Goal: Ask a question: Seek information or help from site administrators or community

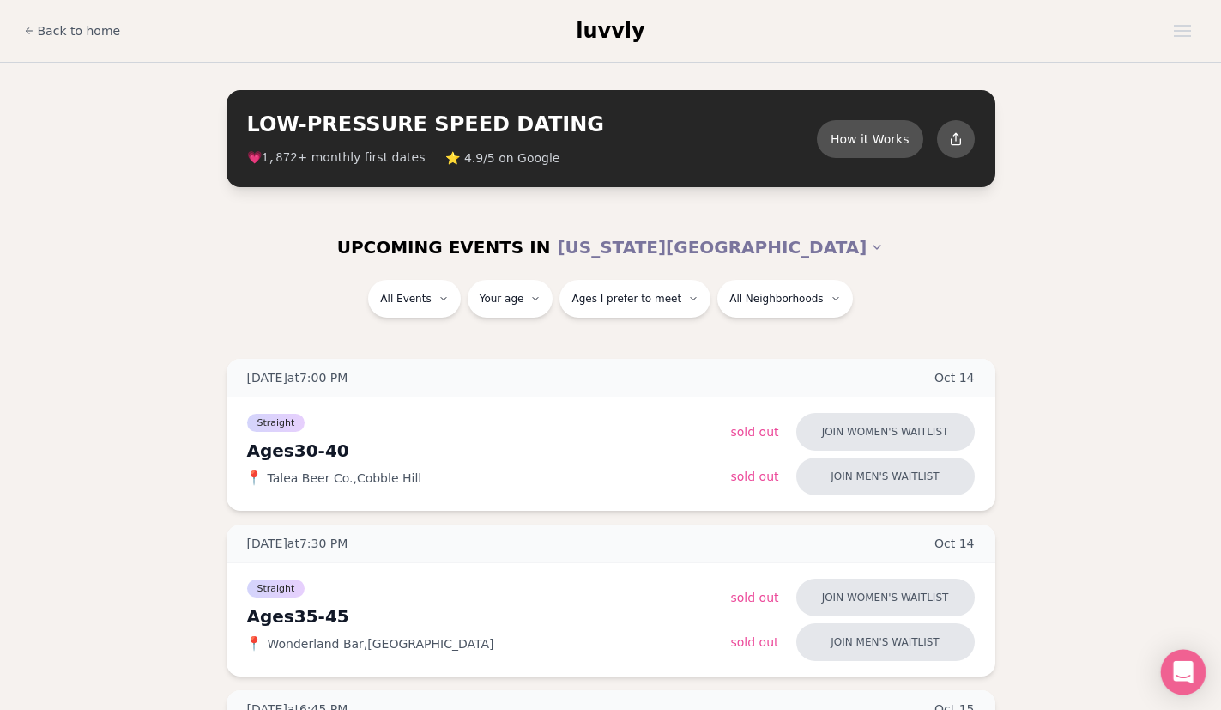
click at [1175, 677] on icon "Open Intercom Messenger" at bounding box center [1183, 672] width 20 height 22
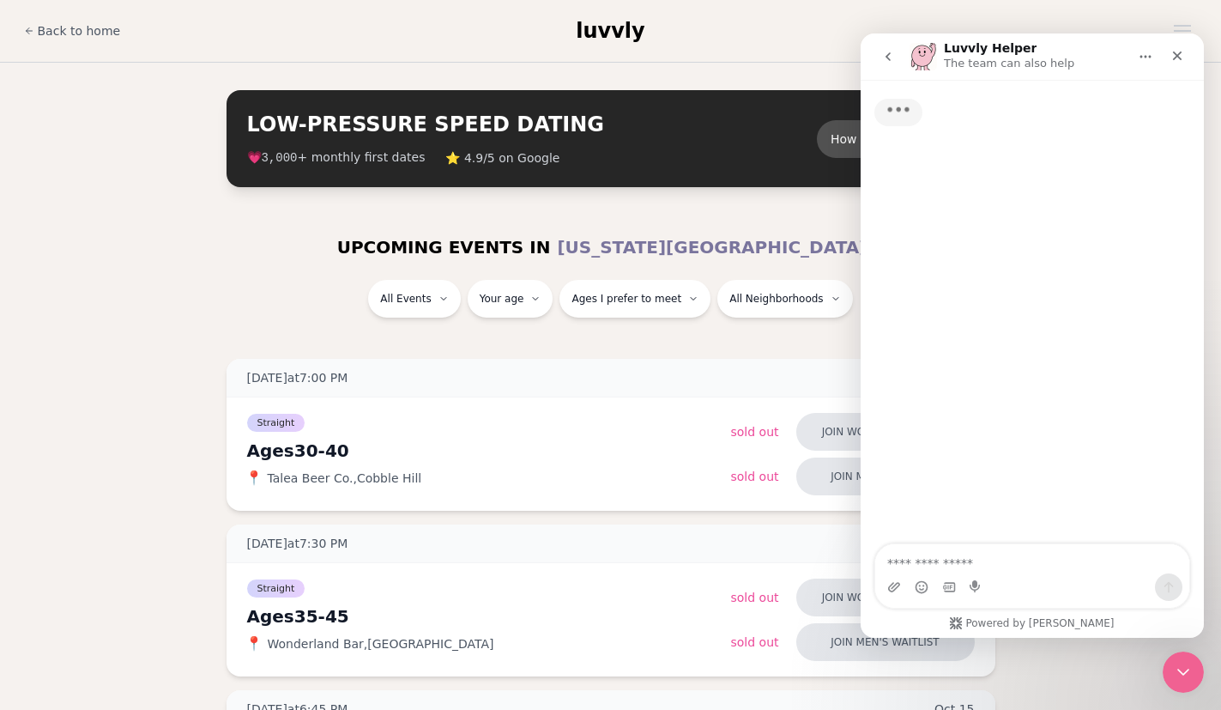
click at [990, 565] on textarea "Ask a question…" at bounding box center [1032, 558] width 314 height 29
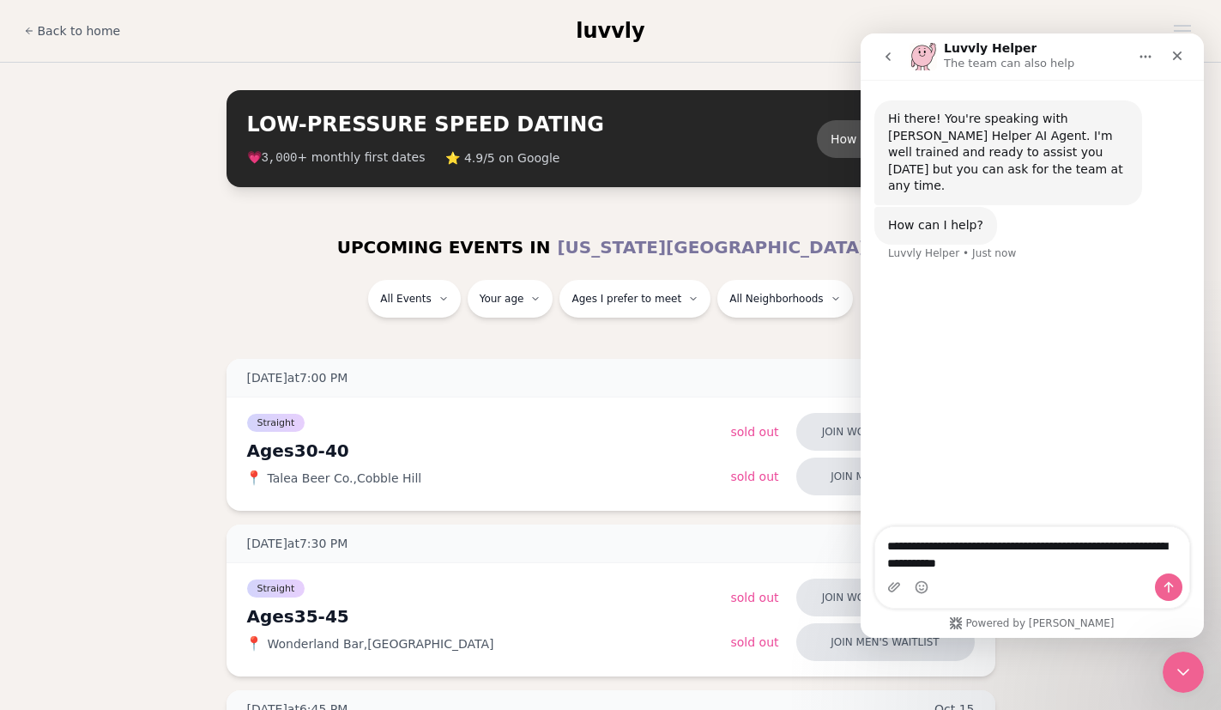
type textarea "**********"
click at [1169, 587] on icon "Send a message…" at bounding box center [1169, 587] width 9 height 11
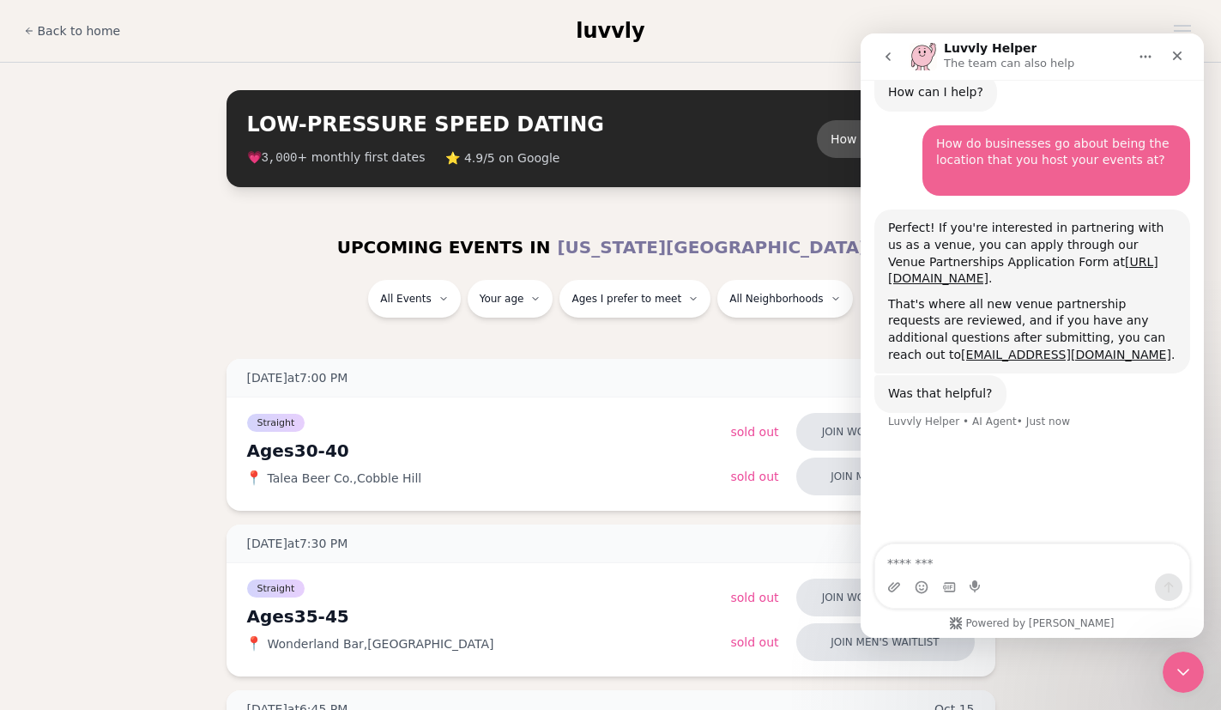
scroll to position [94, 0]
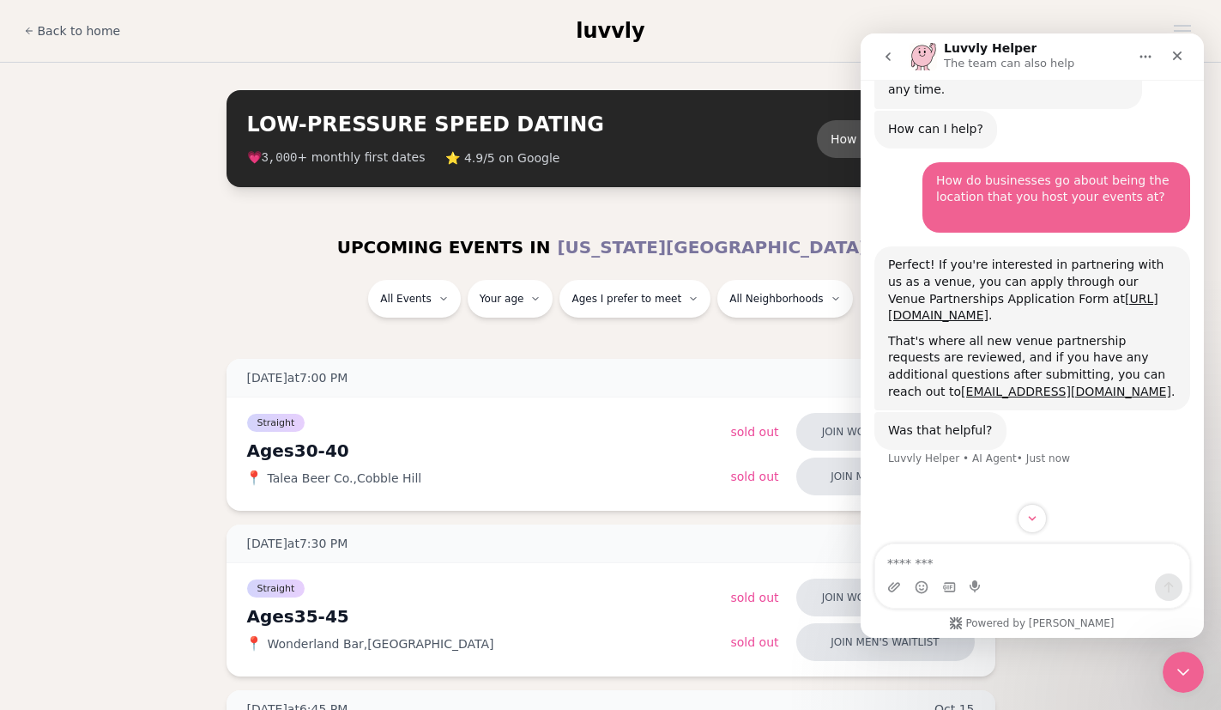
click at [887, 58] on icon "go back" at bounding box center [888, 56] width 5 height 9
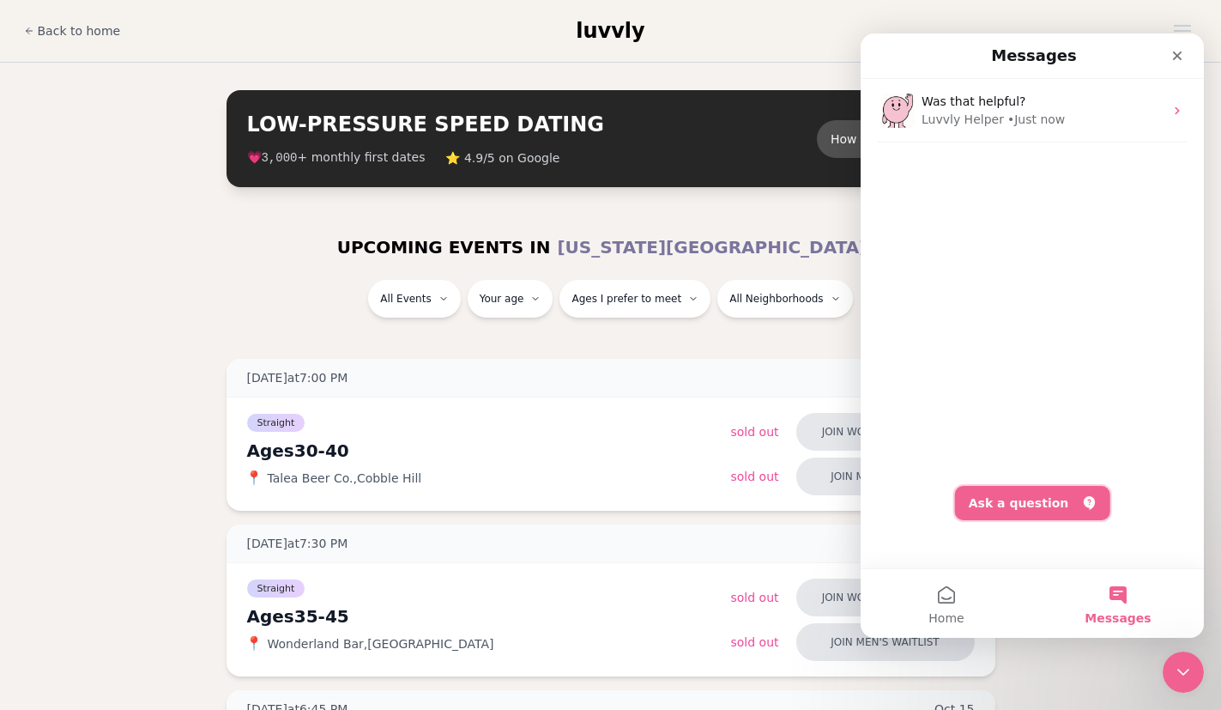
click at [1014, 503] on button "Ask a question" at bounding box center [1032, 503] width 155 height 34
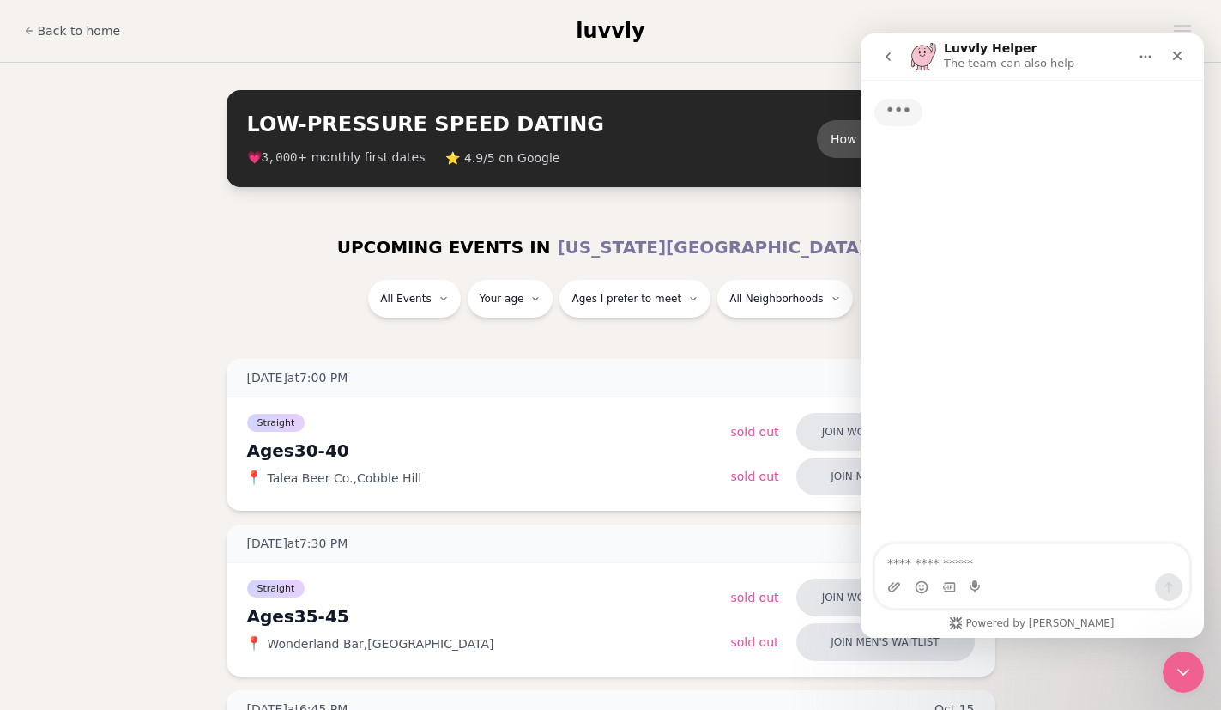
click at [1003, 563] on textarea "Ask a question…" at bounding box center [1032, 558] width 314 height 29
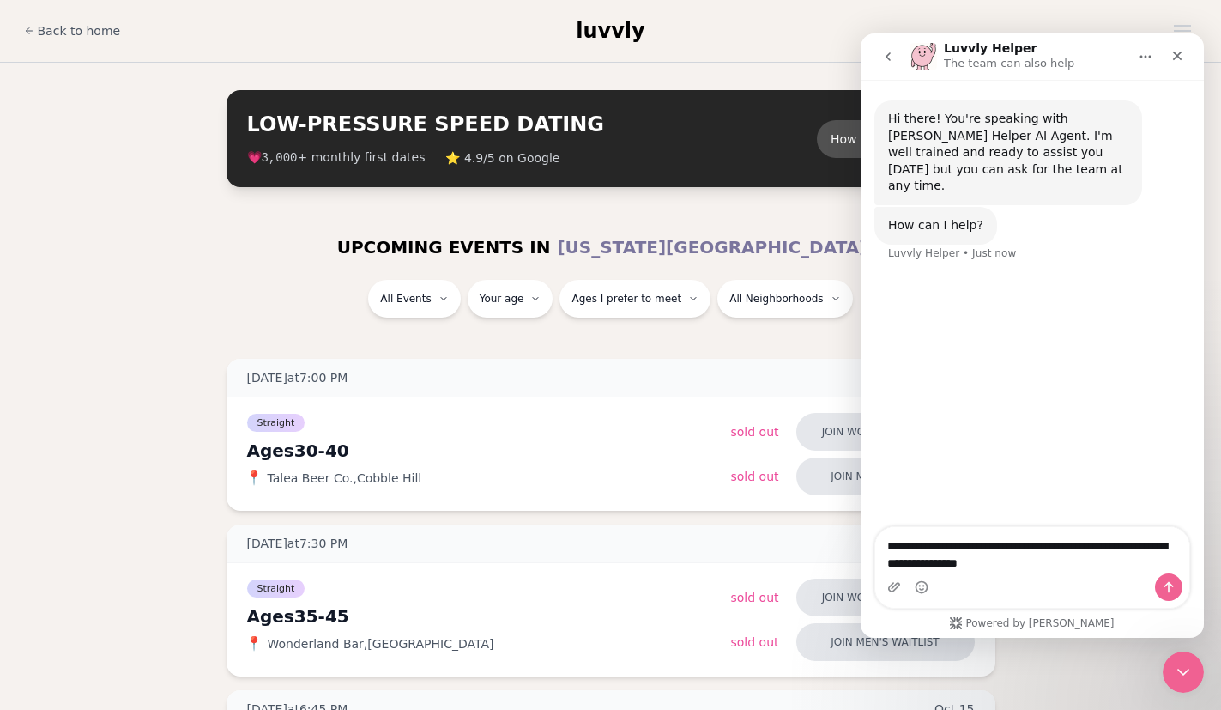
type textarea "**********"
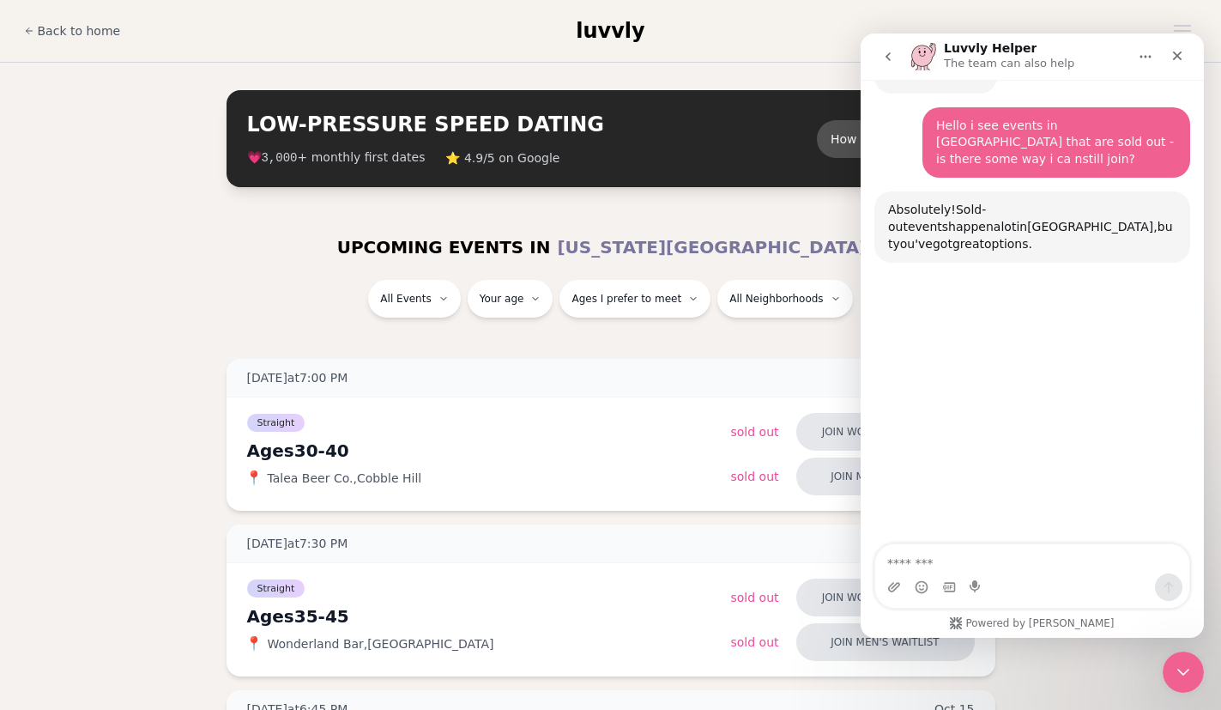
scroll to position [166, 0]
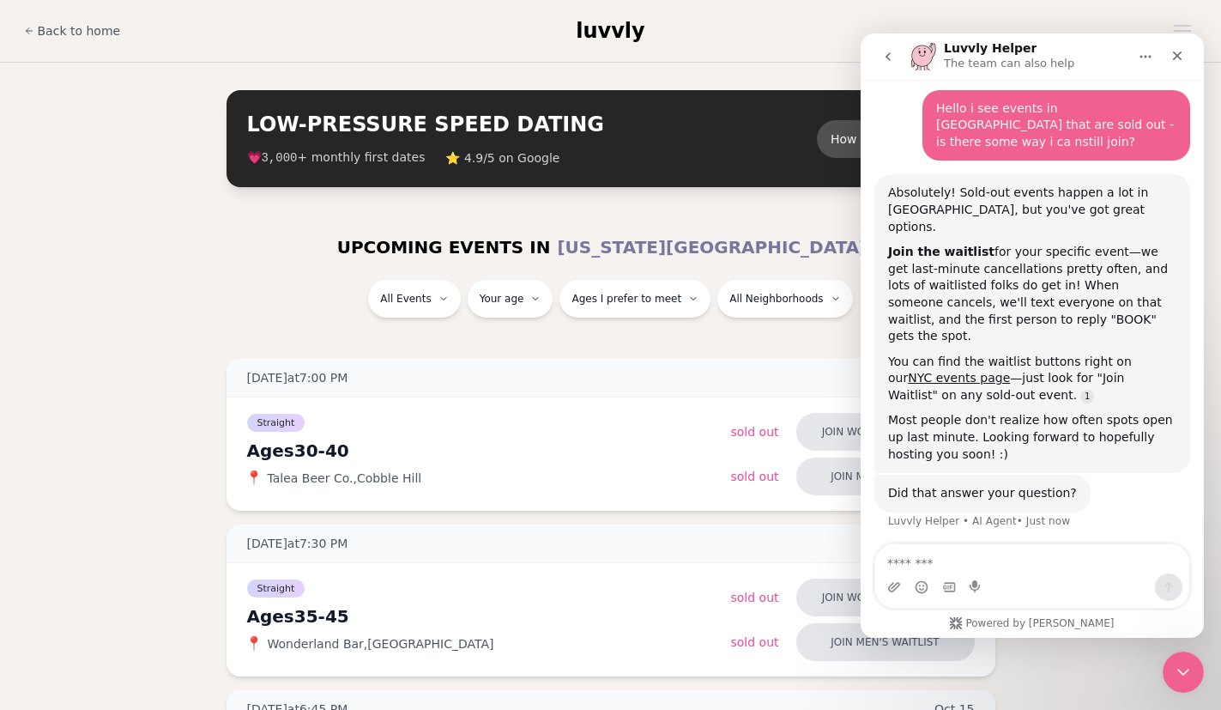
click at [1014, 560] on textarea "Message…" at bounding box center [1032, 558] width 314 height 29
type textarea "**********"
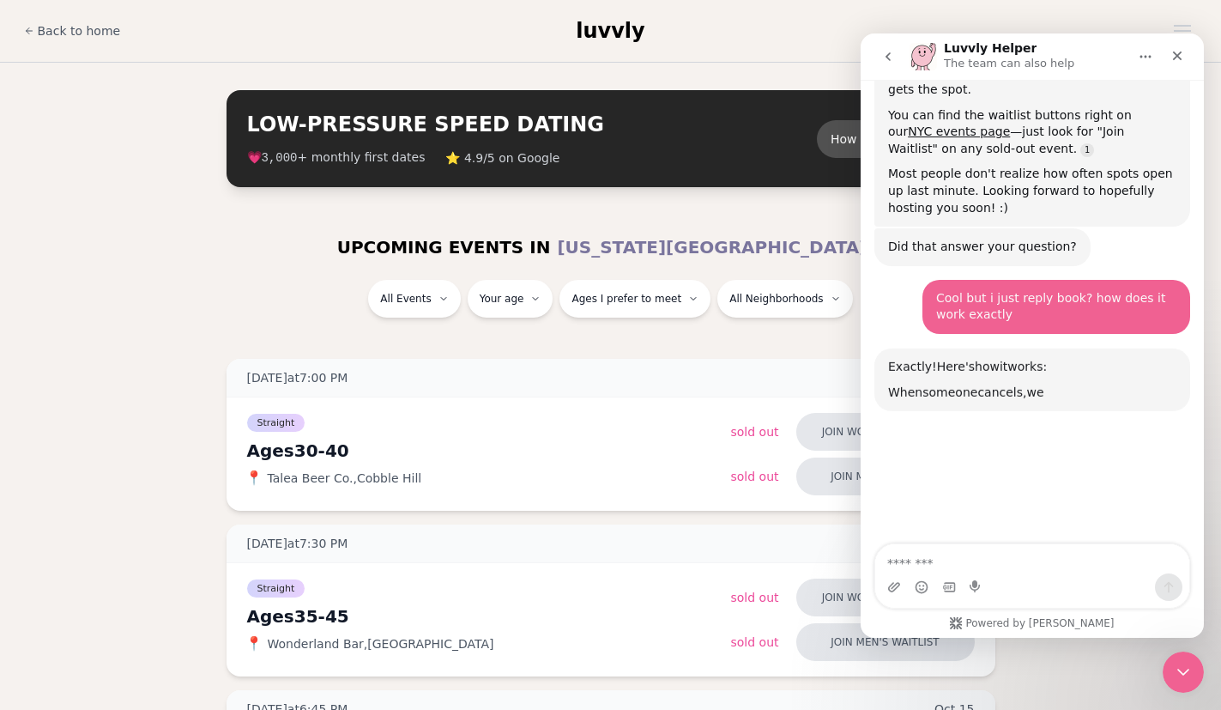
scroll to position [551, 0]
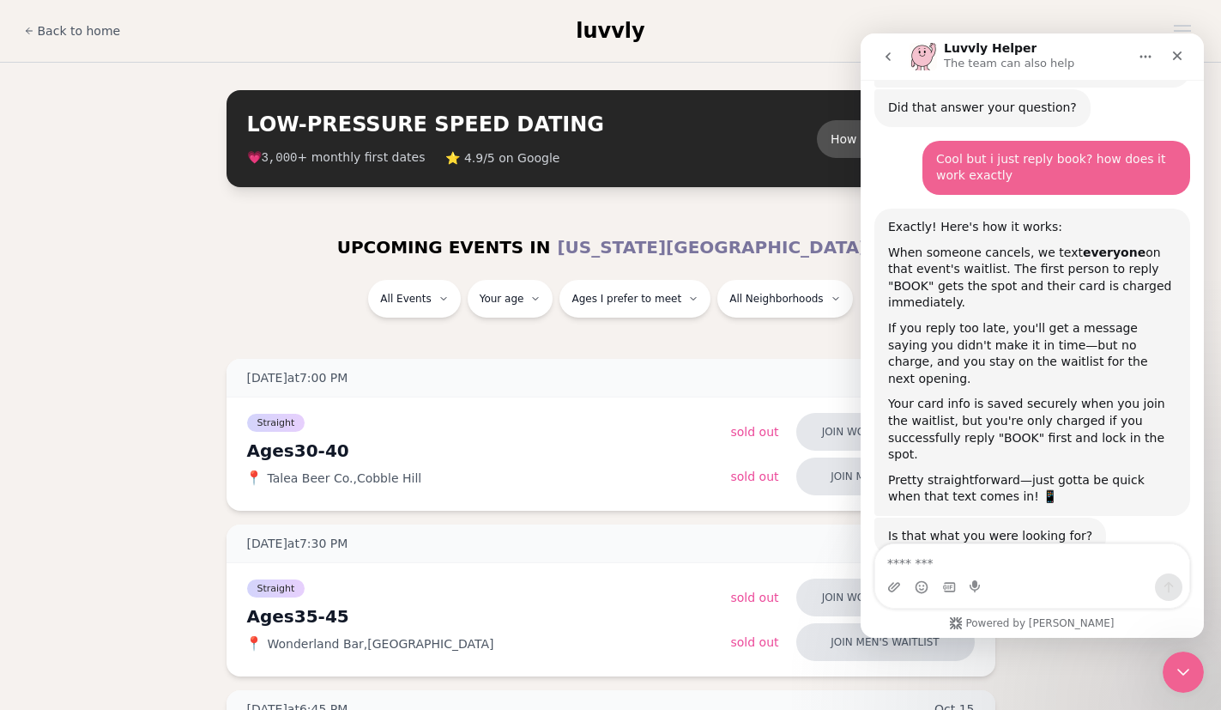
click at [1069, 556] on textarea "Message…" at bounding box center [1032, 558] width 314 height 29
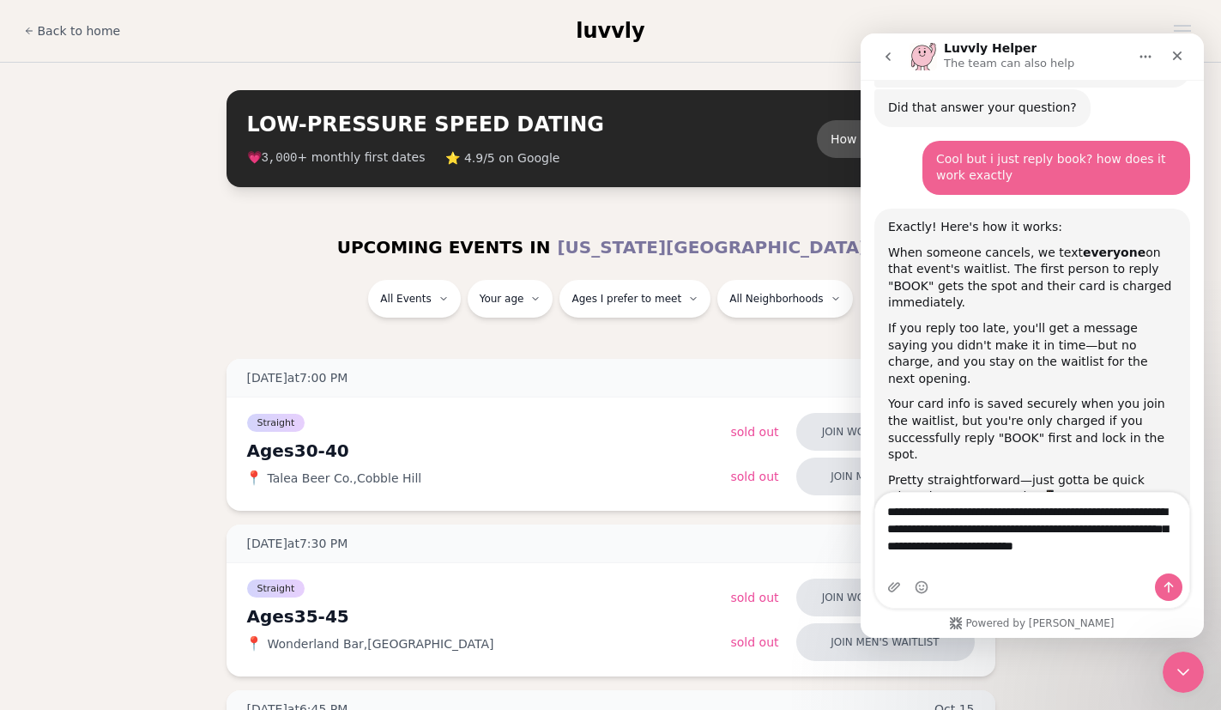
type textarea "**********"
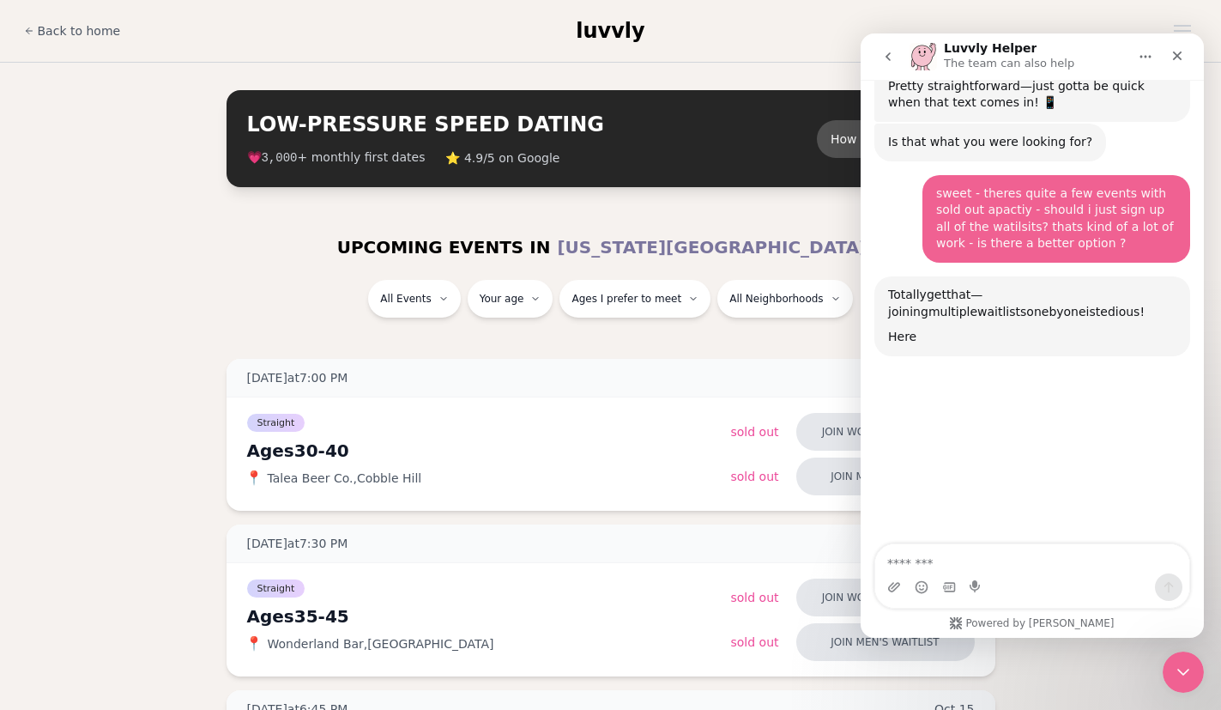
scroll to position [963, 0]
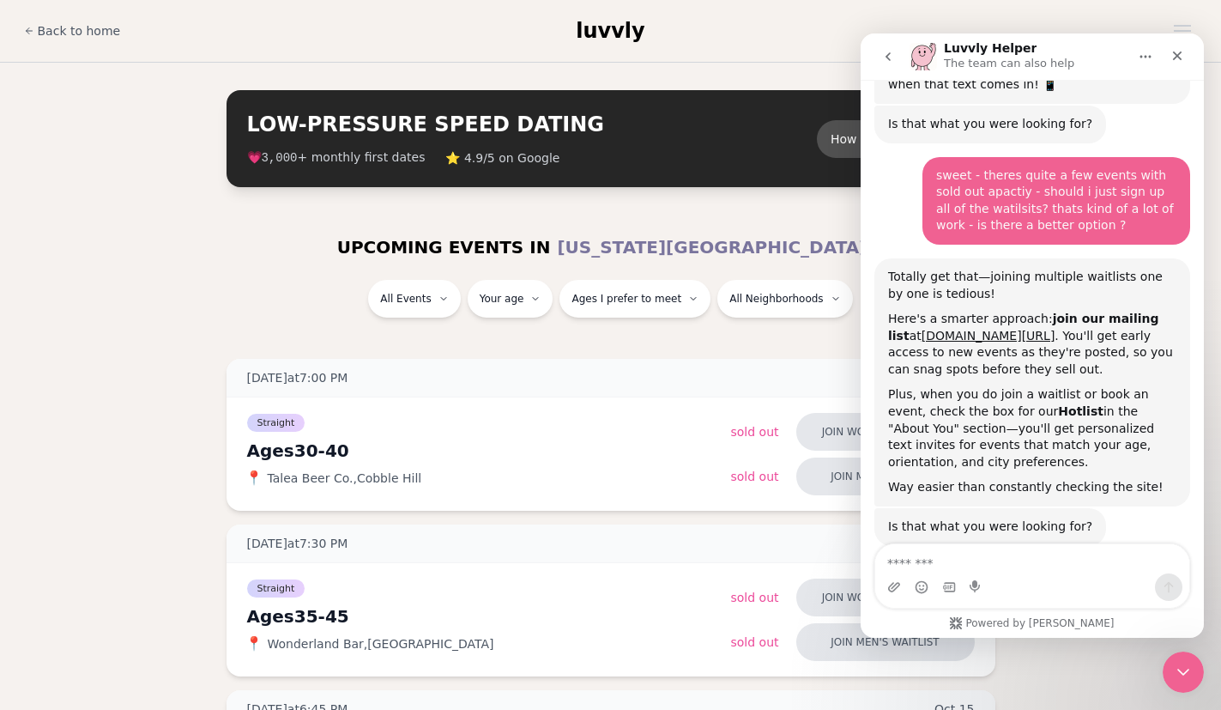
click at [1058, 404] on b "Hotlist" at bounding box center [1080, 411] width 45 height 14
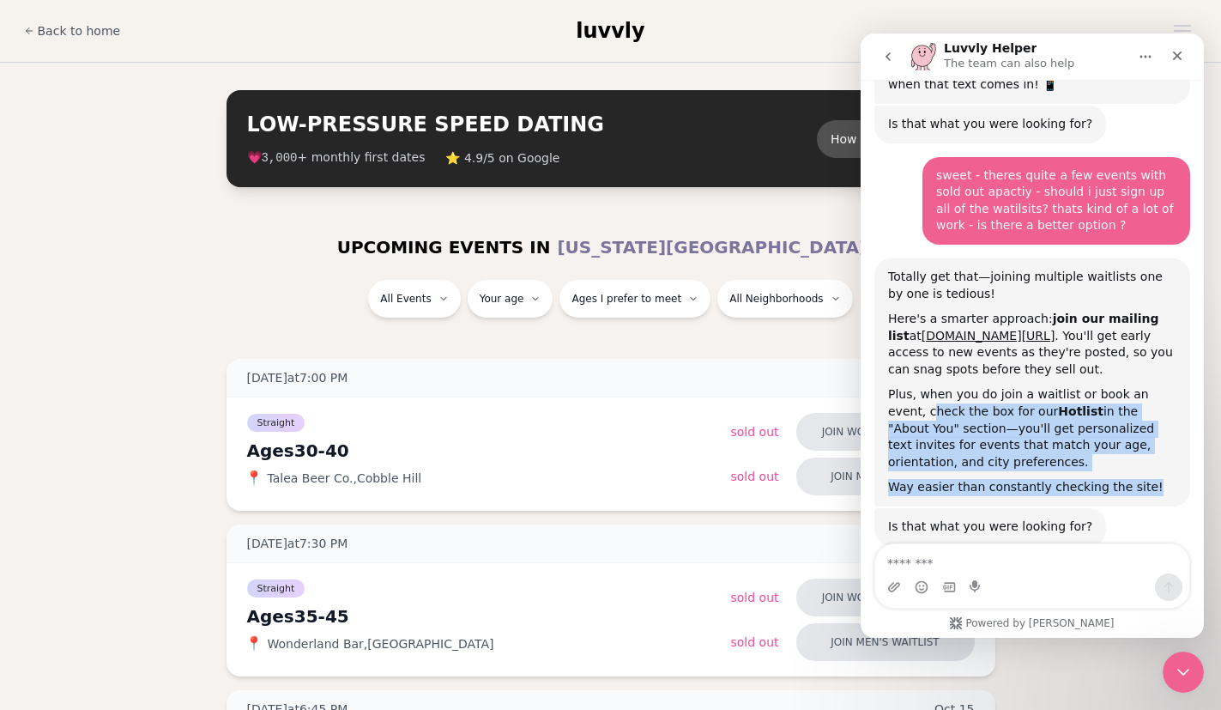
drag, startPoint x: 1154, startPoint y: 397, endPoint x: 894, endPoint y: 326, distance: 269.4
click at [894, 326] on div "Totally get that—joining multiple waitlists one by one is tedious! Here's a sma…" at bounding box center [1032, 382] width 288 height 227
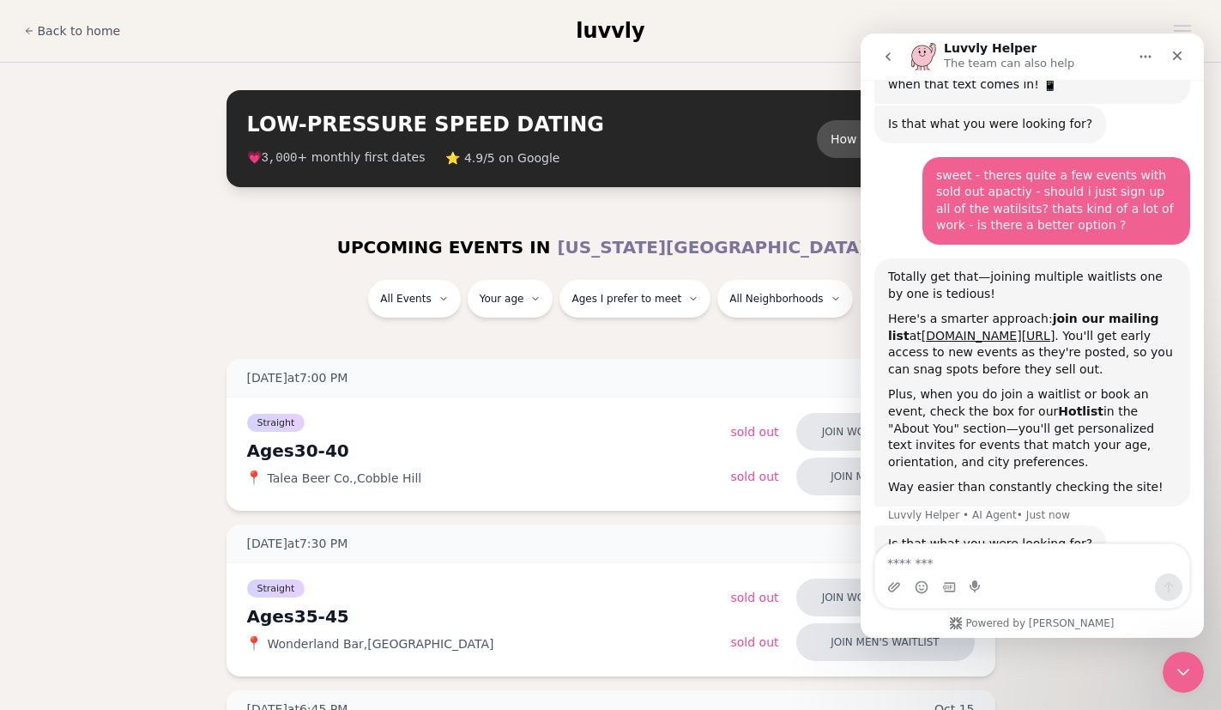
click at [264, 300] on div "All Events Your age Ages I prefer to meet All Neighborhoods" at bounding box center [610, 302] width 961 height 45
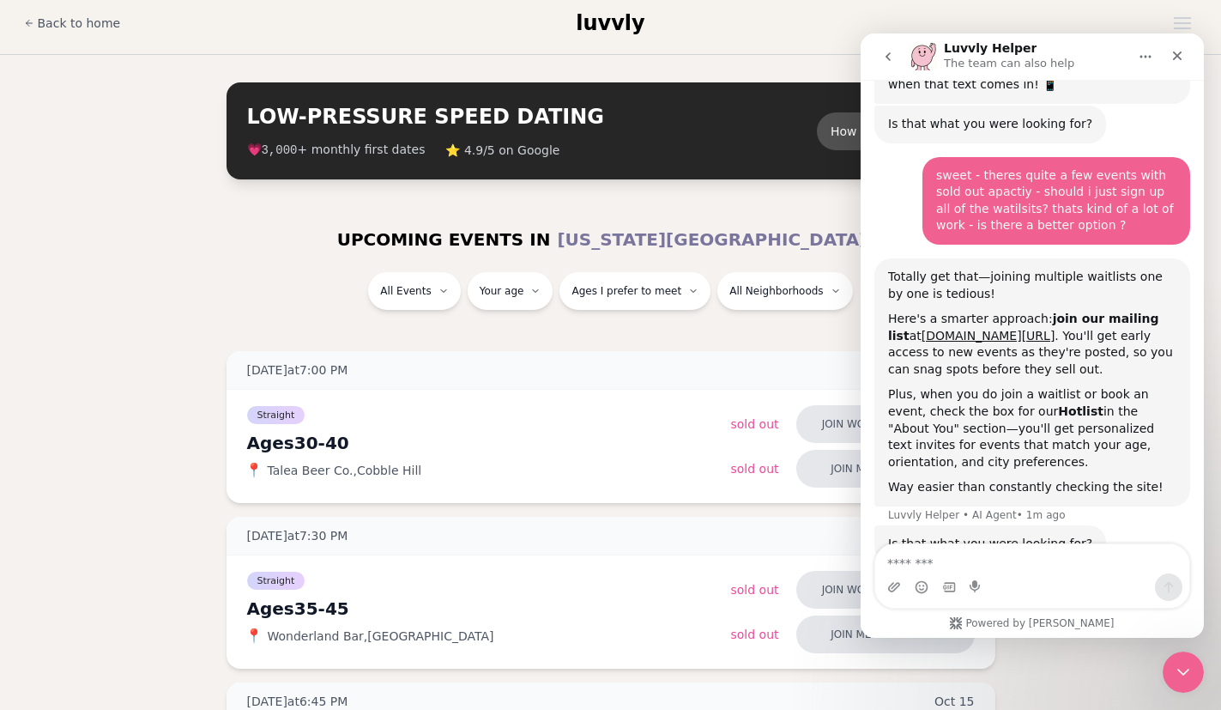
scroll to position [23, 0]
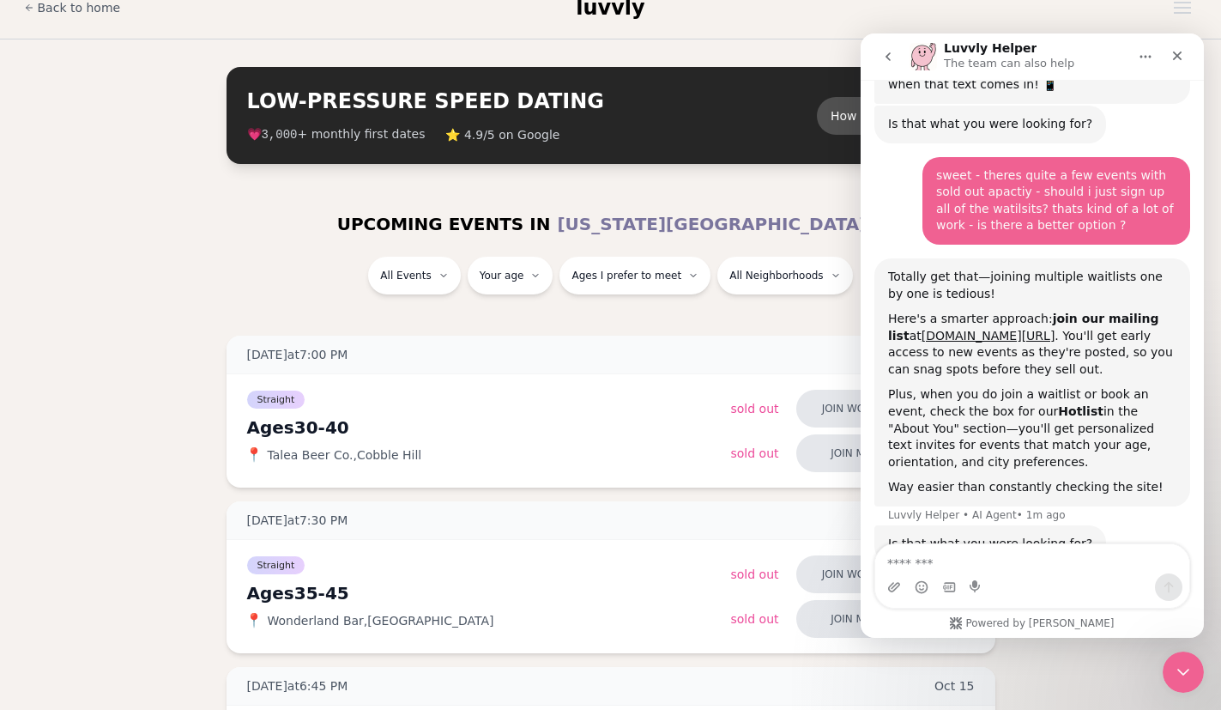
click at [117, 284] on div "All Events Your age Ages I prefer to meet All Neighborhoods" at bounding box center [611, 279] width 989 height 45
click at [1055, 565] on textarea "Message…" at bounding box center [1032, 558] width 314 height 29
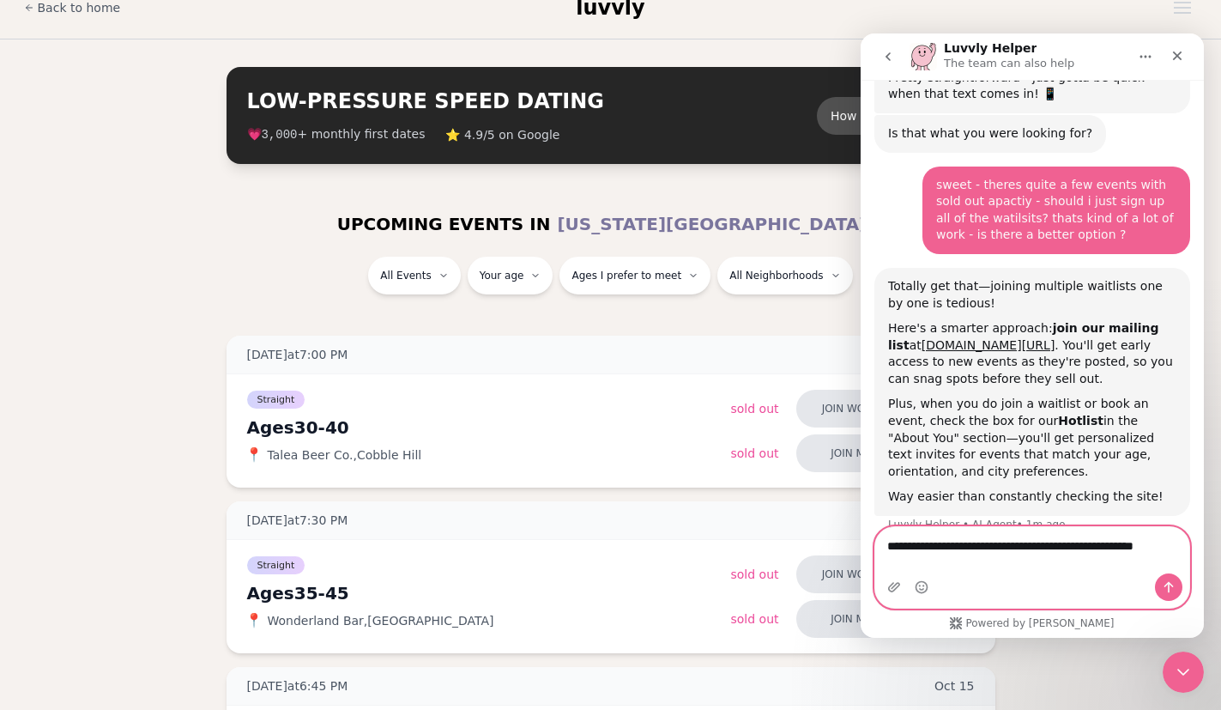
type textarea "**********"
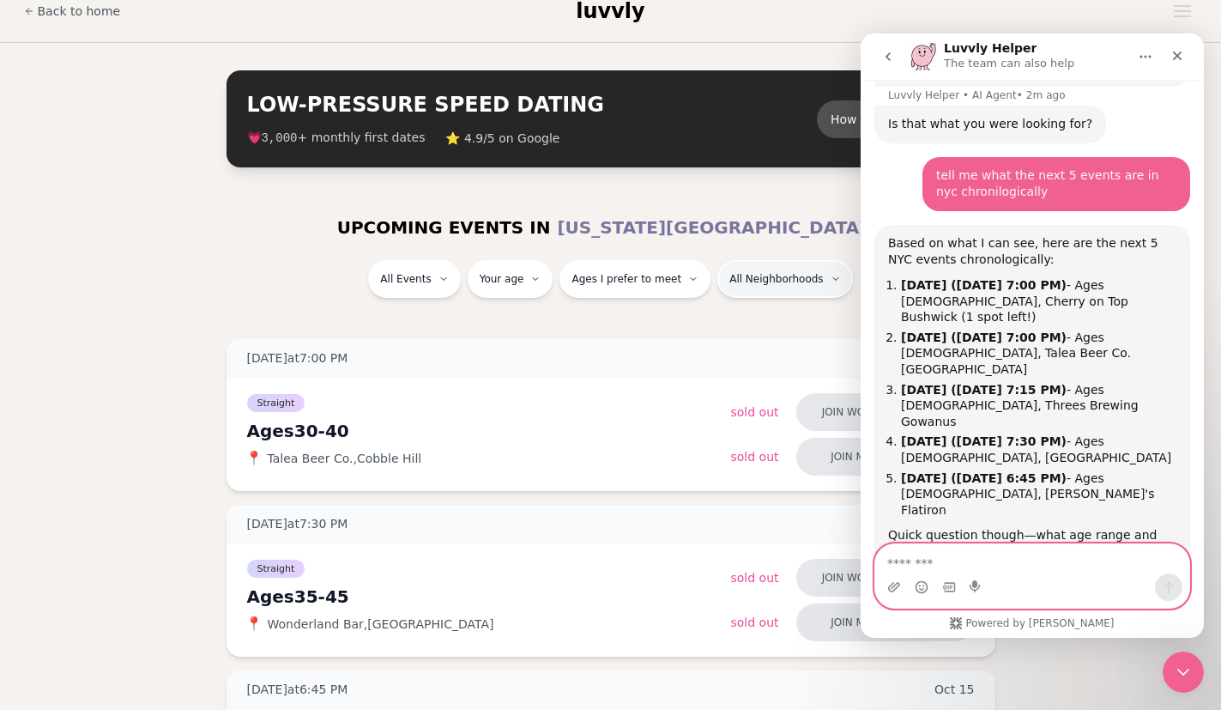
scroll to position [21, 0]
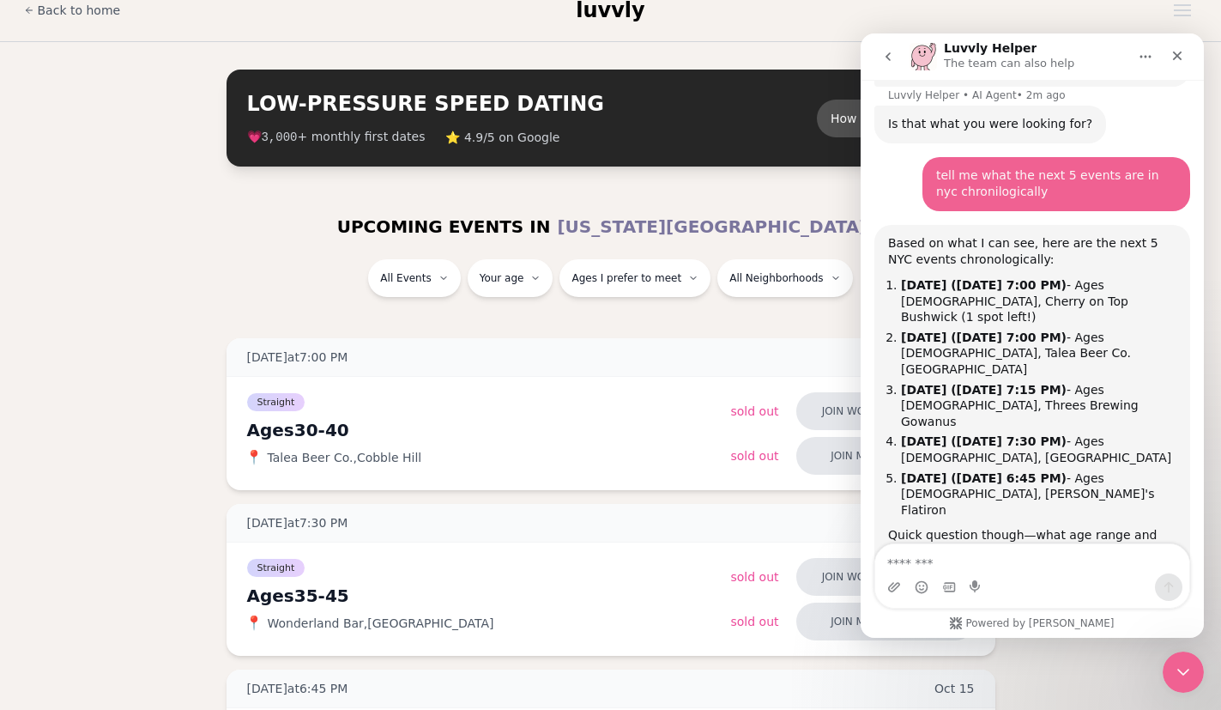
click at [213, 291] on div "All Events Your age Ages I prefer to meet All Neighborhoods" at bounding box center [610, 281] width 961 height 45
click at [1184, 666] on icon "Close Intercom Messenger" at bounding box center [1181, 669] width 21 height 21
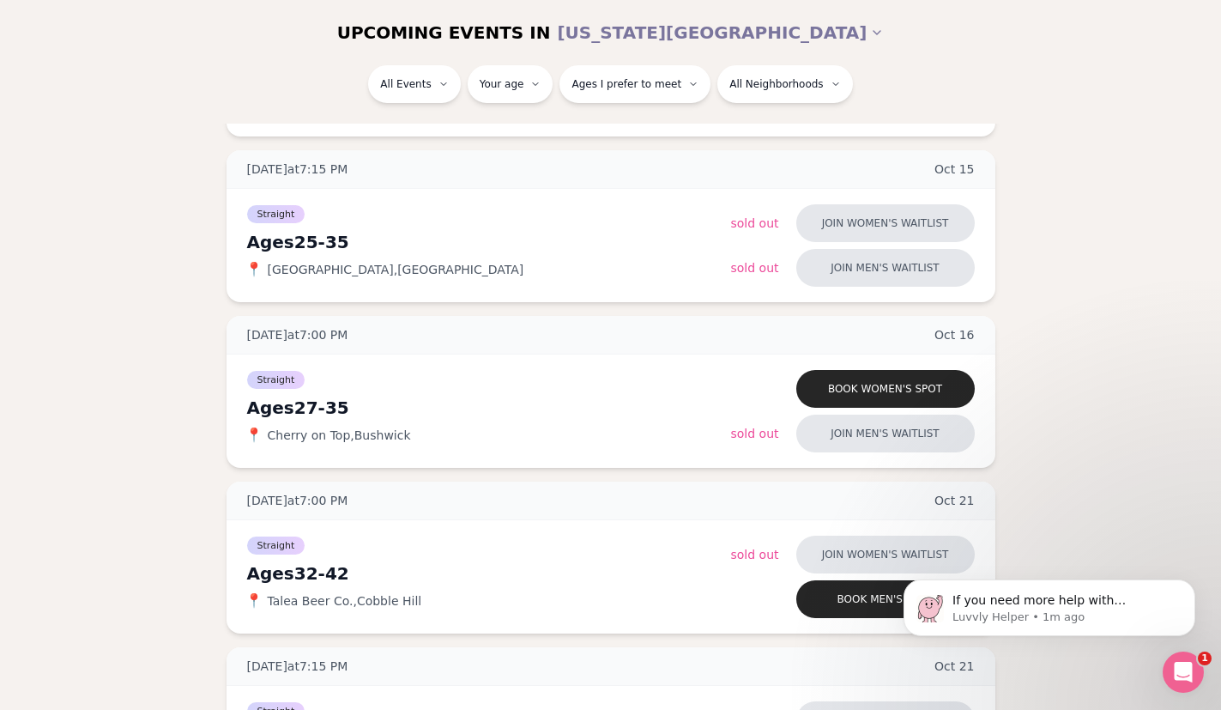
scroll to position [924, 0]
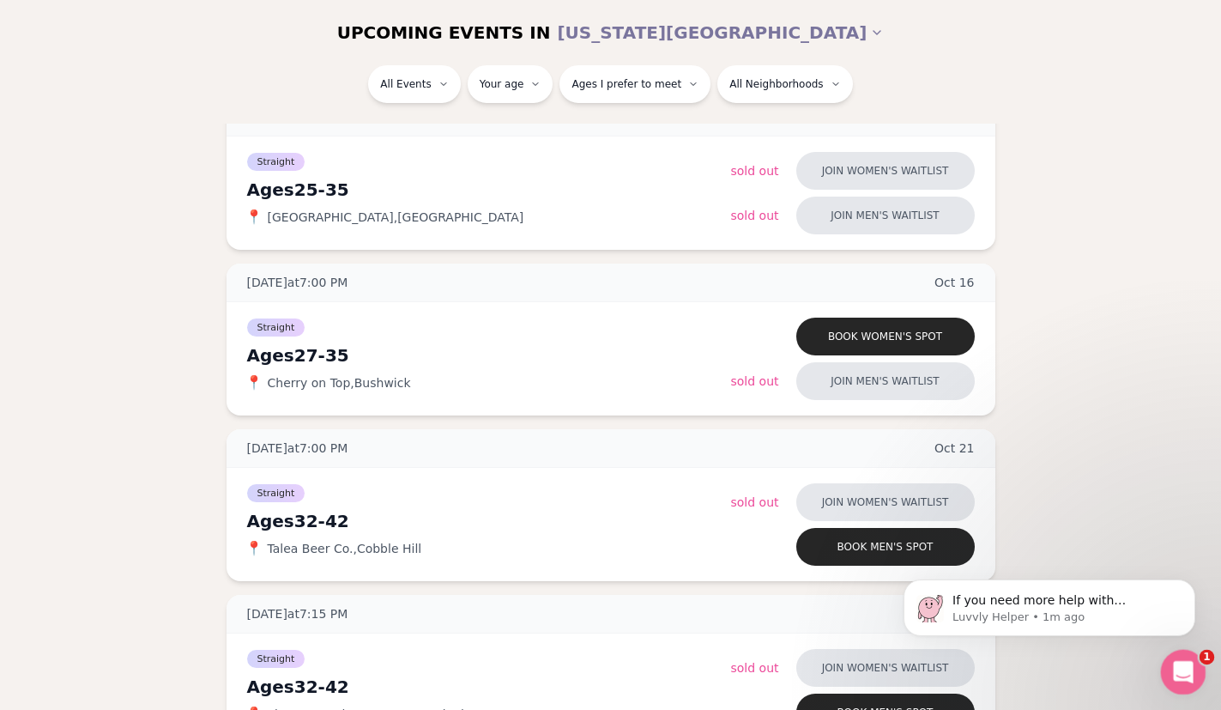
click at [1187, 667] on icon "Open Intercom Messenger" at bounding box center [1181, 670] width 28 height 28
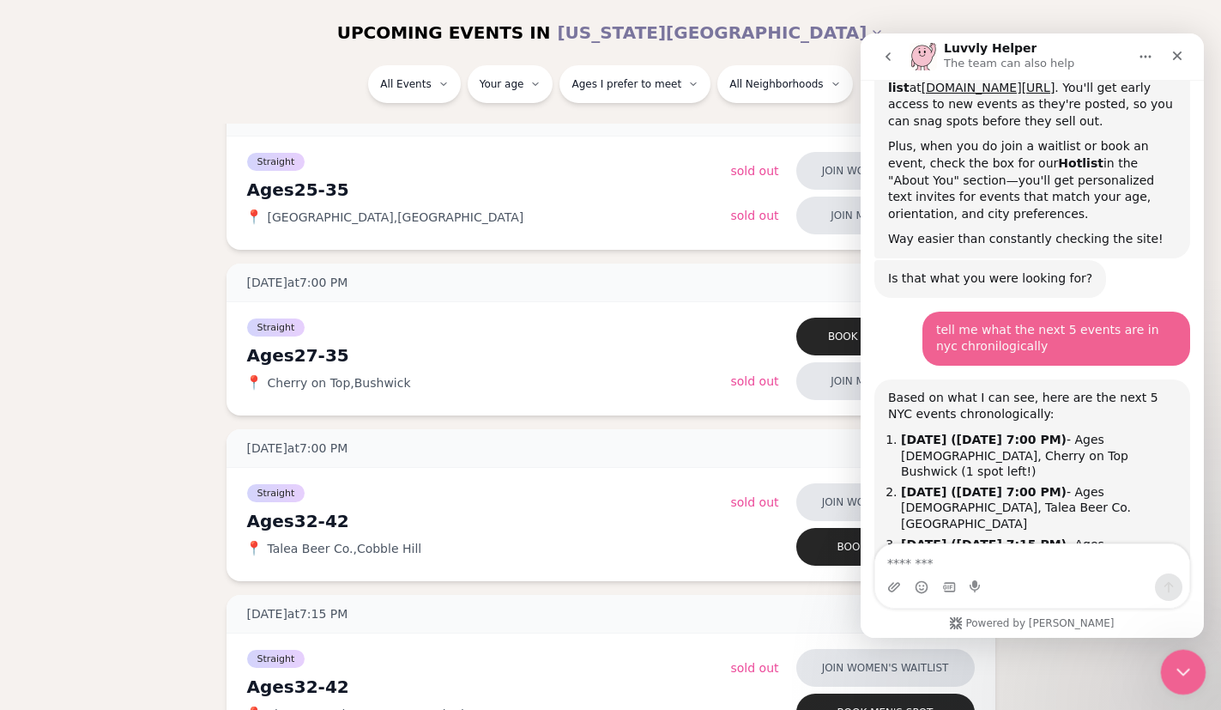
scroll to position [1299, 0]
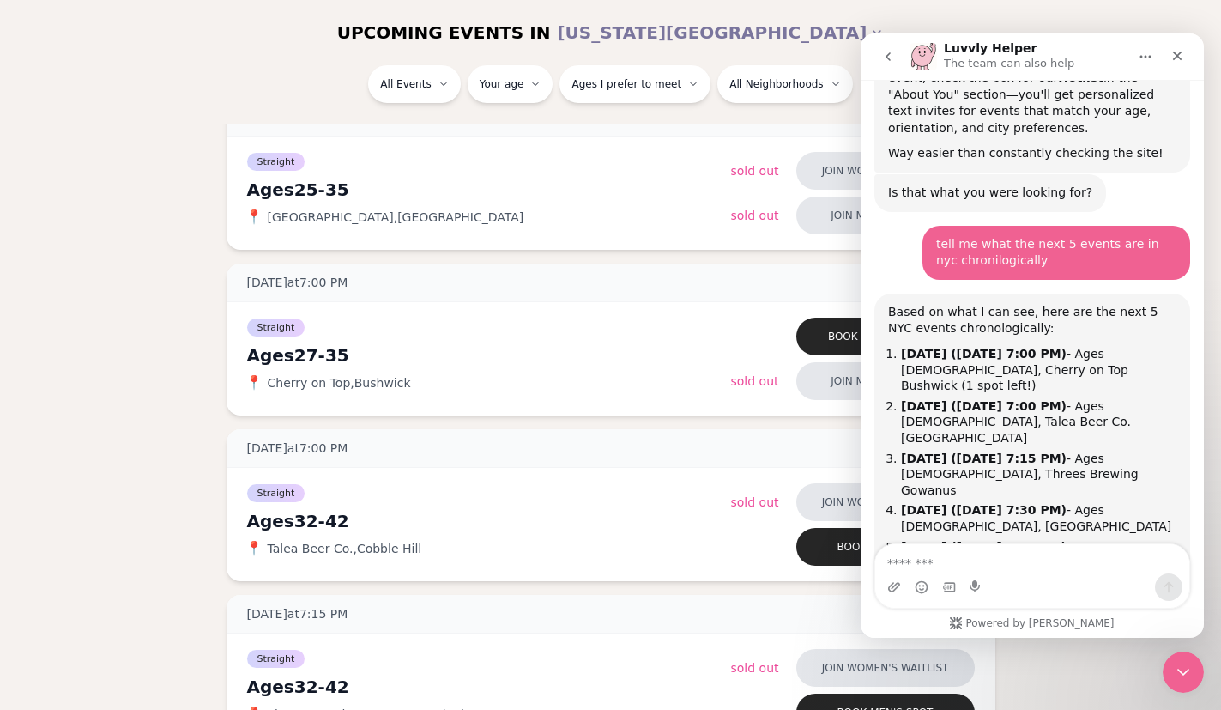
click at [972, 565] on textarea "Message…" at bounding box center [1032, 558] width 314 height 29
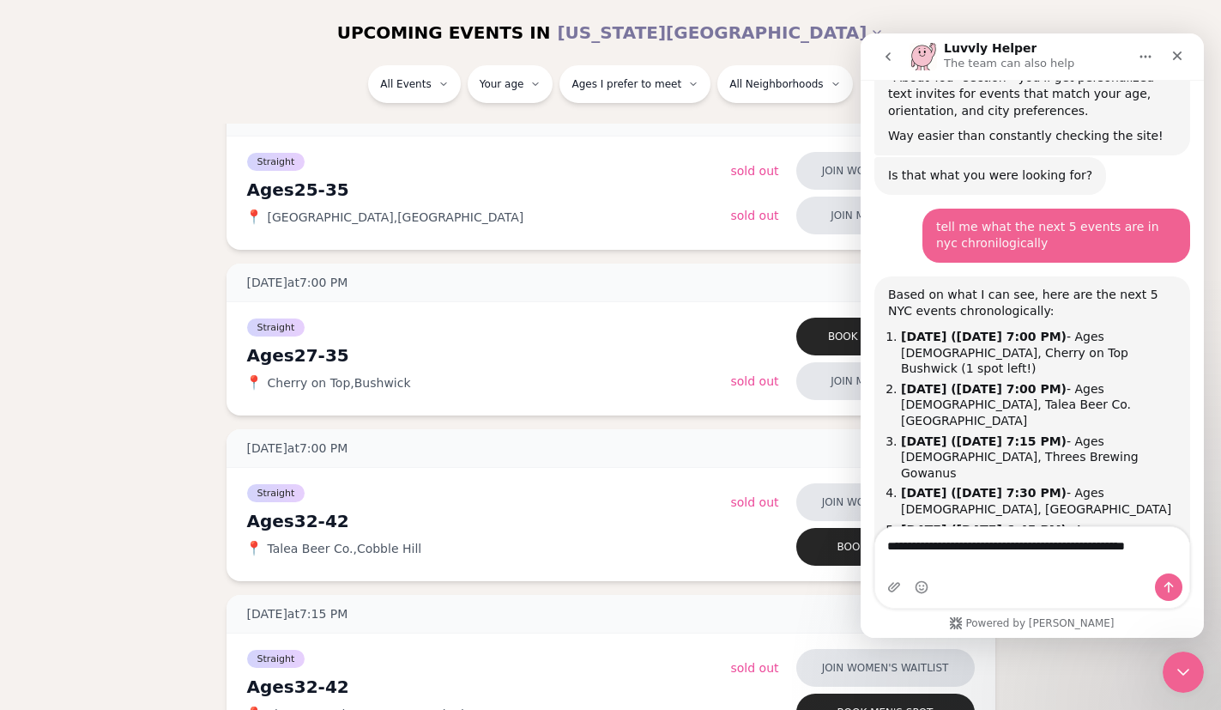
type textarea "**********"
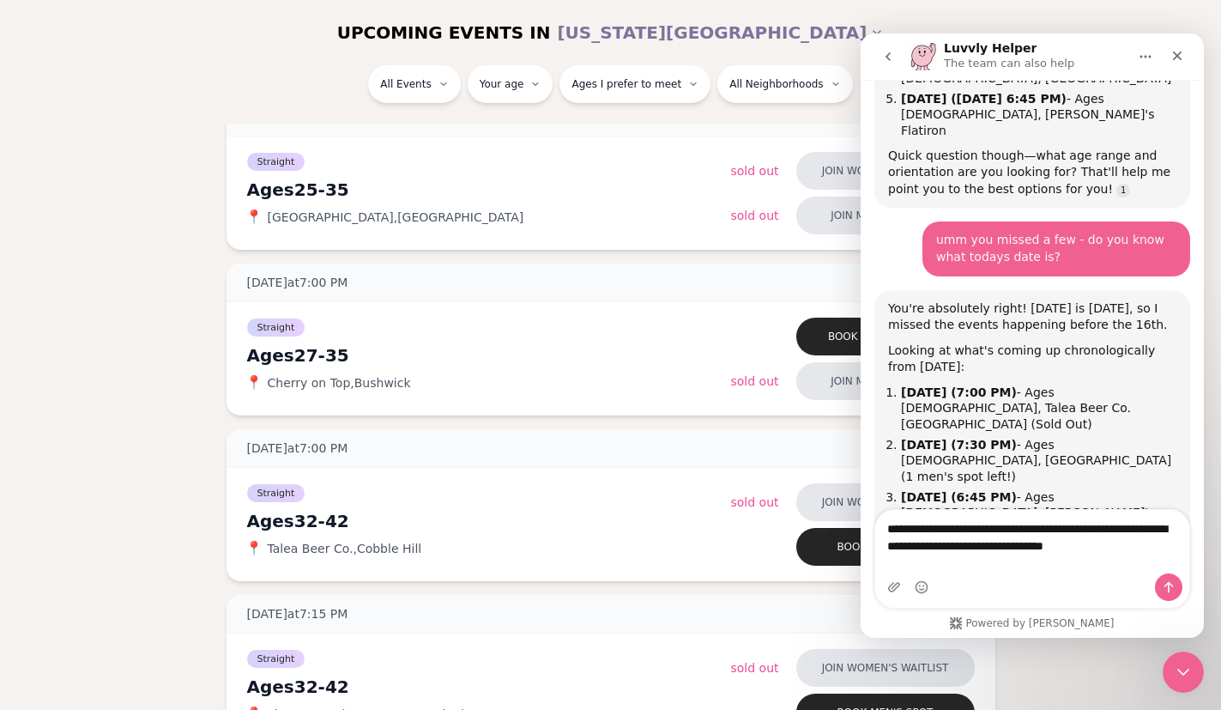
scroll to position [1762, 0]
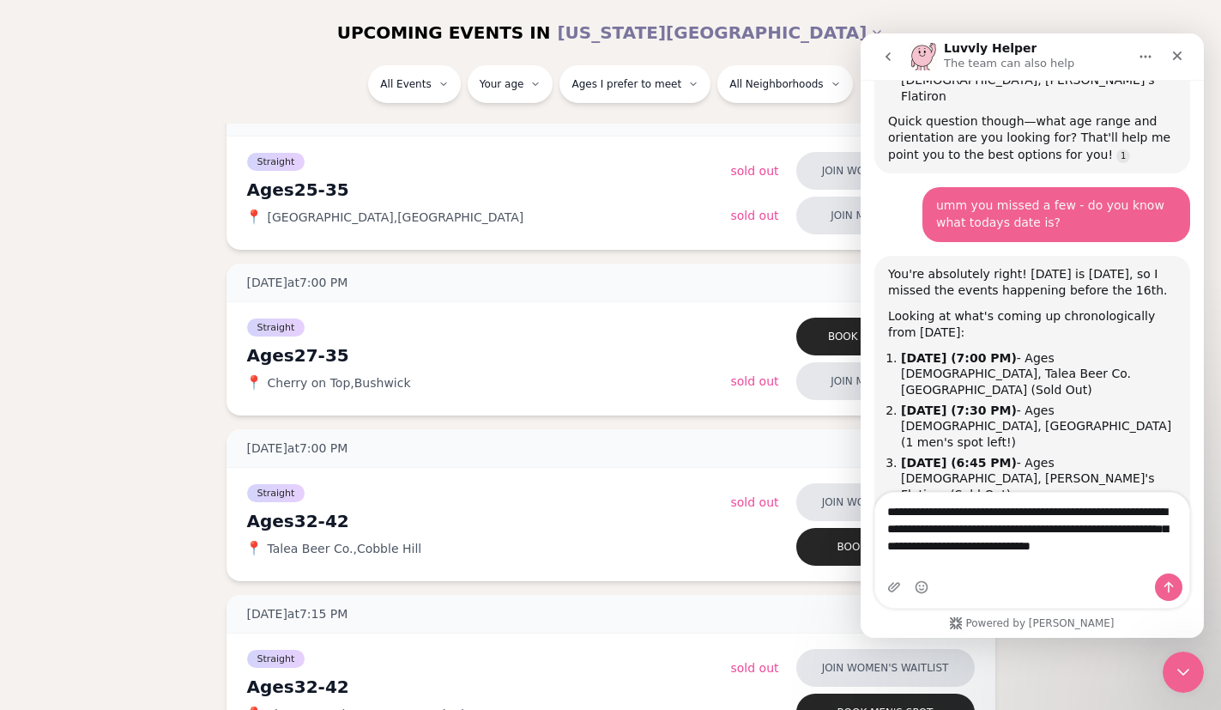
type textarea "**********"
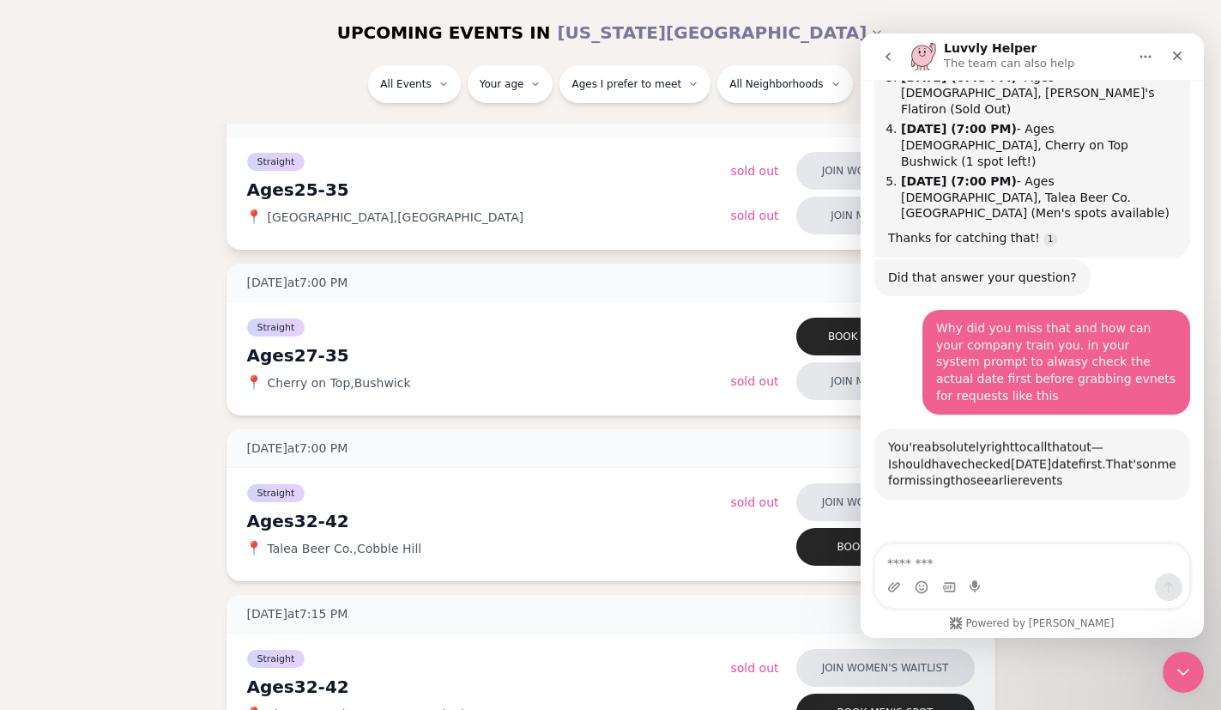
scroll to position [2174, 0]
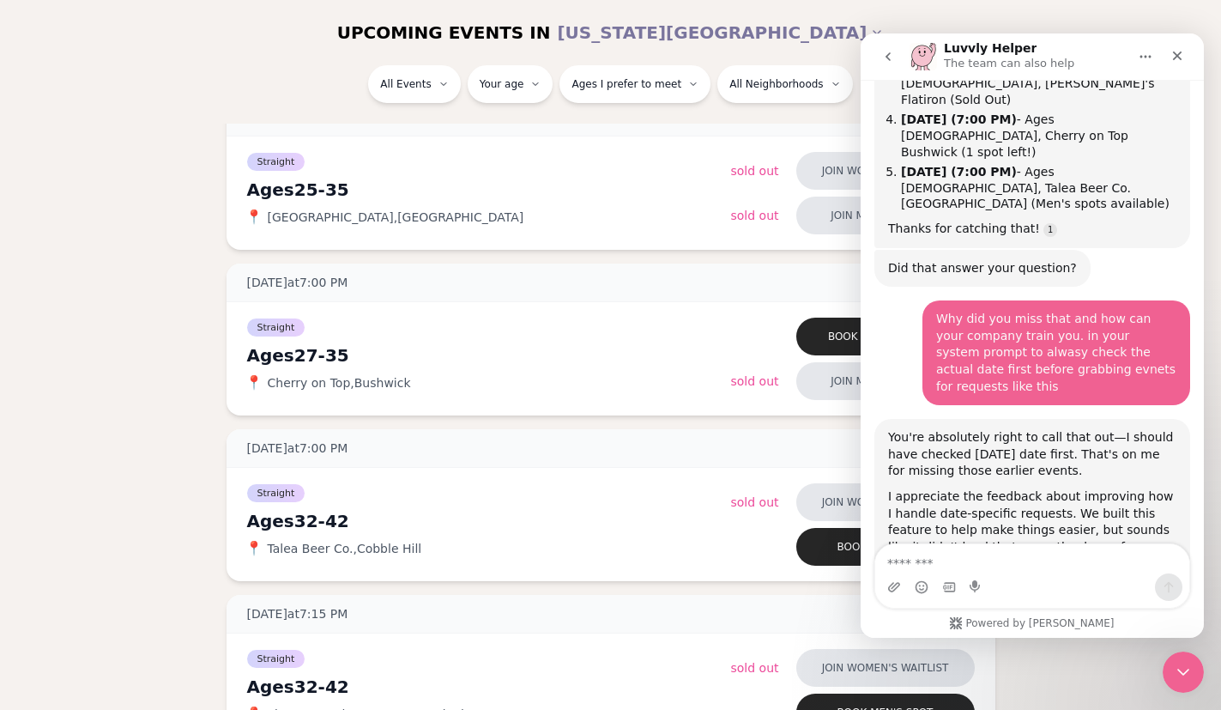
drag, startPoint x: 1068, startPoint y: 210, endPoint x: 1063, endPoint y: 231, distance: 21.0
click at [1063, 429] on div "You're absolutely right to call that out—I should have checked [DATE] date firs…" at bounding box center [1032, 454] width 288 height 51
click at [1065, 429] on div "You're absolutely right to call that out—I should have checked [DATE] date firs…" at bounding box center [1032, 454] width 288 height 51
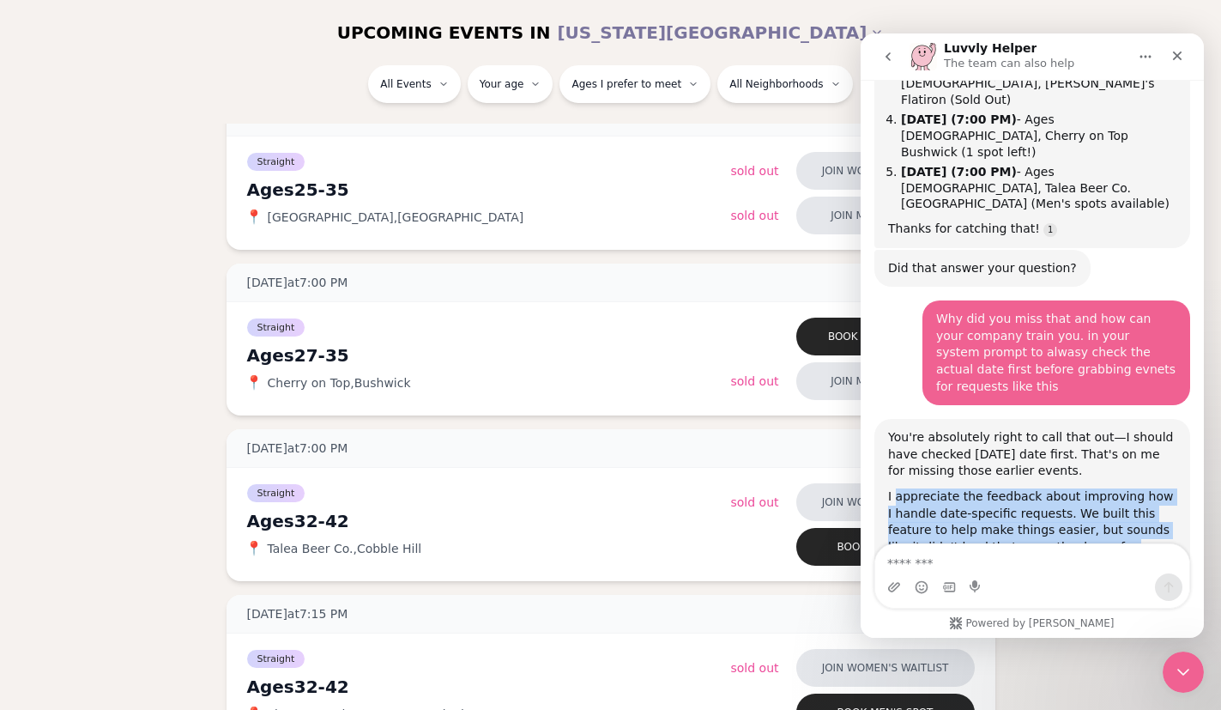
drag, startPoint x: 895, startPoint y: 248, endPoint x: 1160, endPoint y: 312, distance: 272.7
click at [1160, 488] on div "I appreciate the feedback about improving how I handle date-specific requests. …" at bounding box center [1032, 530] width 288 height 84
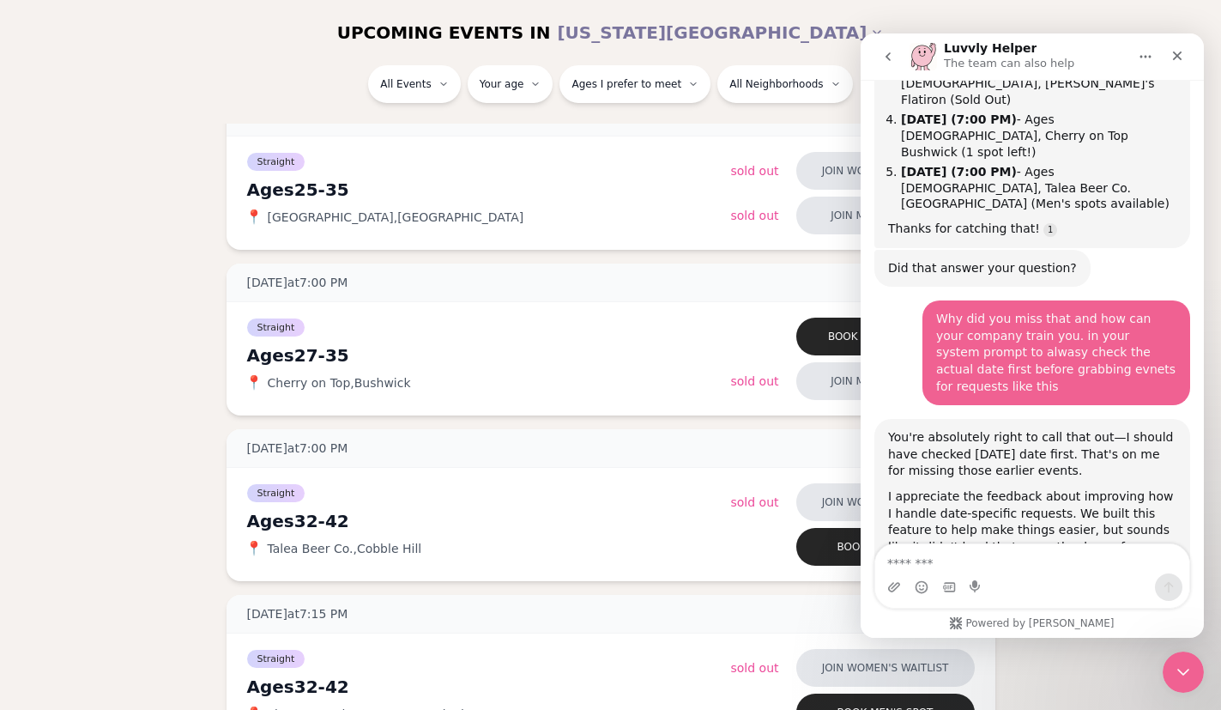
click at [888, 58] on icon "go back" at bounding box center [888, 57] width 14 height 14
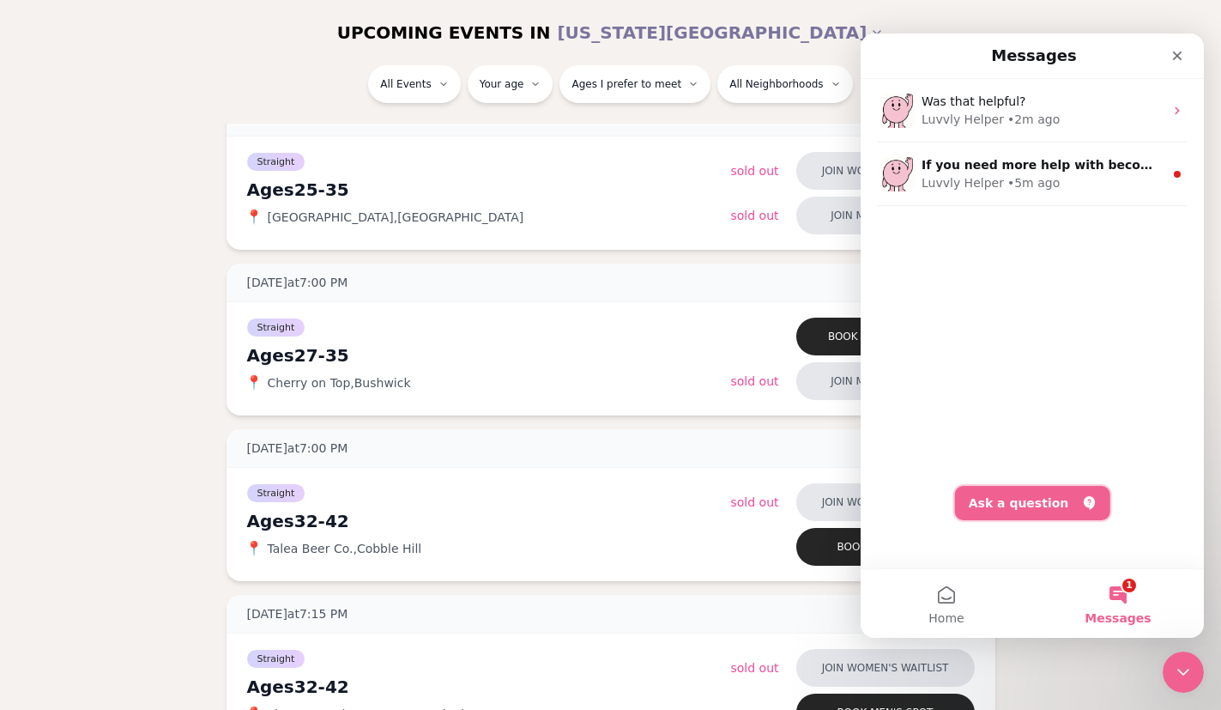
click at [1035, 496] on button "Ask a question" at bounding box center [1032, 503] width 155 height 34
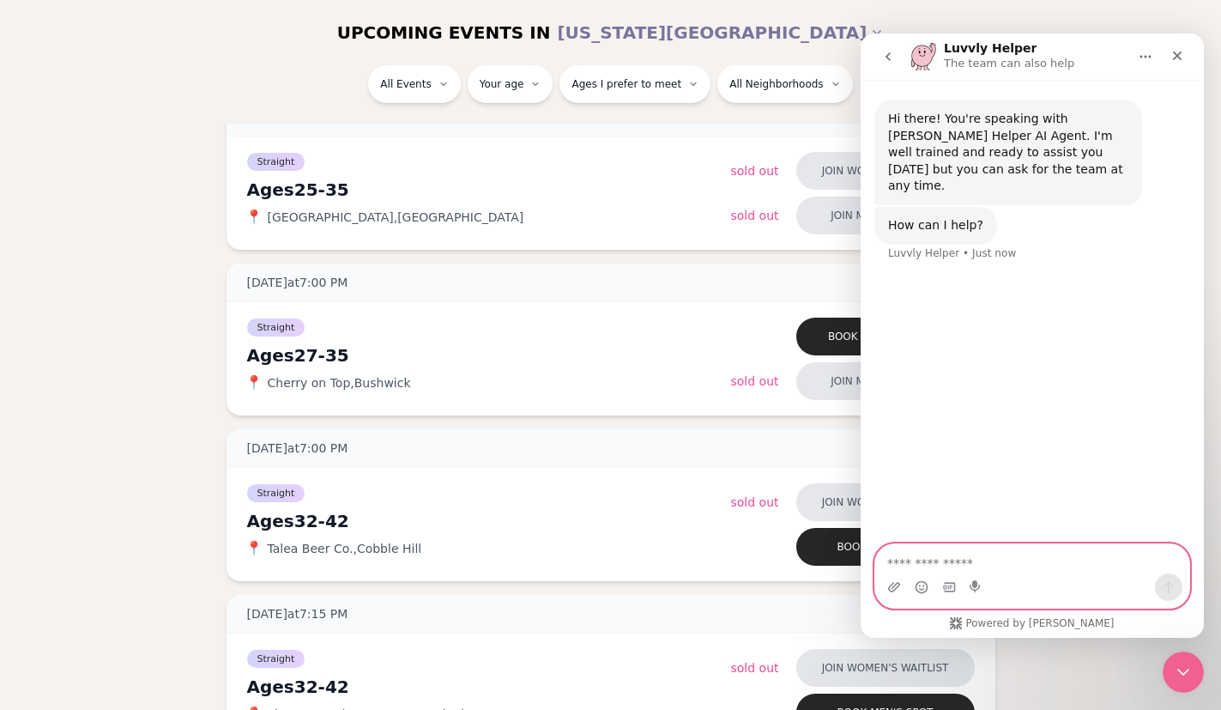
click at [959, 554] on textarea "Ask a question…" at bounding box center [1032, 558] width 314 height 29
paste textarea "**********"
type textarea "**********"
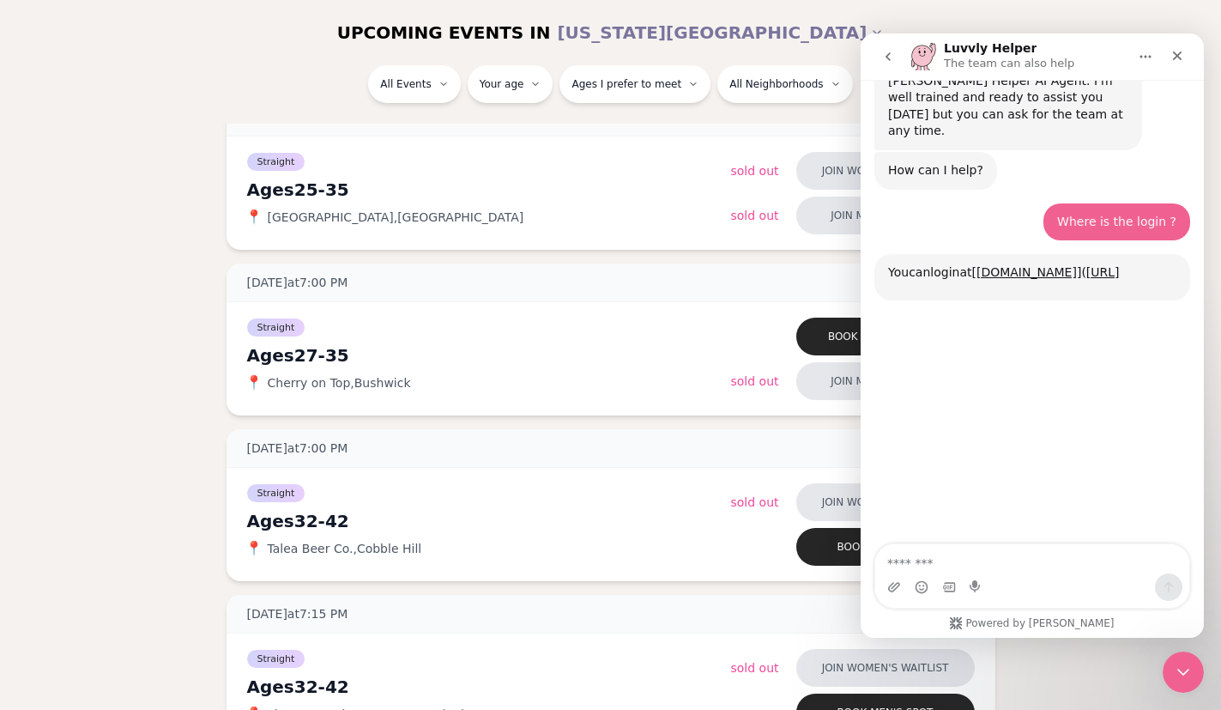
scroll to position [166, 0]
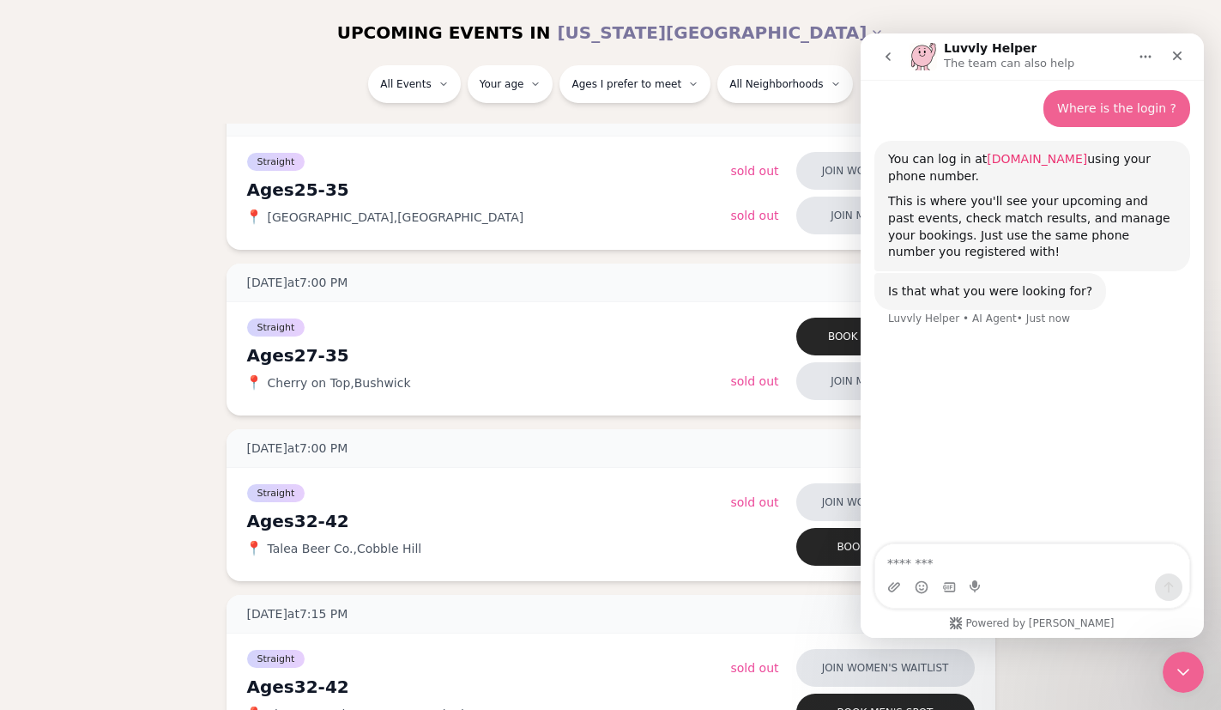
click at [1079, 152] on link "[DOMAIN_NAME]" at bounding box center [1037, 159] width 100 height 14
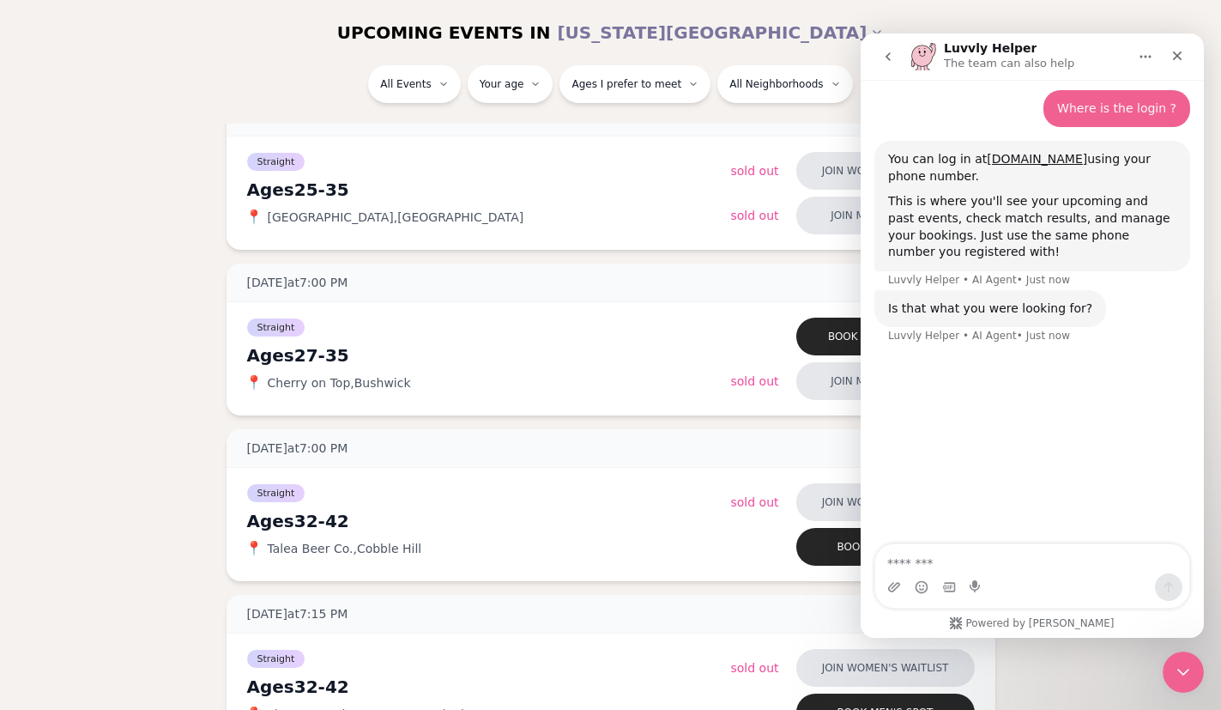
click at [881, 59] on icon "go back" at bounding box center [888, 57] width 14 height 14
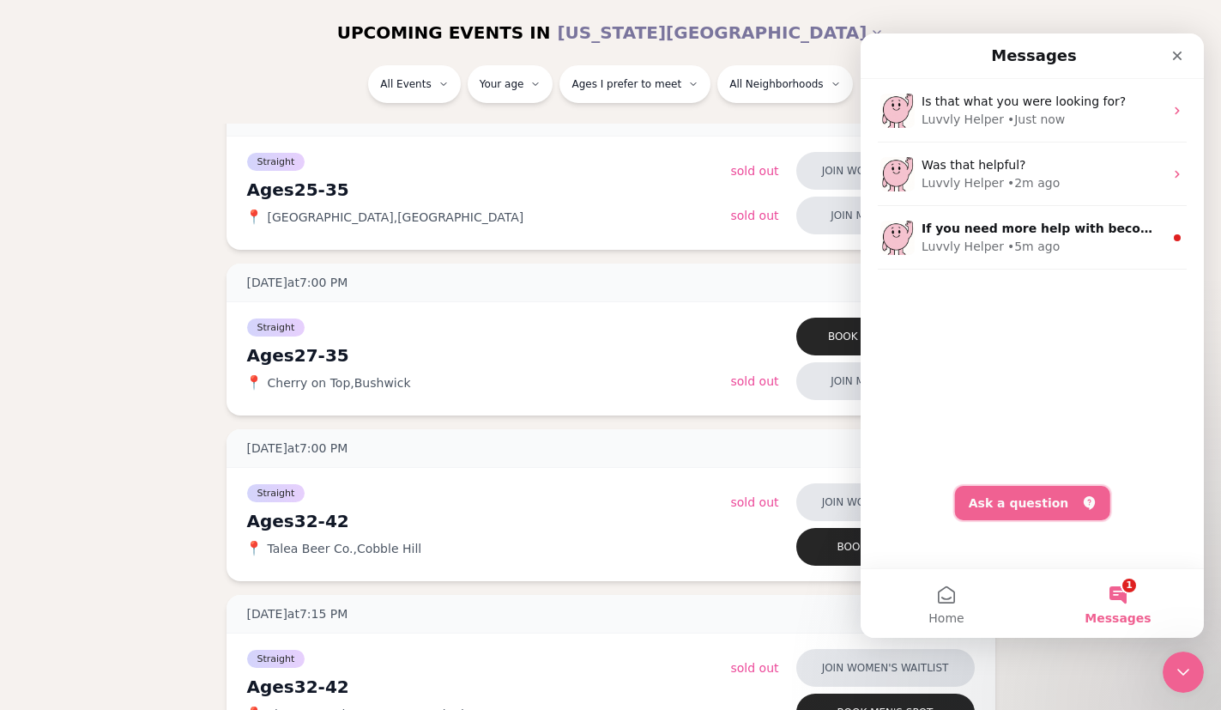
click at [1057, 512] on button "Ask a question" at bounding box center [1032, 503] width 155 height 34
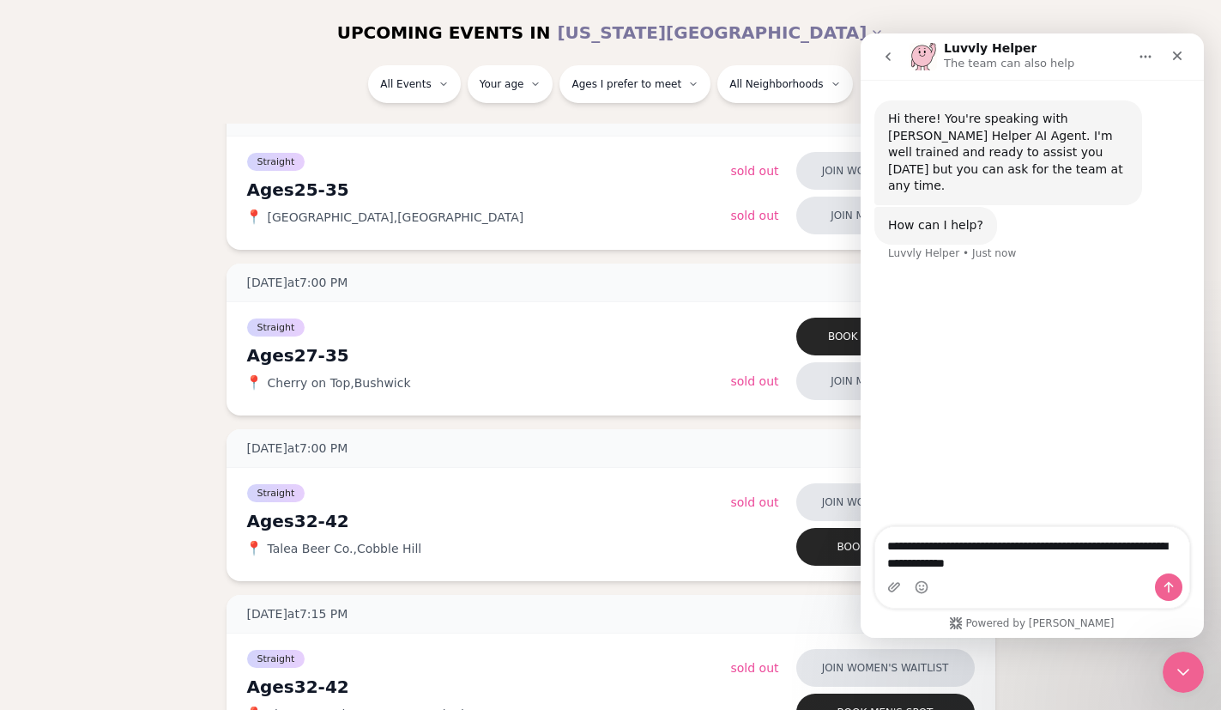
type textarea "**********"
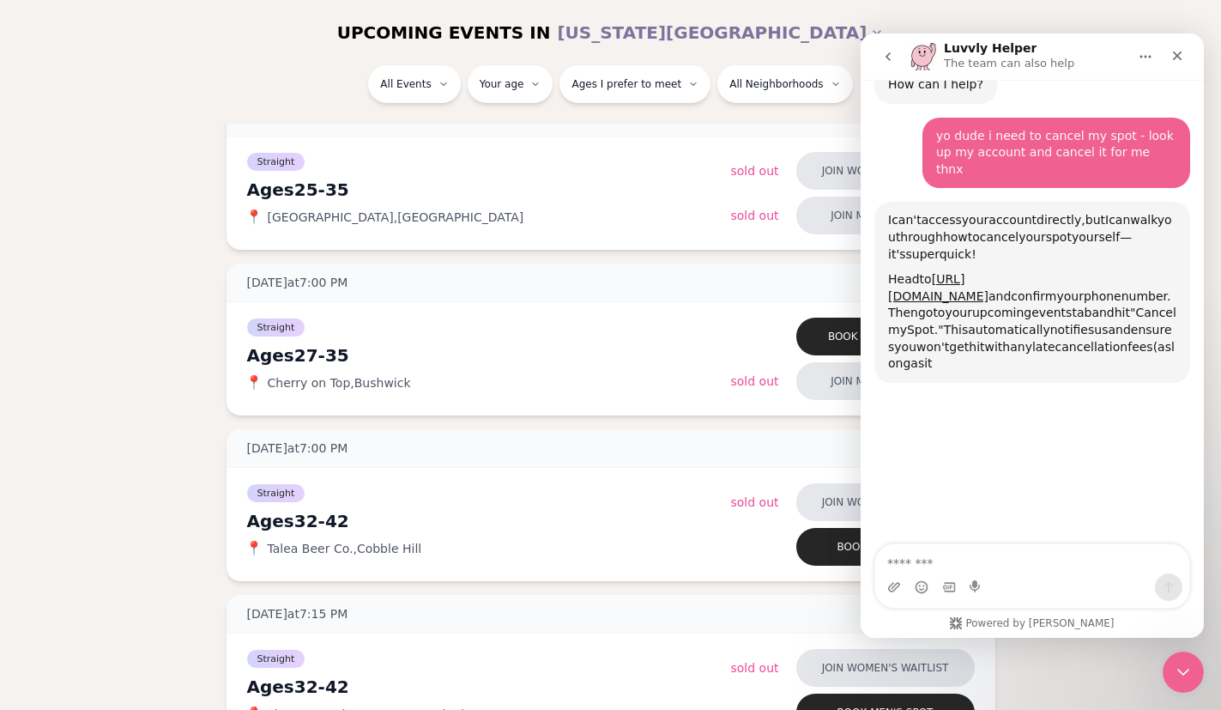
scroll to position [137, 0]
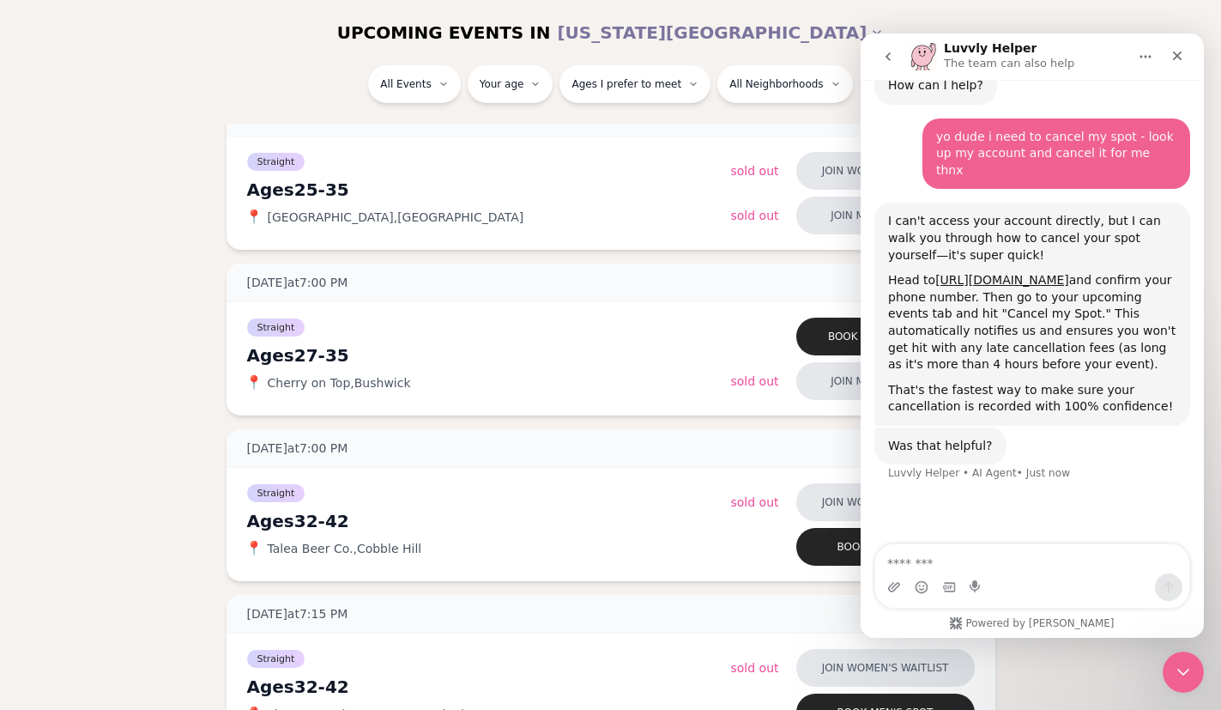
drag, startPoint x: 1119, startPoint y: 332, endPoint x: 922, endPoint y: 324, distance: 197.6
click at [922, 324] on div "Head to [URL][DOMAIN_NAME] and confirm your phone number. Then go to your upcom…" at bounding box center [1032, 322] width 288 height 101
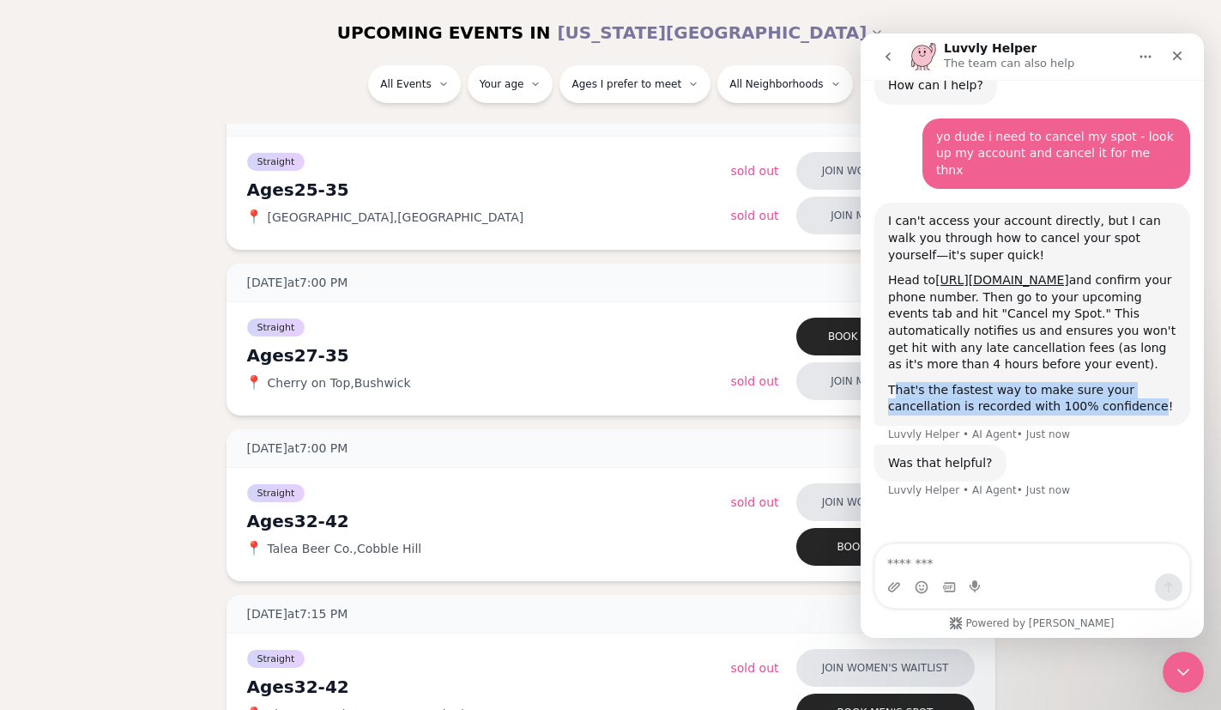
drag, startPoint x: 900, startPoint y: 358, endPoint x: 1148, endPoint y: 370, distance: 248.3
click at [1148, 382] on div "That's the fastest way to make sure your cancellation is recorded with 100% con…" at bounding box center [1032, 398] width 288 height 33
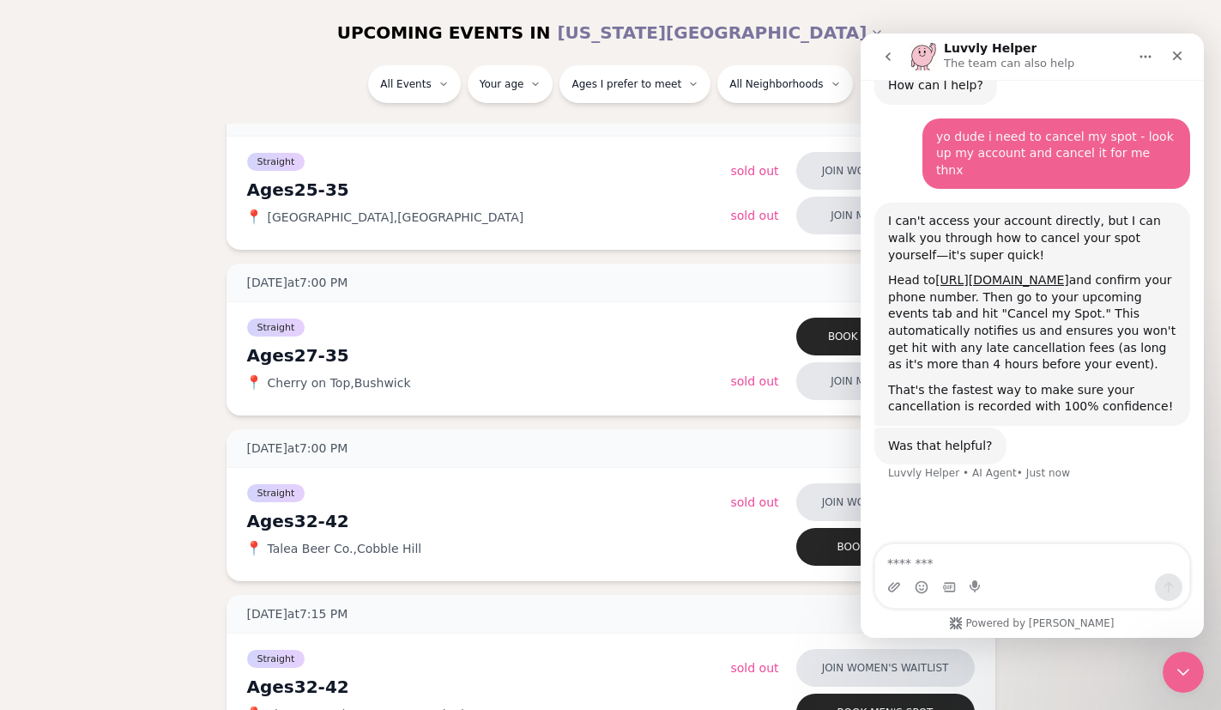
click at [1152, 382] on div "That's the fastest way to make sure your cancellation is recorded with 100% con…" at bounding box center [1032, 398] width 288 height 33
click at [890, 55] on icon "go back" at bounding box center [888, 57] width 14 height 14
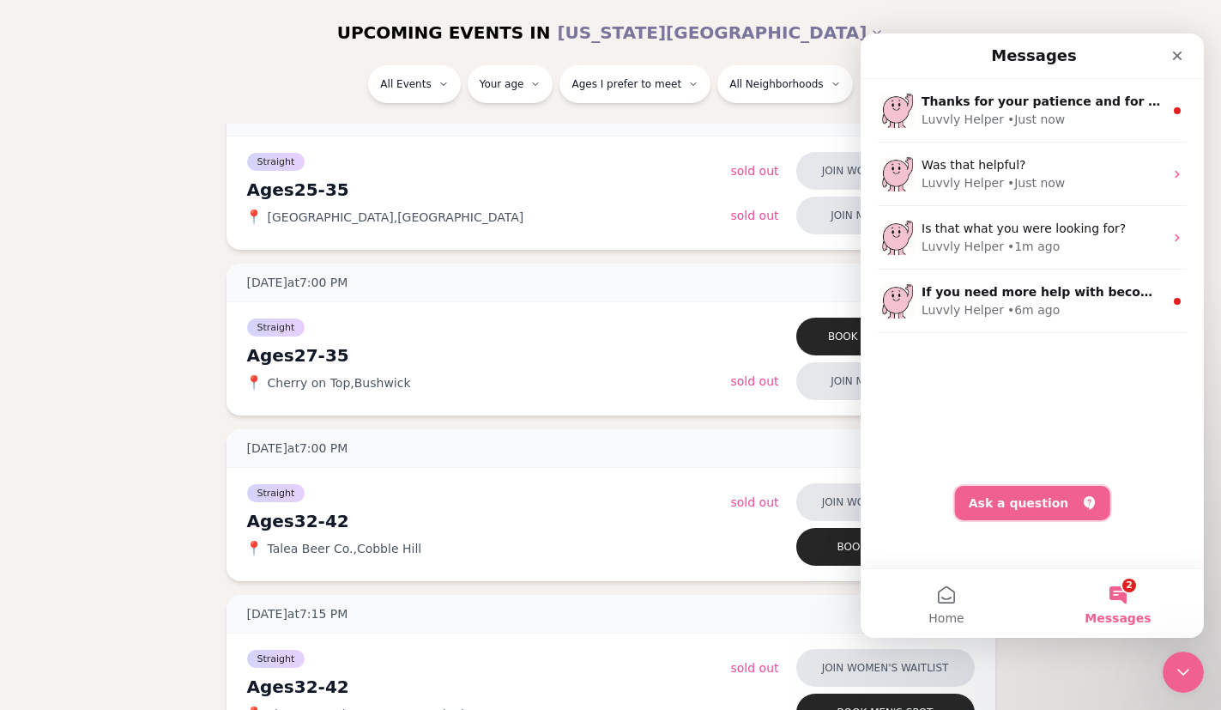
click at [1043, 502] on button "Ask a question" at bounding box center [1032, 503] width 155 height 34
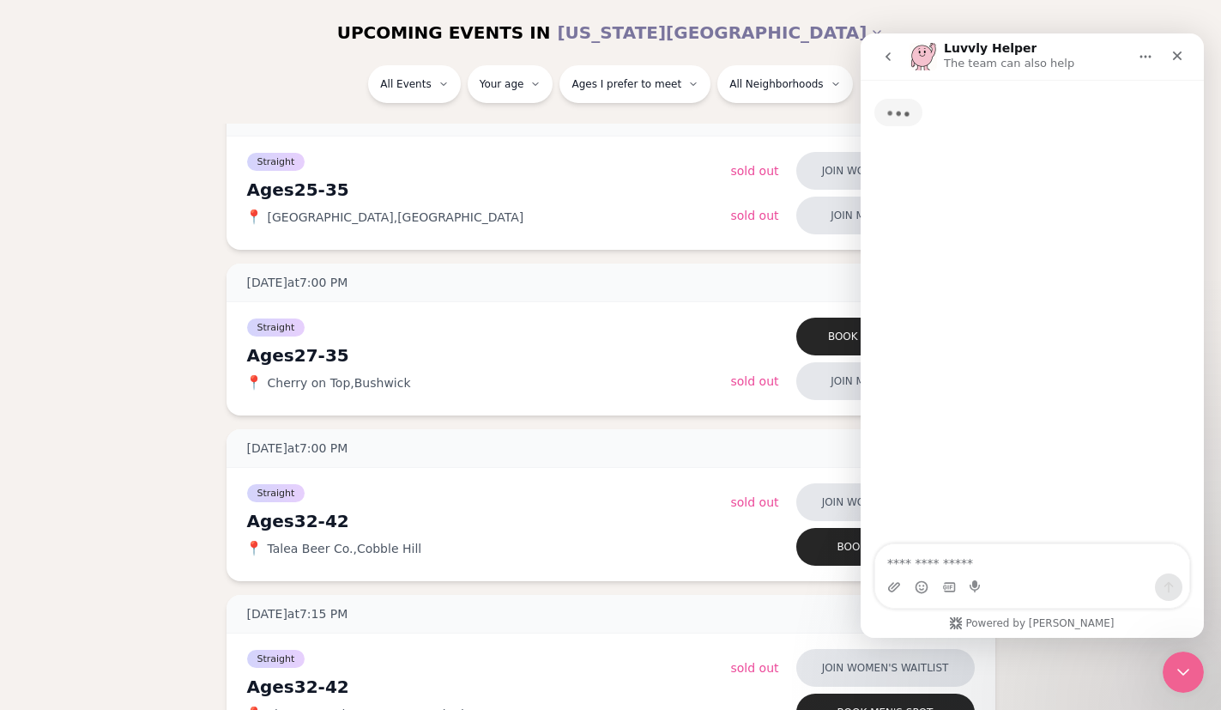
click at [1015, 562] on textarea "Ask a question…" at bounding box center [1032, 558] width 314 height 29
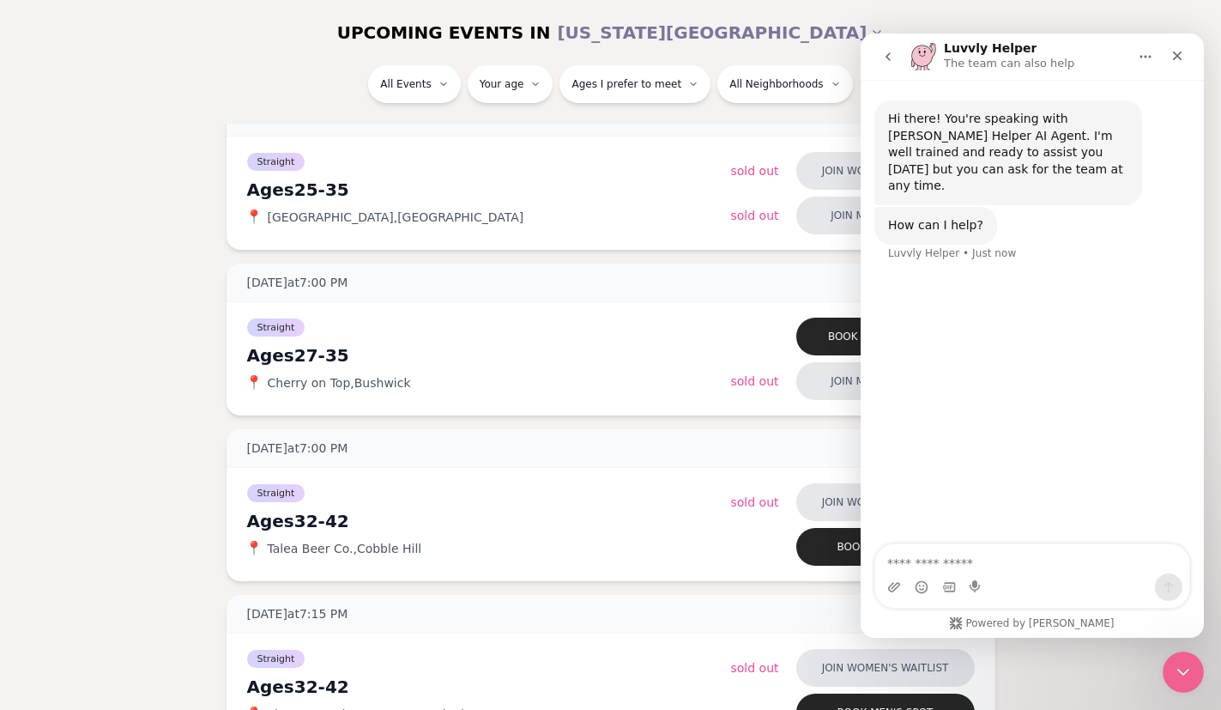
type textarea "**********"
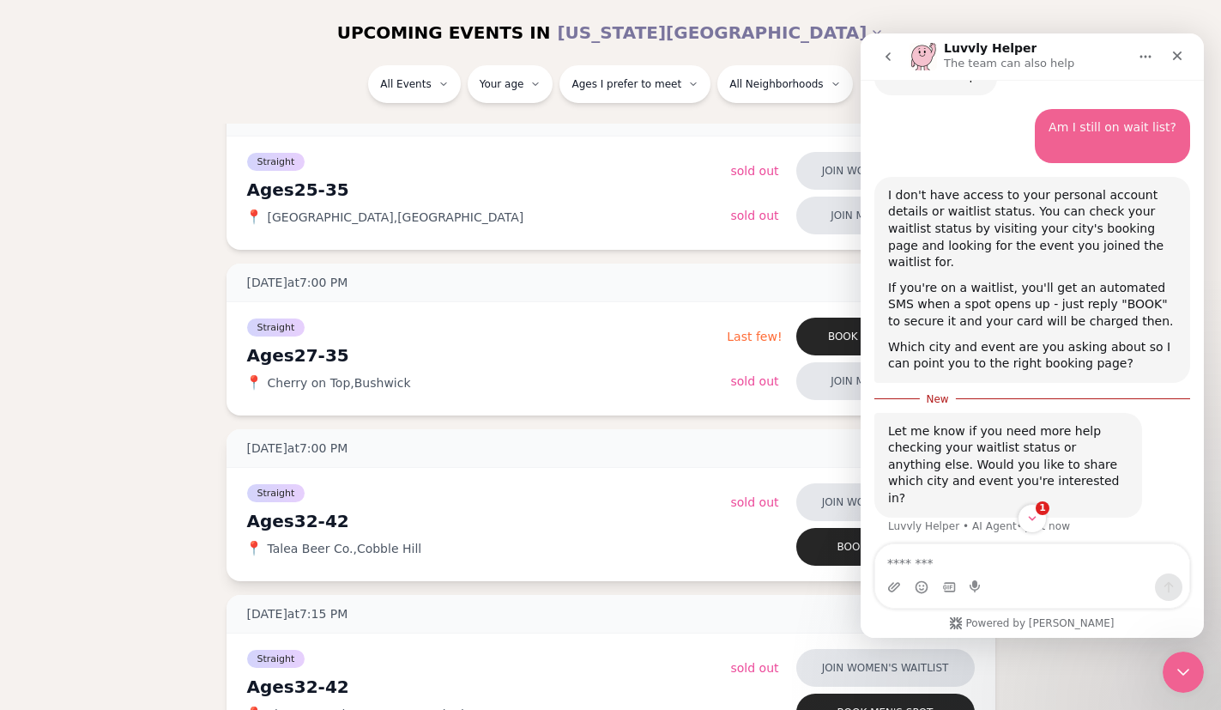
scroll to position [166, 0]
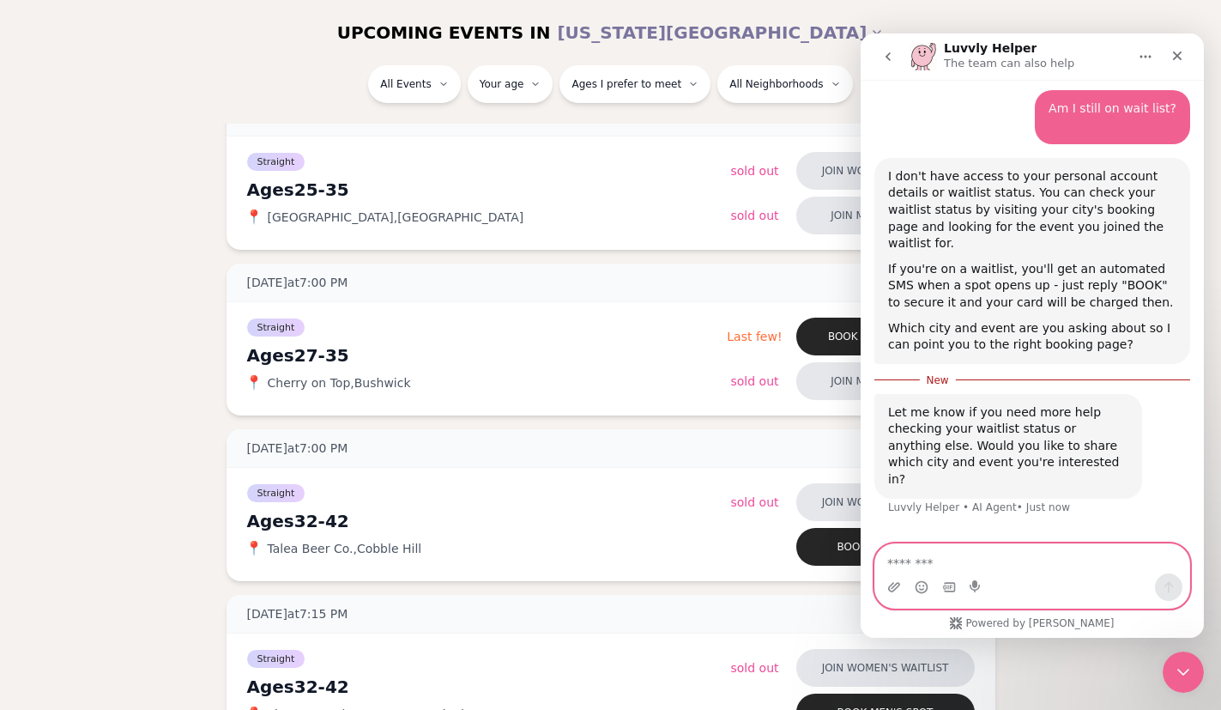
click at [1043, 558] on textarea "Message…" at bounding box center [1032, 558] width 314 height 29
click at [893, 58] on icon "go back" at bounding box center [888, 57] width 14 height 14
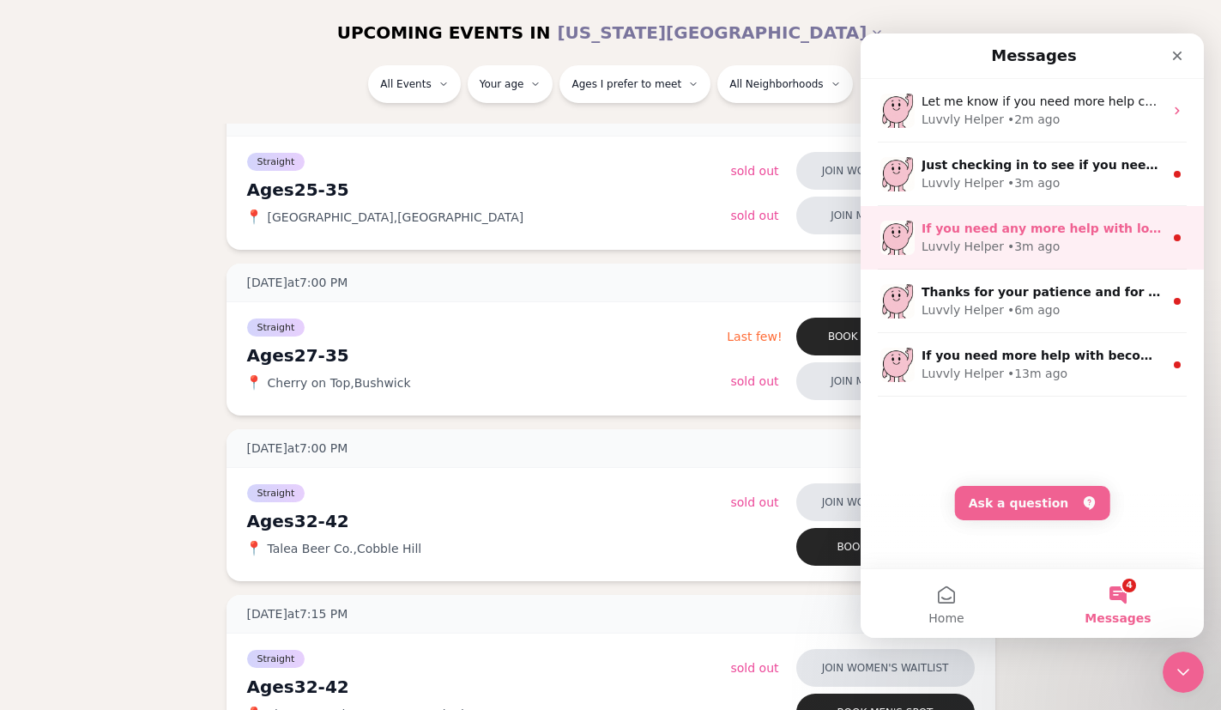
scroll to position [0, 0]
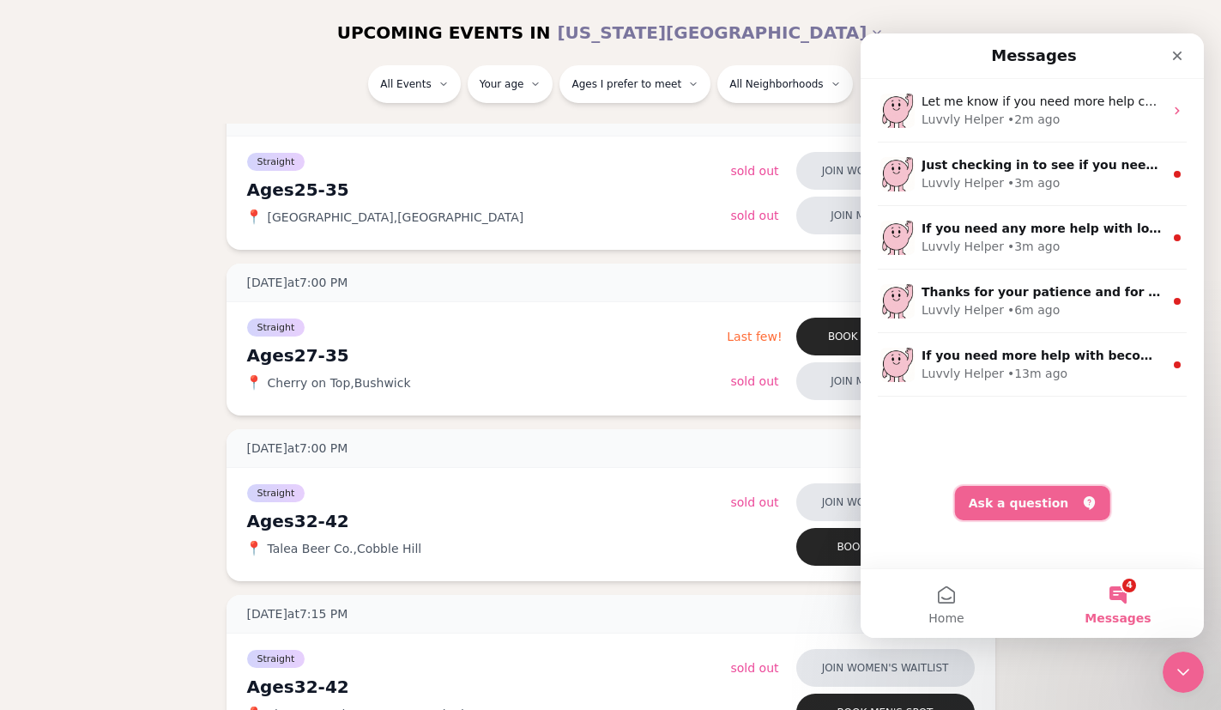
click at [1050, 515] on button "Ask a question" at bounding box center [1032, 503] width 155 height 34
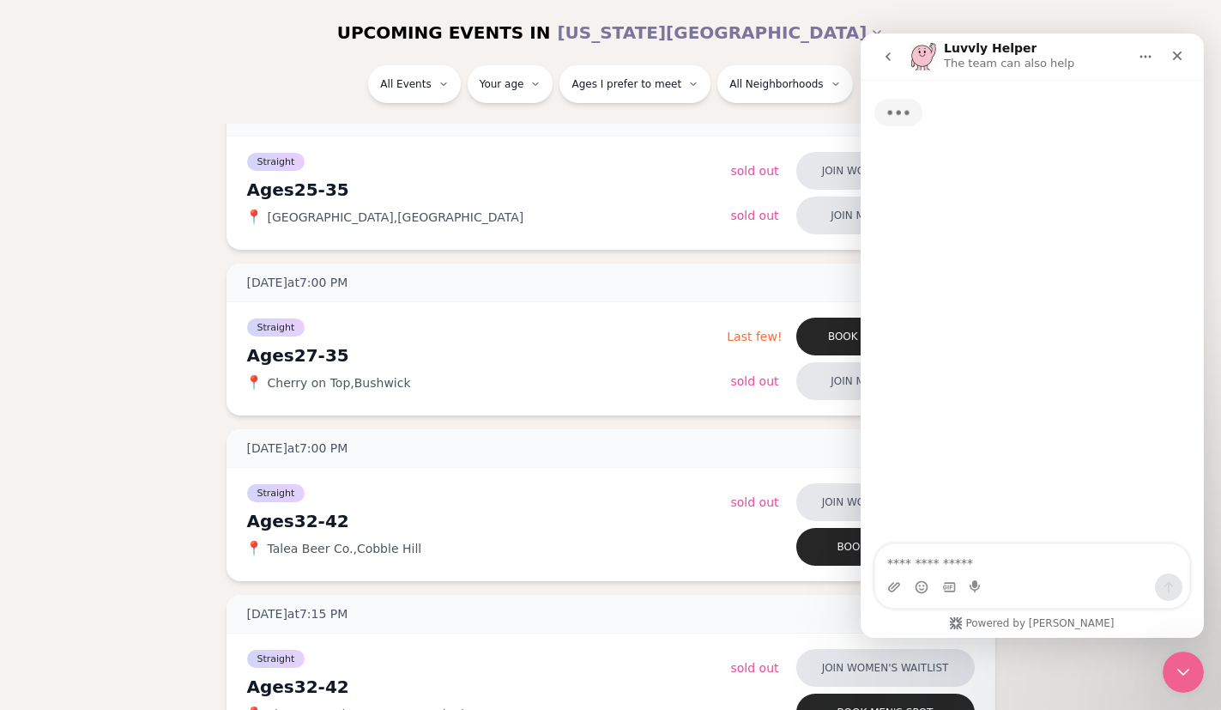
click at [1013, 570] on textarea "Ask a question…" at bounding box center [1032, 558] width 314 height 29
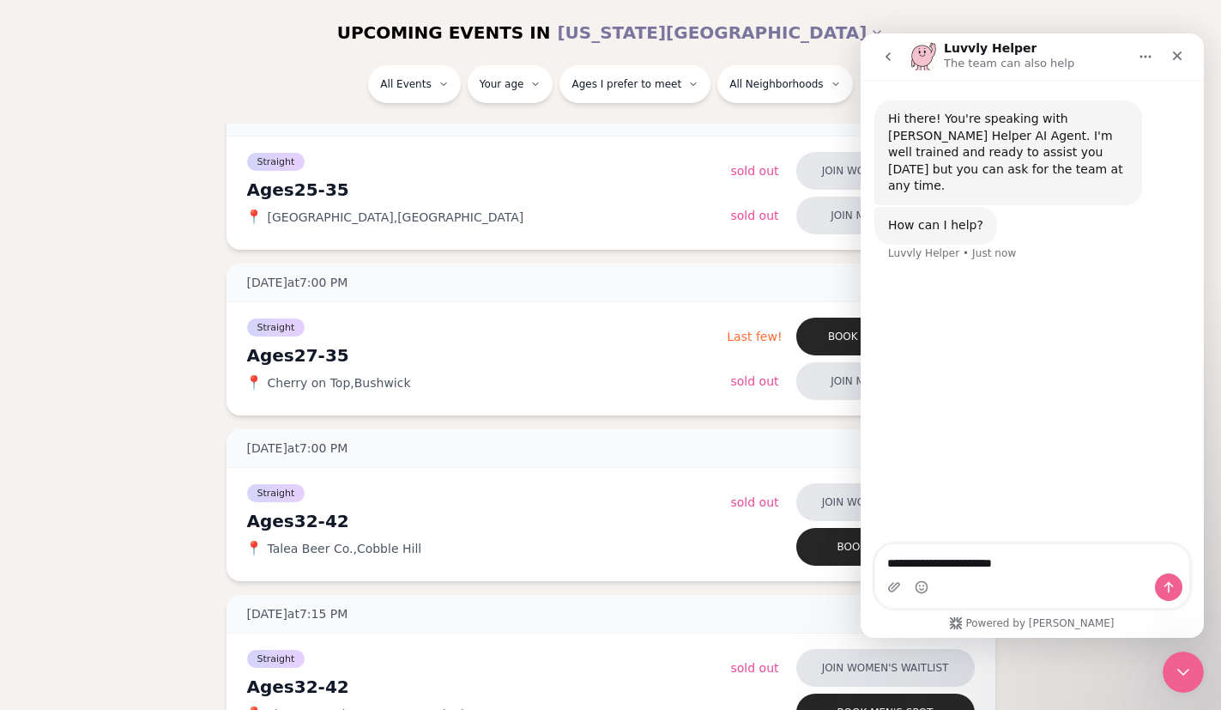
type textarea "**********"
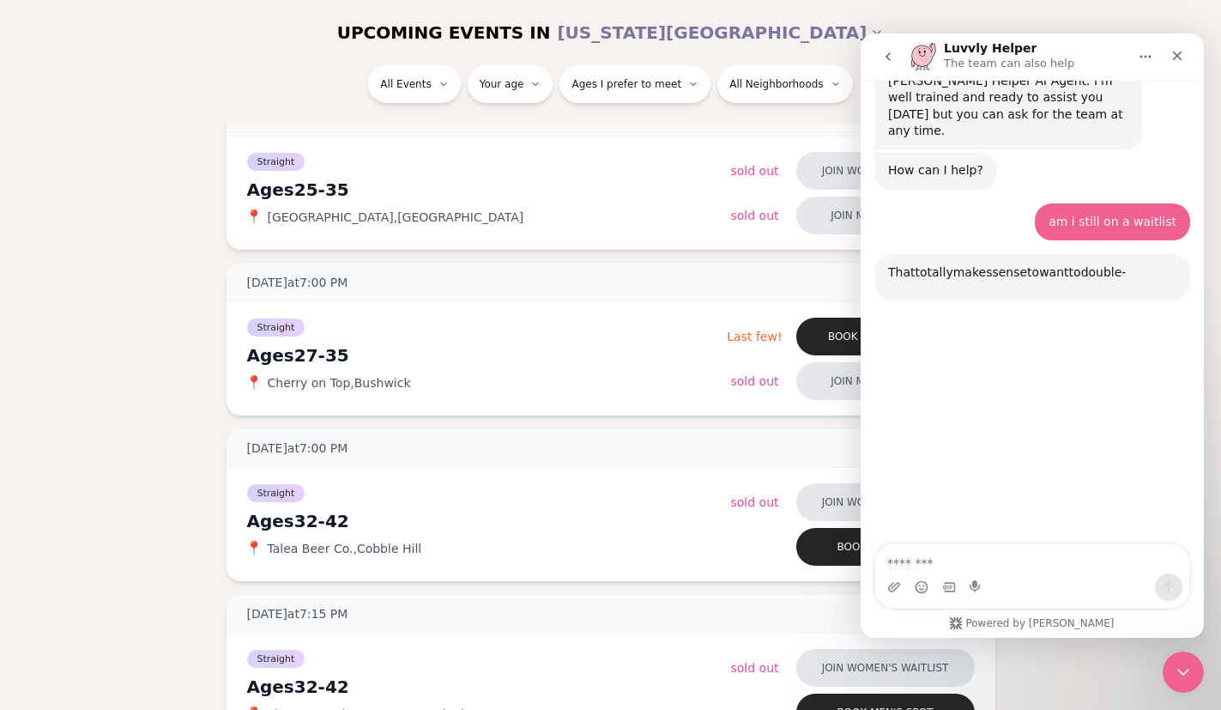
scroll to position [166, 0]
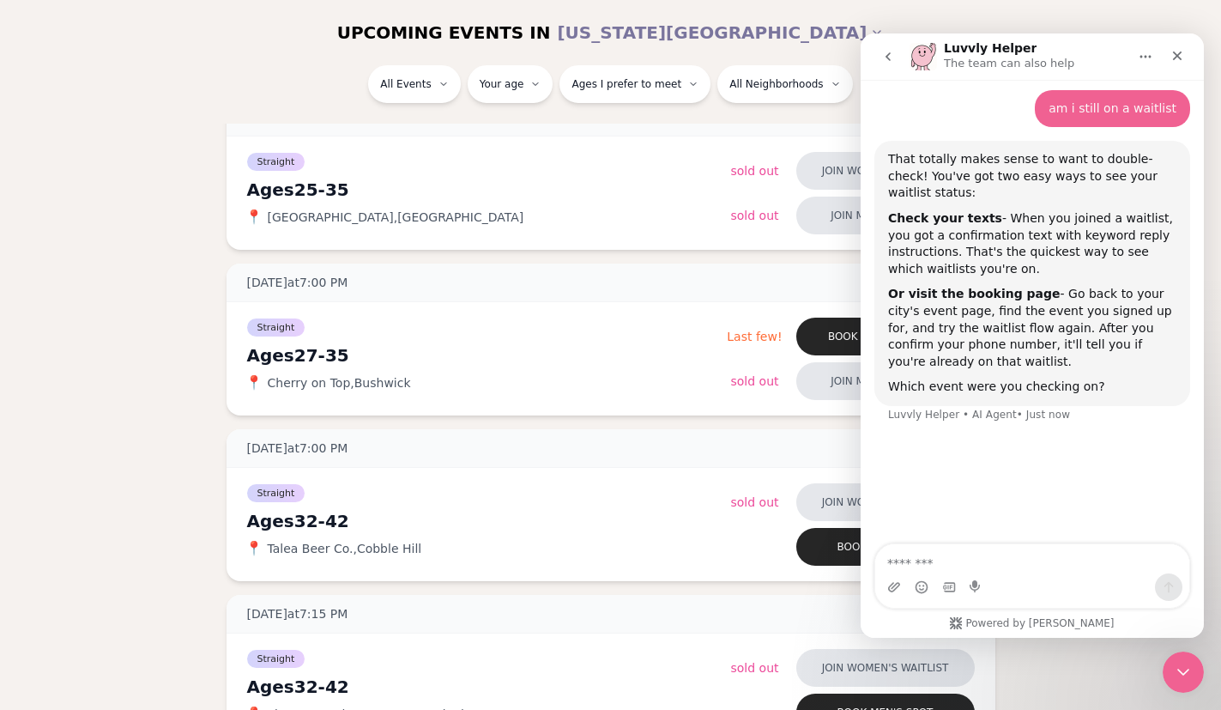
click at [886, 58] on icon "go back" at bounding box center [888, 57] width 14 height 14
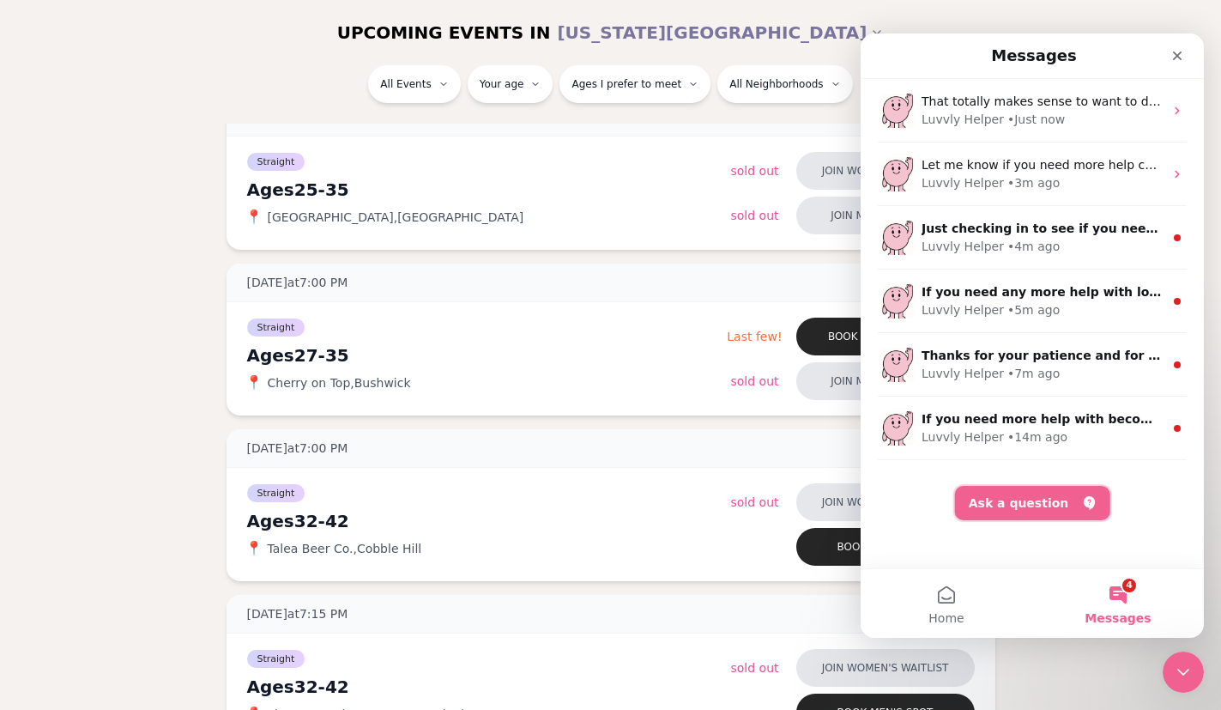
click at [1060, 514] on button "Ask a question" at bounding box center [1032, 503] width 155 height 34
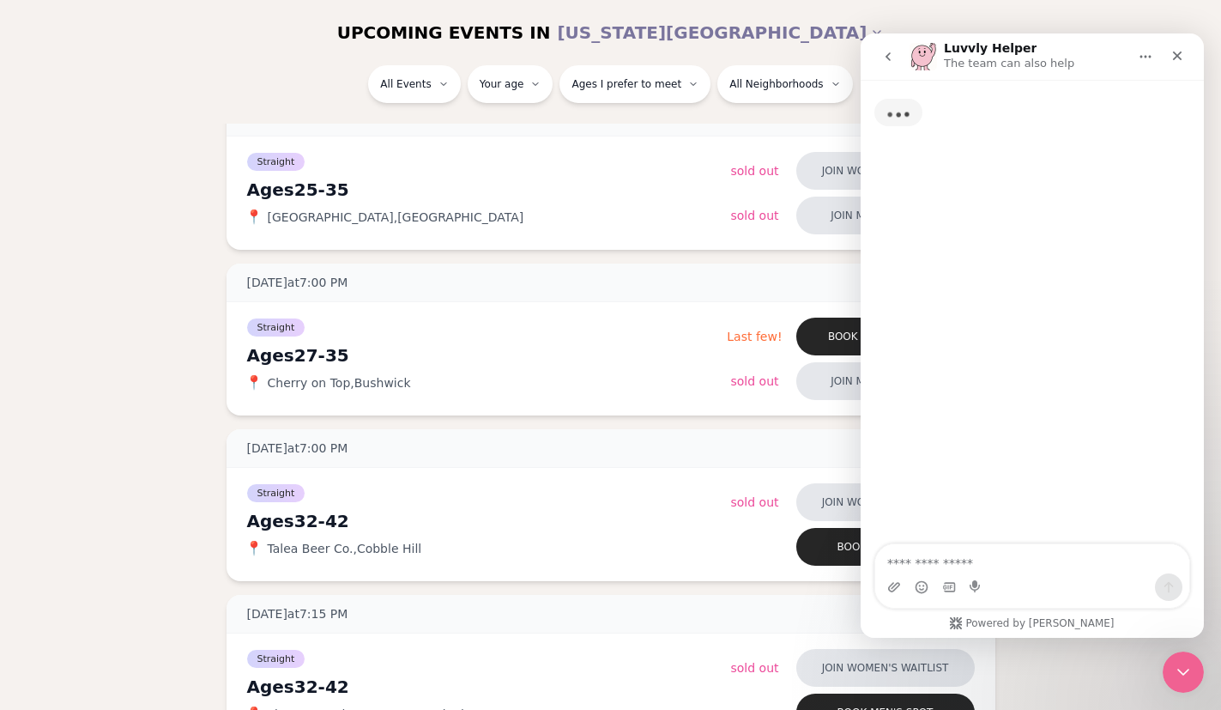
click at [990, 576] on div "Intercom messenger" at bounding box center [1032, 586] width 314 height 27
click at [990, 567] on textarea "Ask a question…" at bounding box center [1032, 558] width 314 height 29
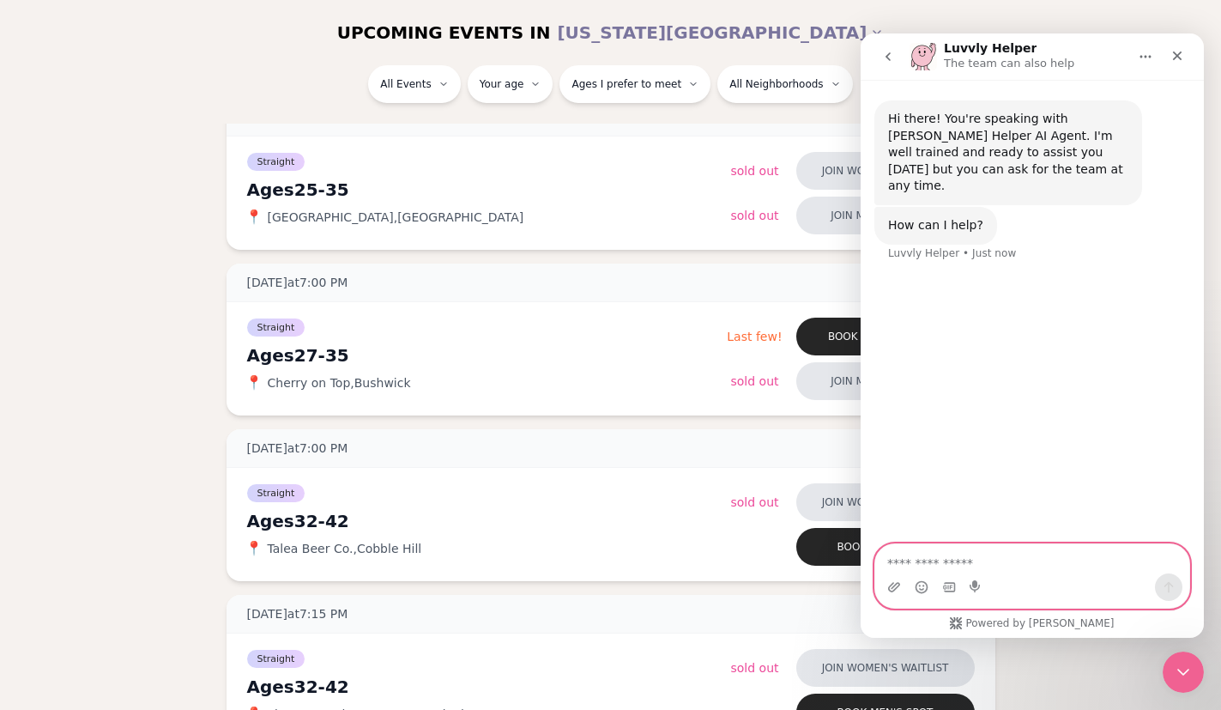
paste textarea "**********"
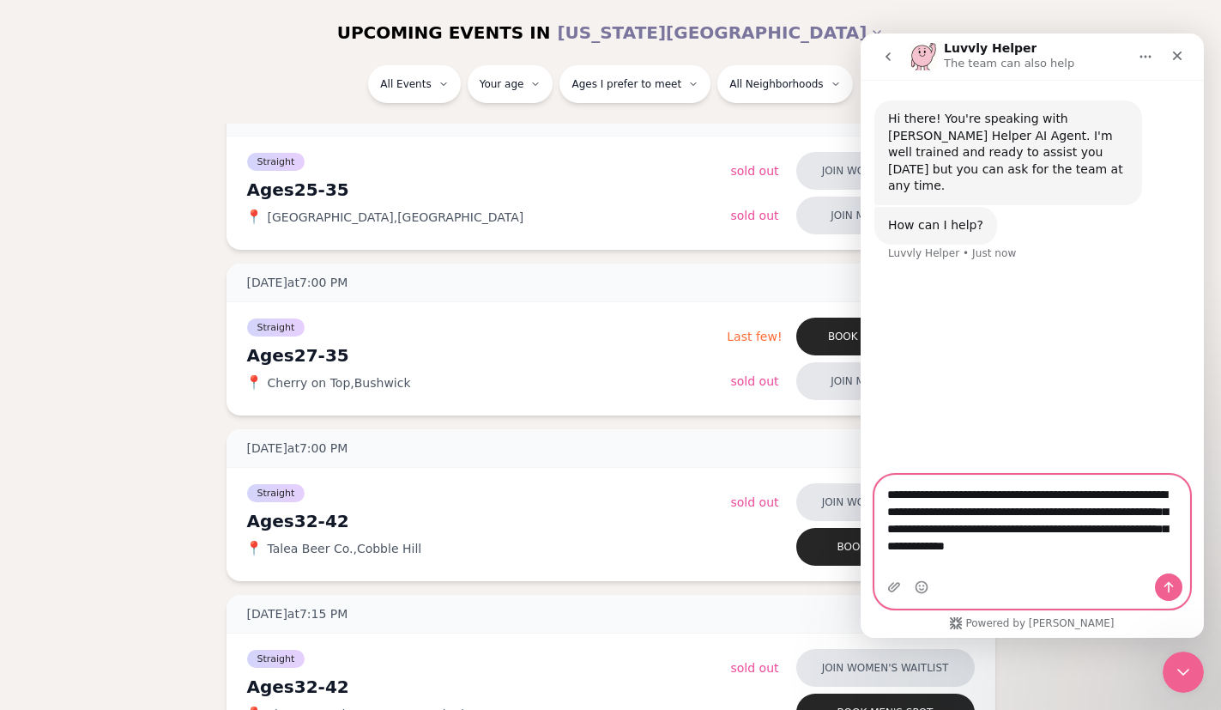
type textarea "**********"
click at [1177, 584] on button "Send a message…" at bounding box center [1168, 586] width 27 height 27
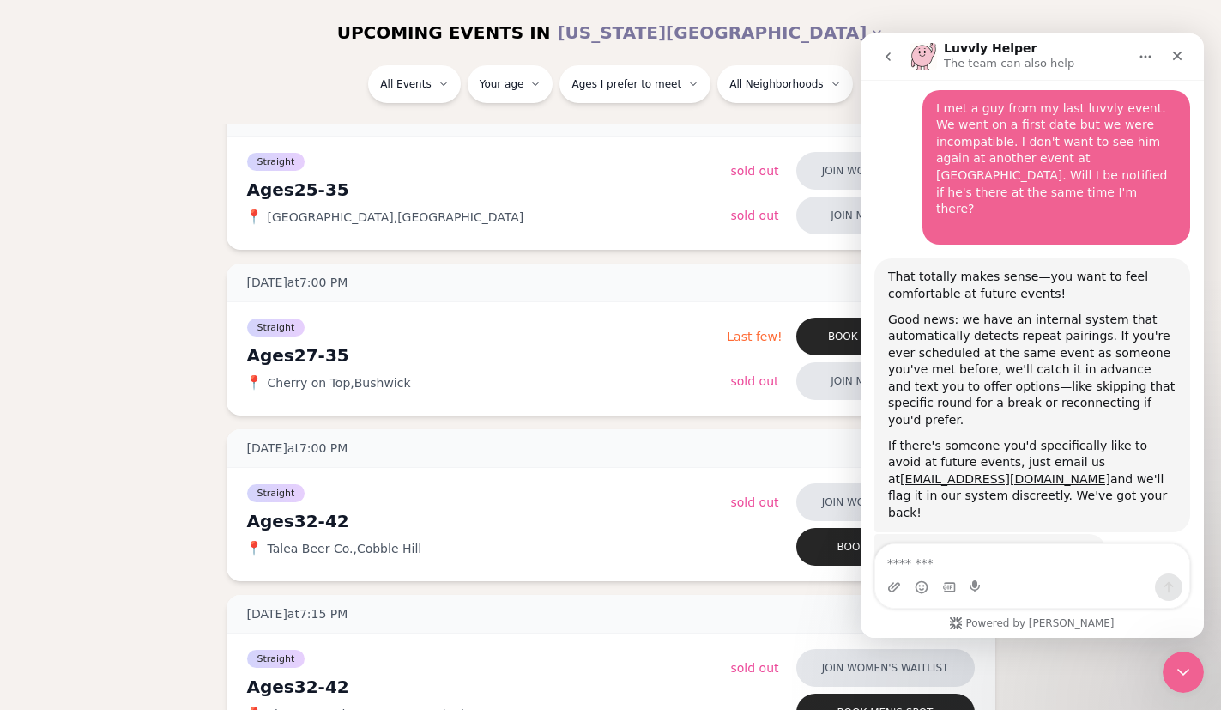
click at [884, 61] on icon "go back" at bounding box center [888, 57] width 14 height 14
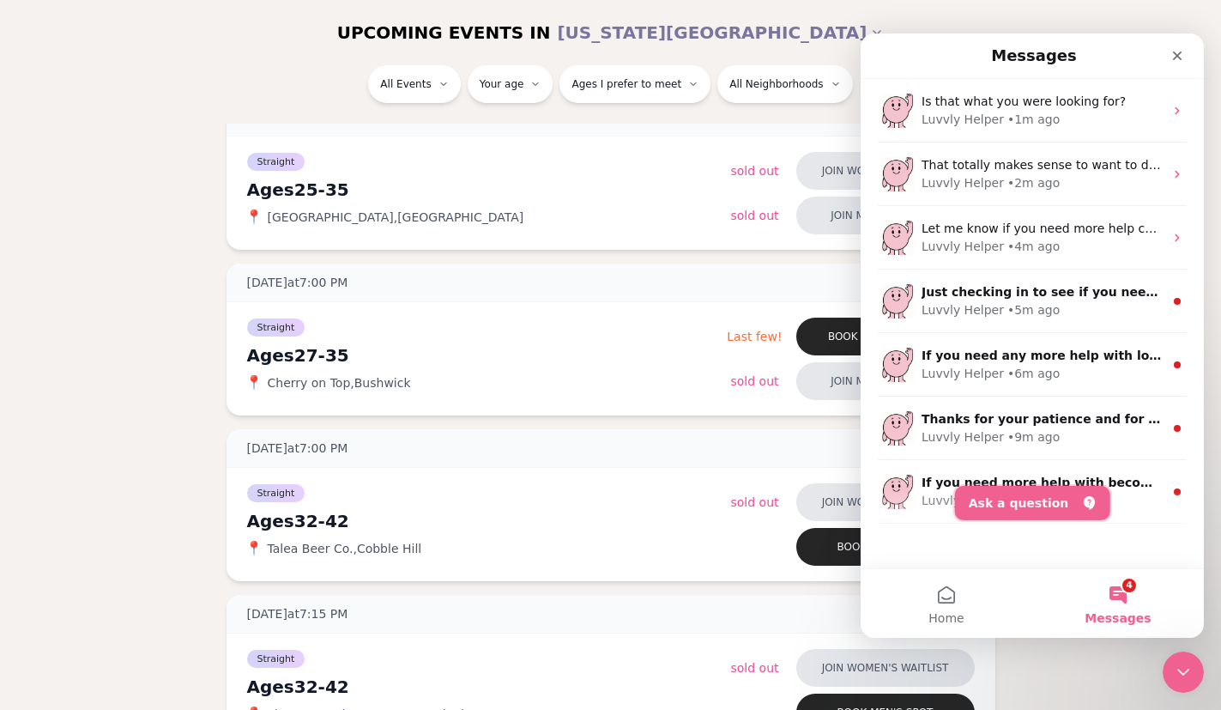
click at [1059, 512] on button "Ask a question" at bounding box center [1032, 503] width 155 height 34
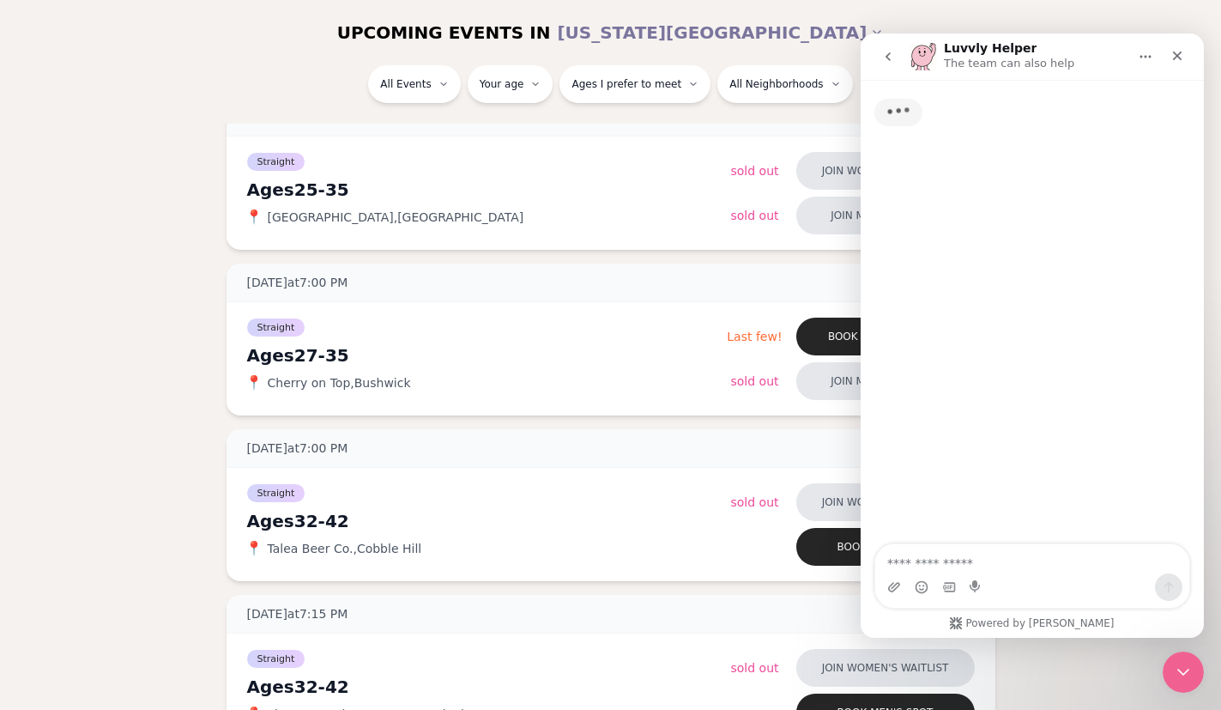
click at [1007, 566] on textarea "Ask a question…" at bounding box center [1032, 558] width 314 height 29
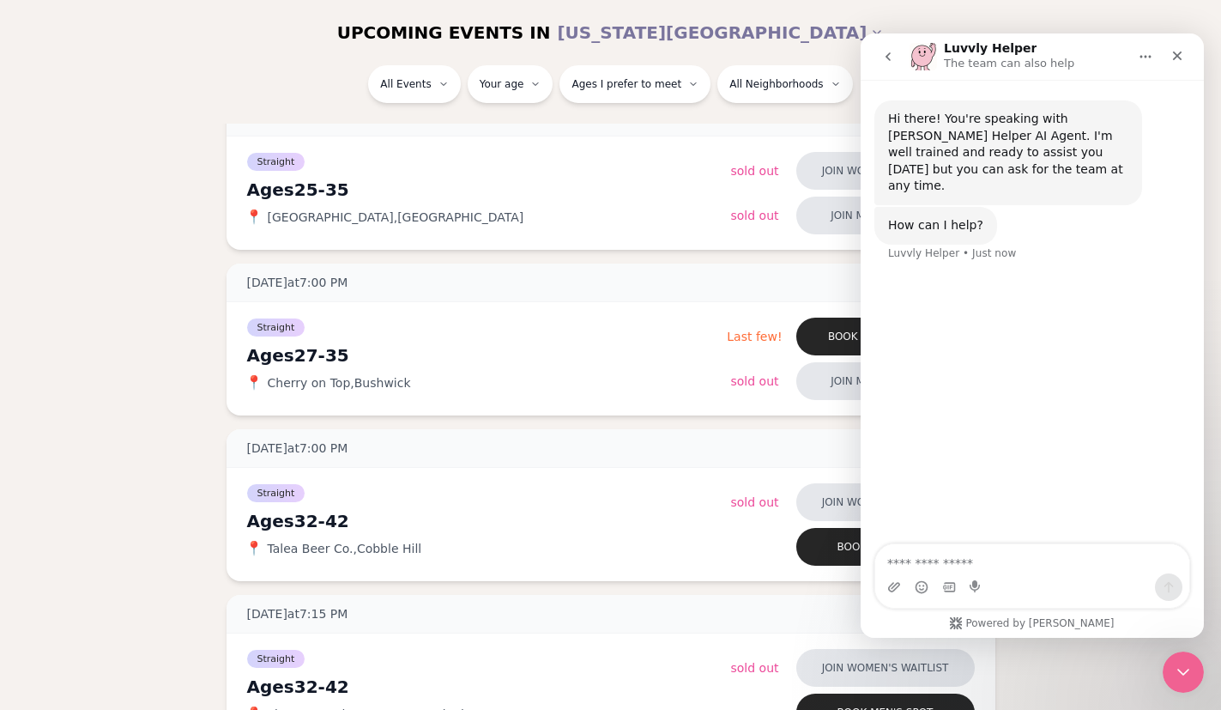
type textarea "**********"
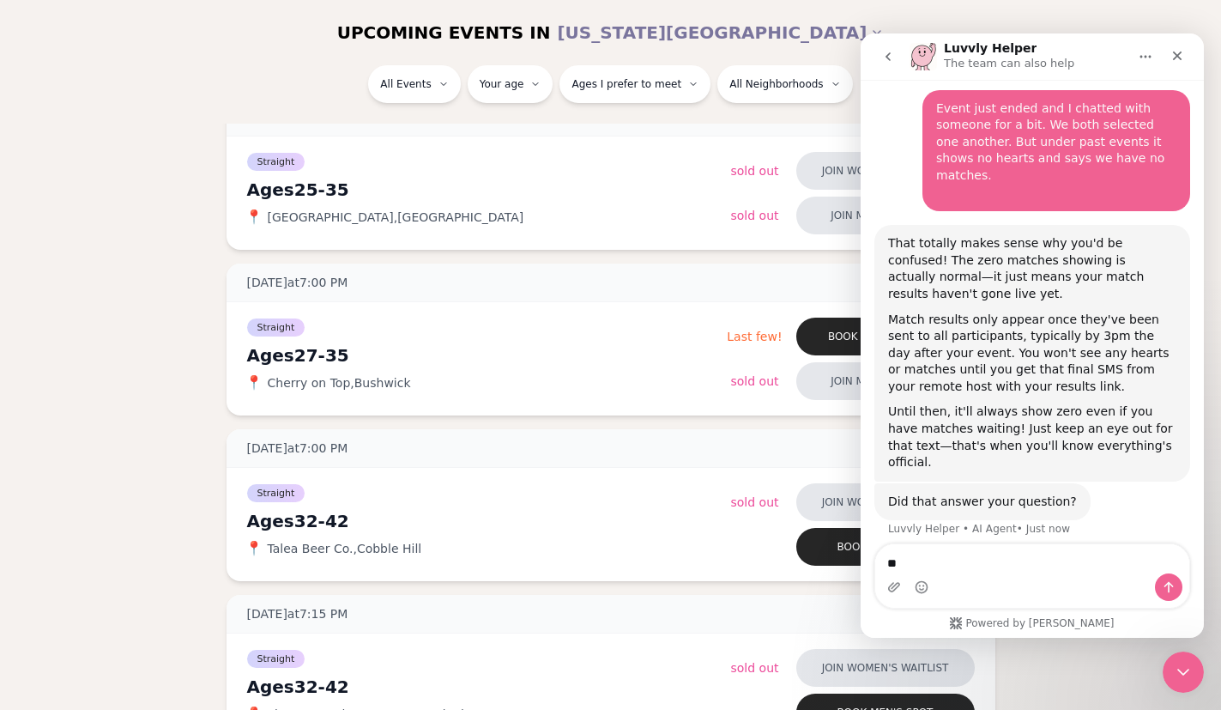
type textarea "*"
click at [880, 61] on button "go back" at bounding box center [888, 56] width 33 height 33
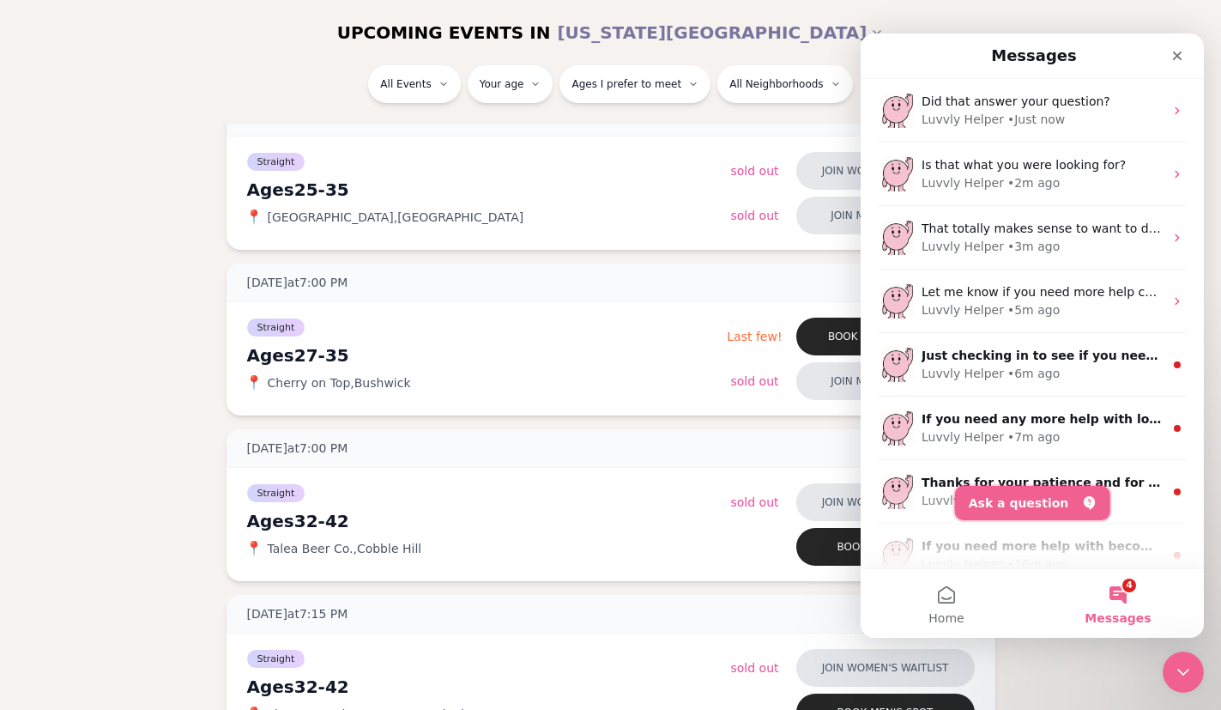
click at [1015, 488] on button "Ask a question" at bounding box center [1032, 503] width 155 height 34
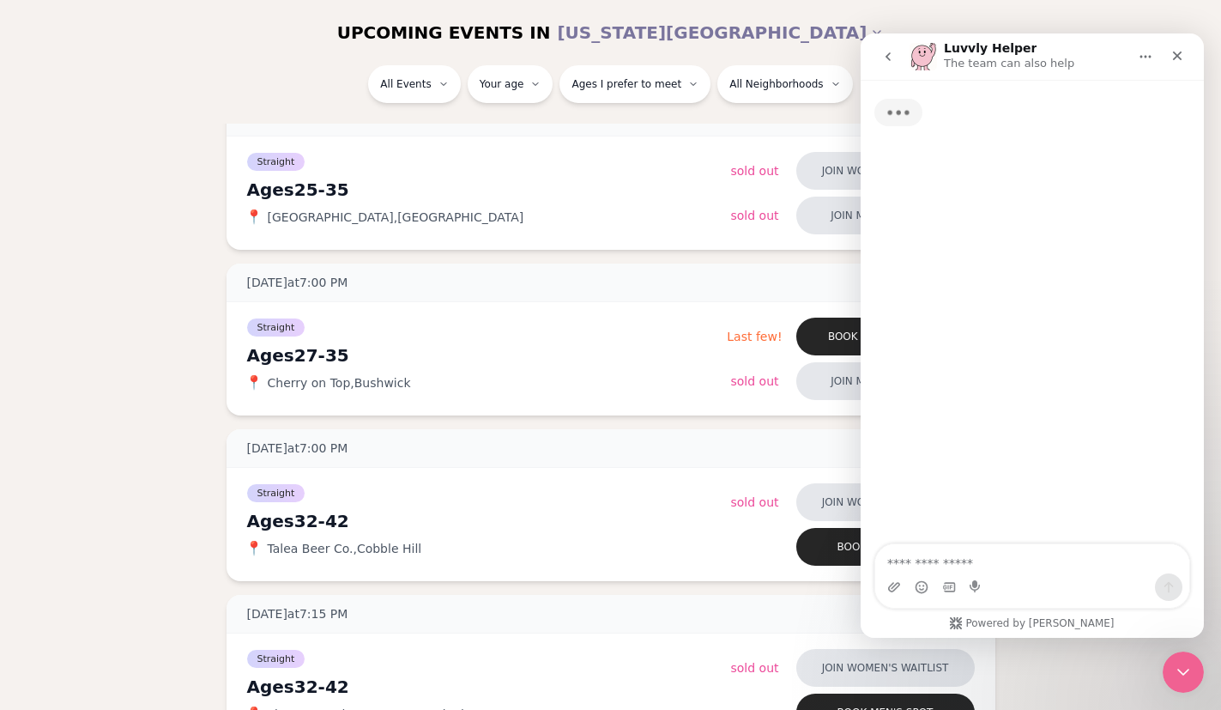
click at [984, 559] on textarea "Ask a question…" at bounding box center [1032, 558] width 314 height 29
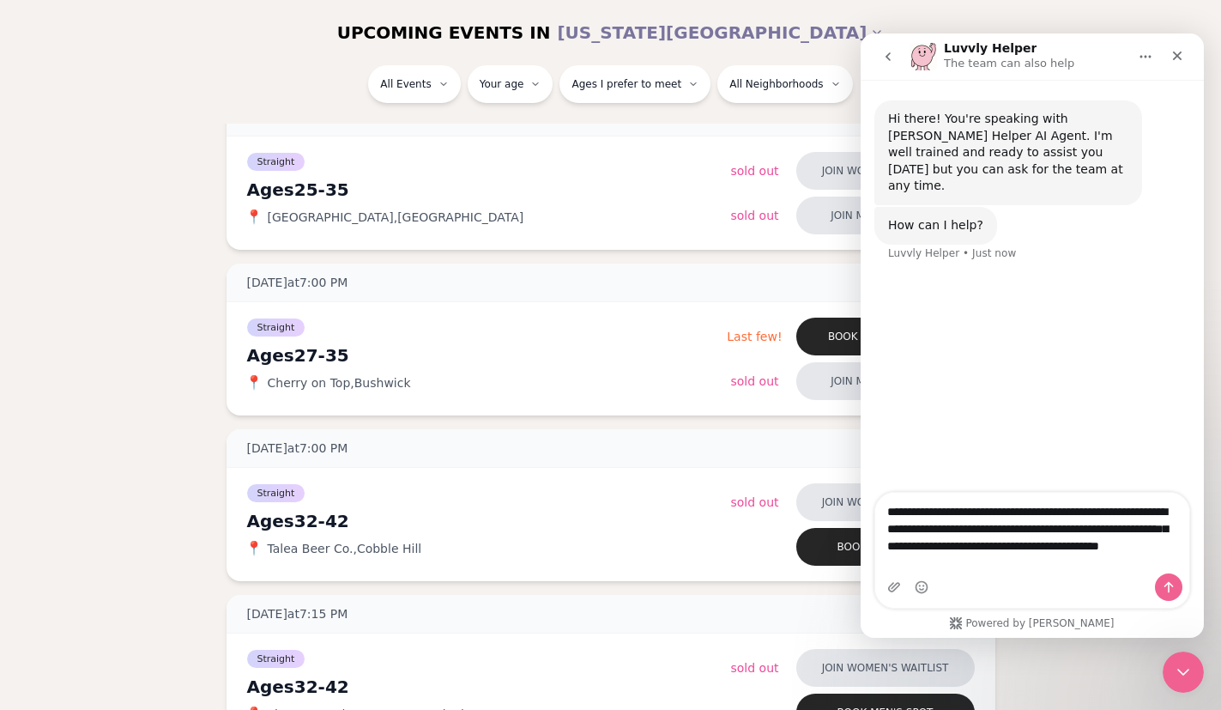
type textarea "**********"
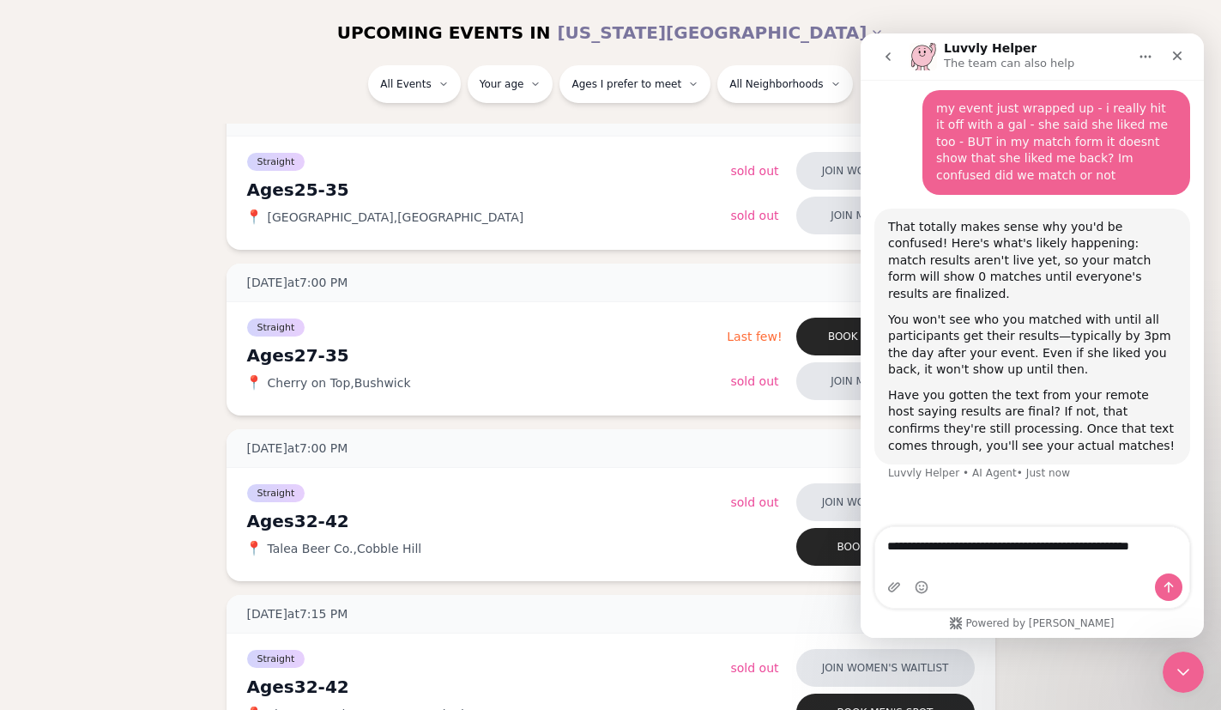
scroll to position [148, 0]
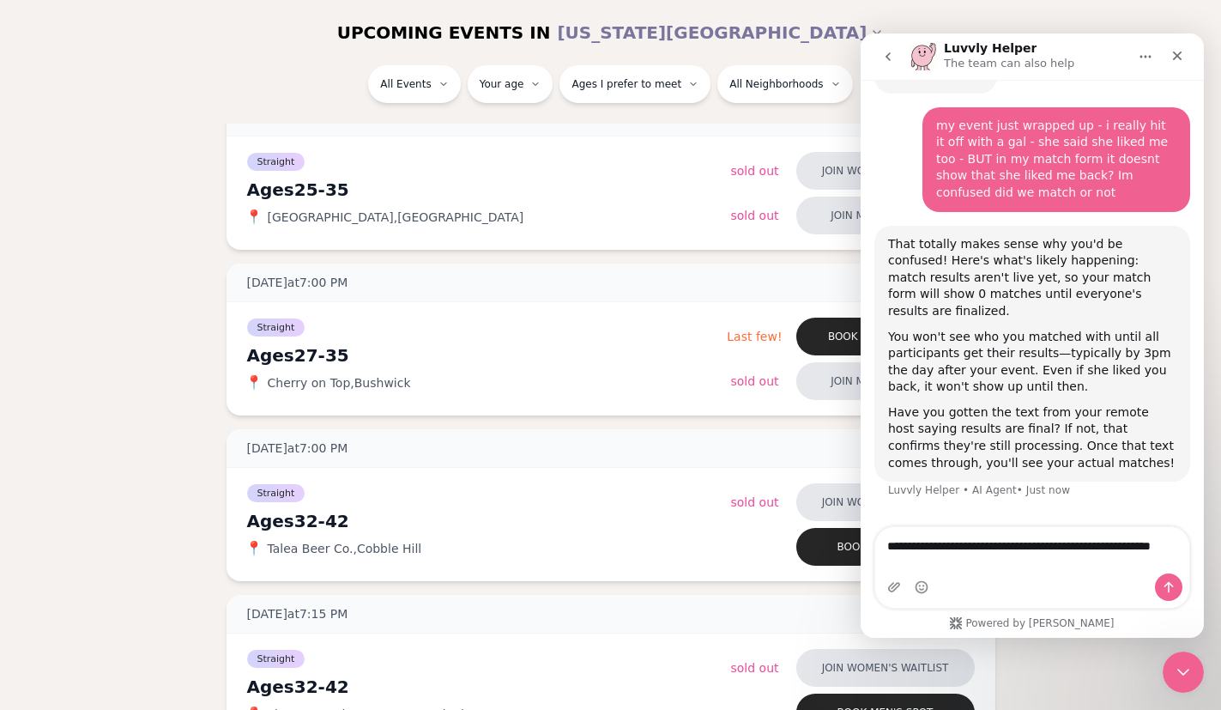
type textarea "**********"
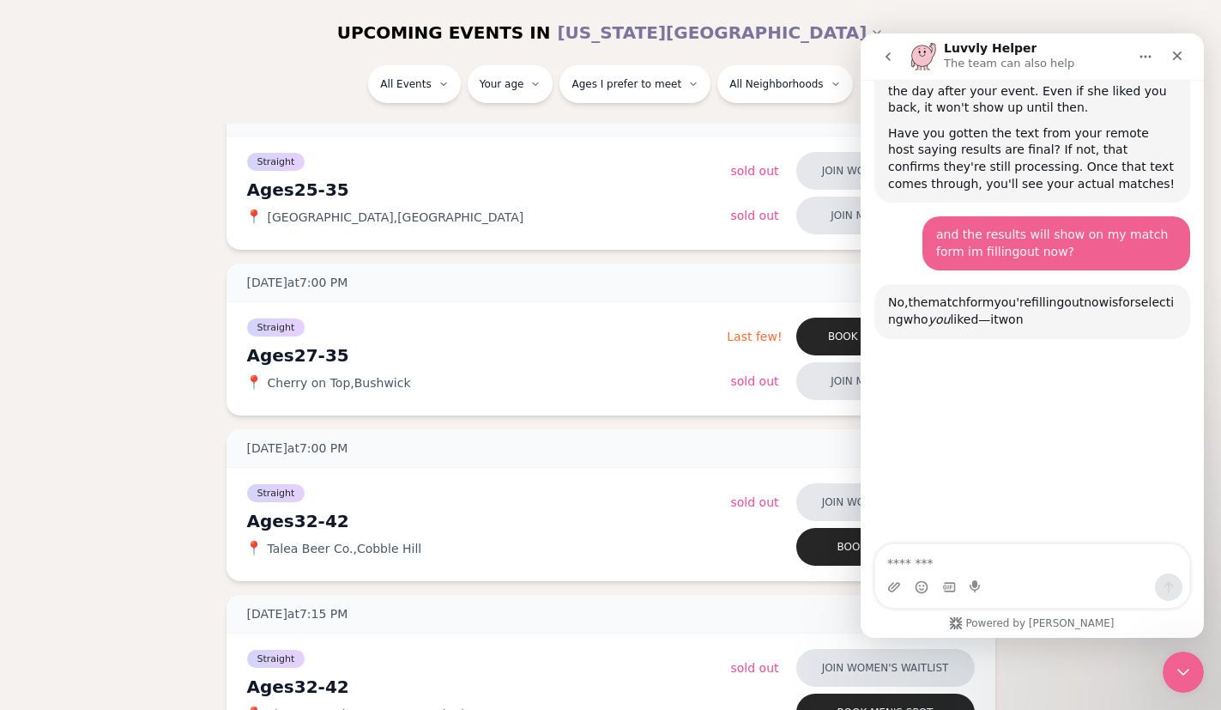
scroll to position [537, 0]
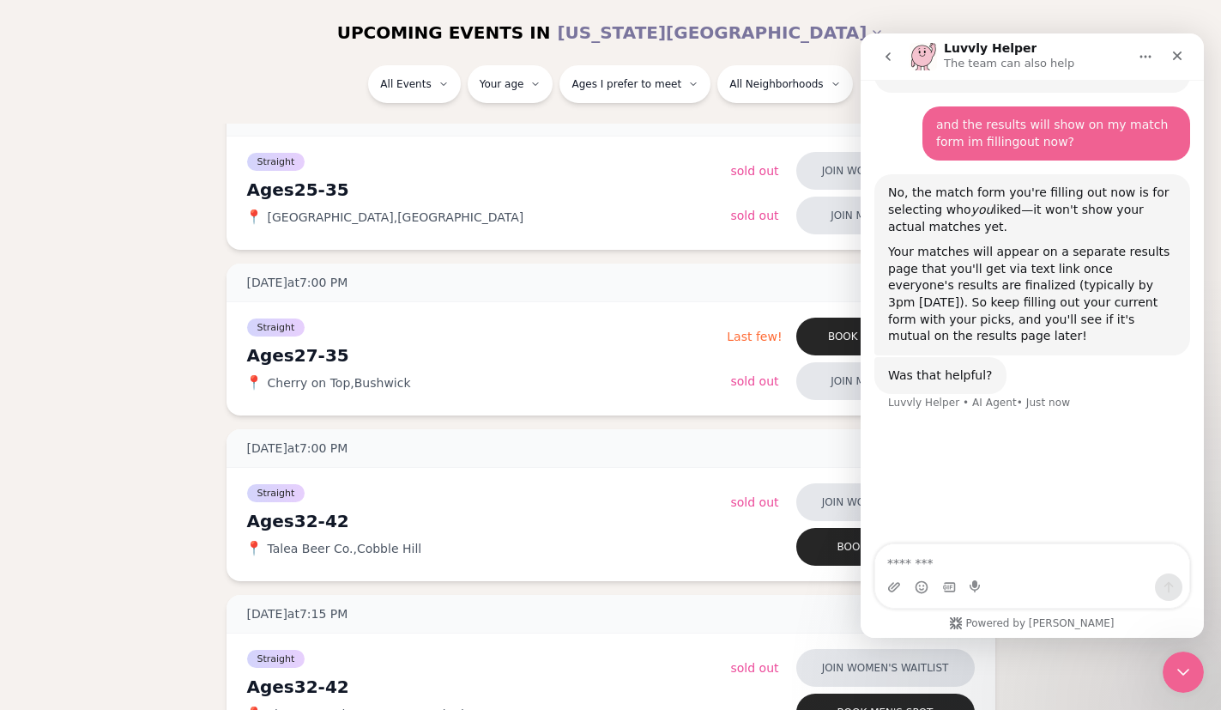
click at [1021, 560] on textarea "Message…" at bounding box center [1032, 558] width 314 height 29
type textarea "*"
click at [866, 49] on nav "Luvvly Helper The team can also help" at bounding box center [1032, 56] width 343 height 46
click at [882, 54] on icon "go back" at bounding box center [888, 57] width 14 height 14
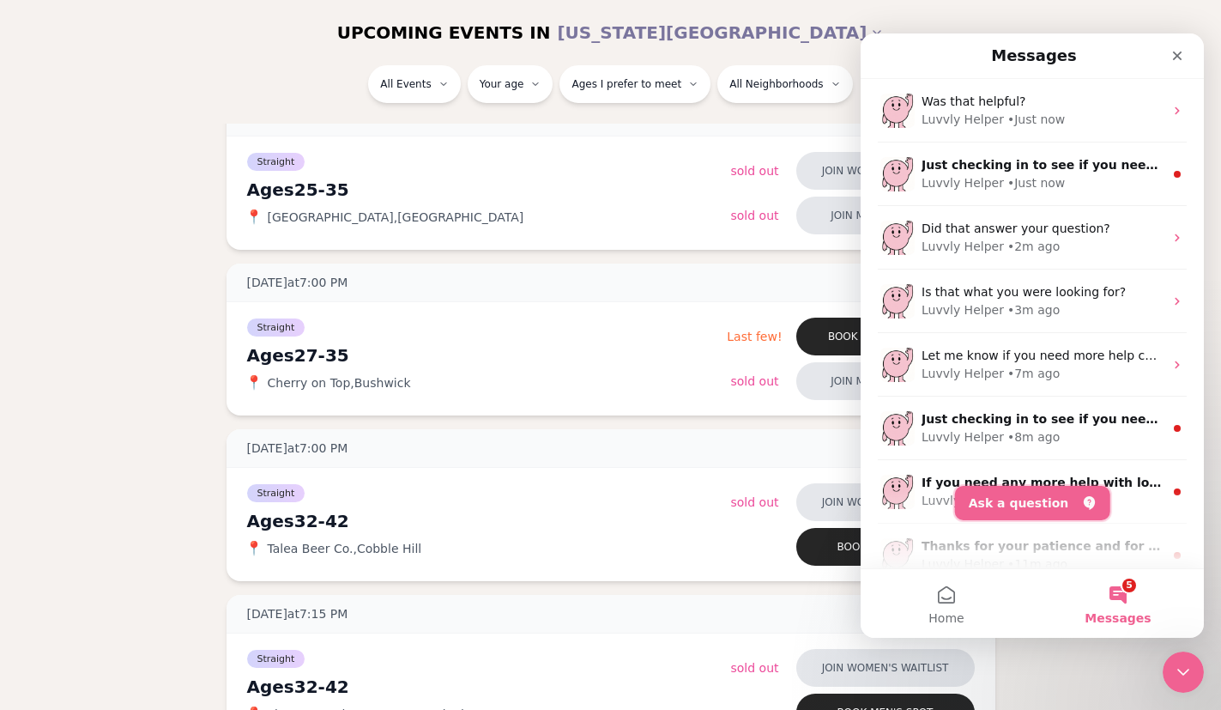
click at [1045, 504] on button "Ask a question" at bounding box center [1032, 503] width 155 height 34
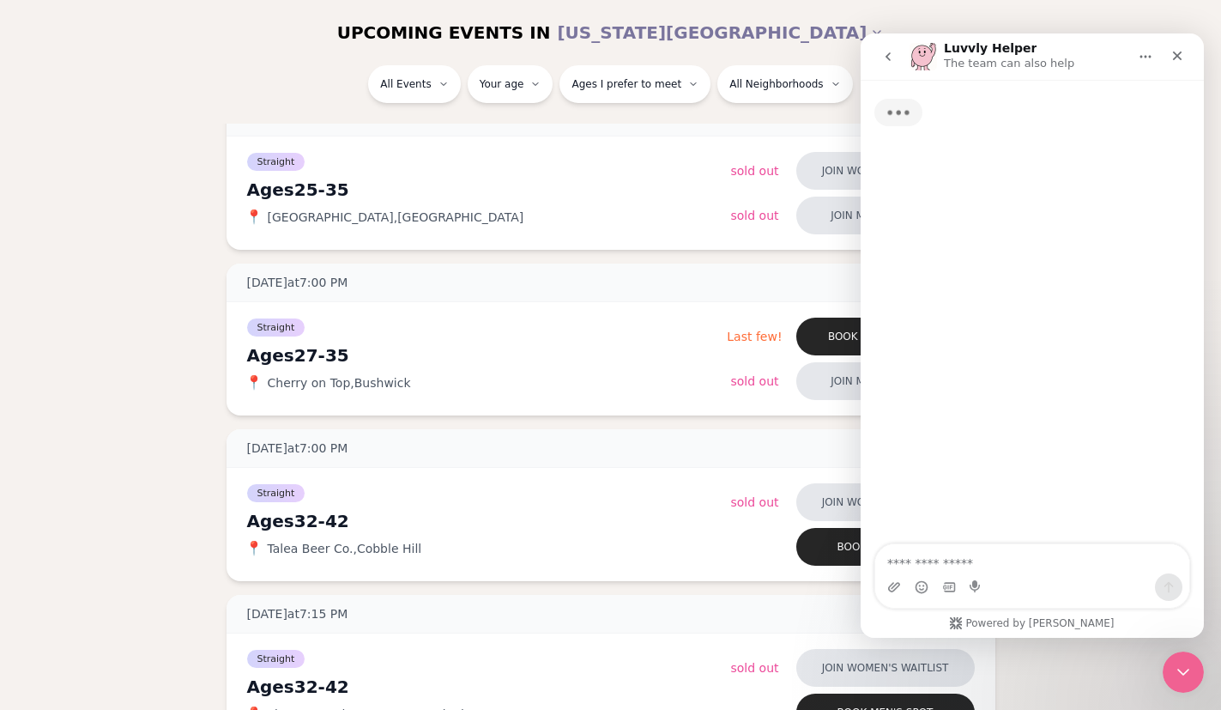
click at [972, 560] on textarea "Ask a question…" at bounding box center [1032, 558] width 314 height 29
type textarea "**********"
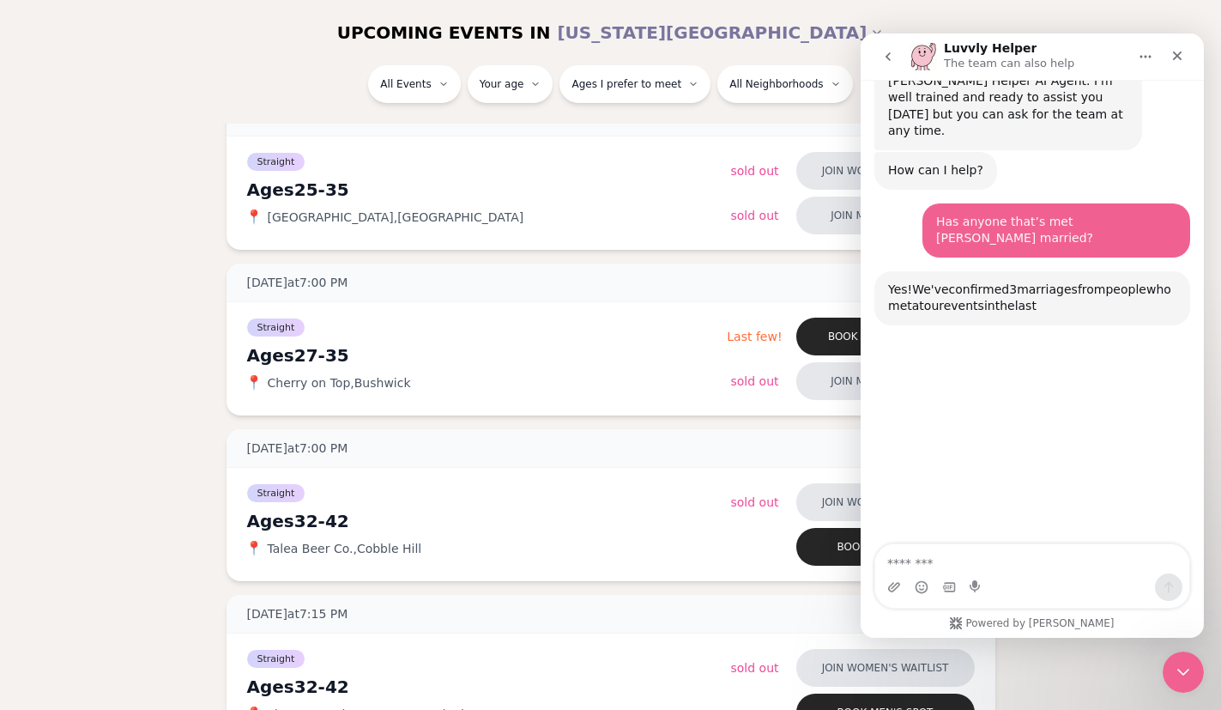
scroll to position [166, 0]
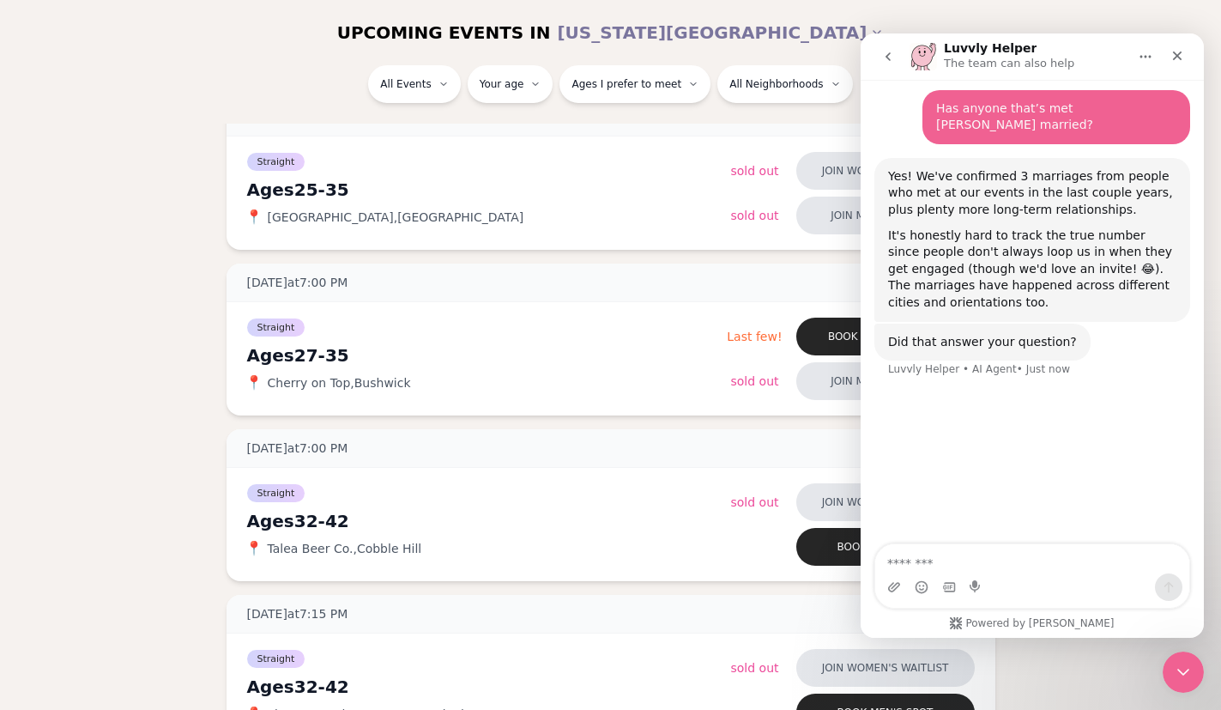
click at [993, 566] on textarea "Message…" at bounding box center [1032, 558] width 314 height 29
click at [892, 54] on icon "go back" at bounding box center [888, 57] width 14 height 14
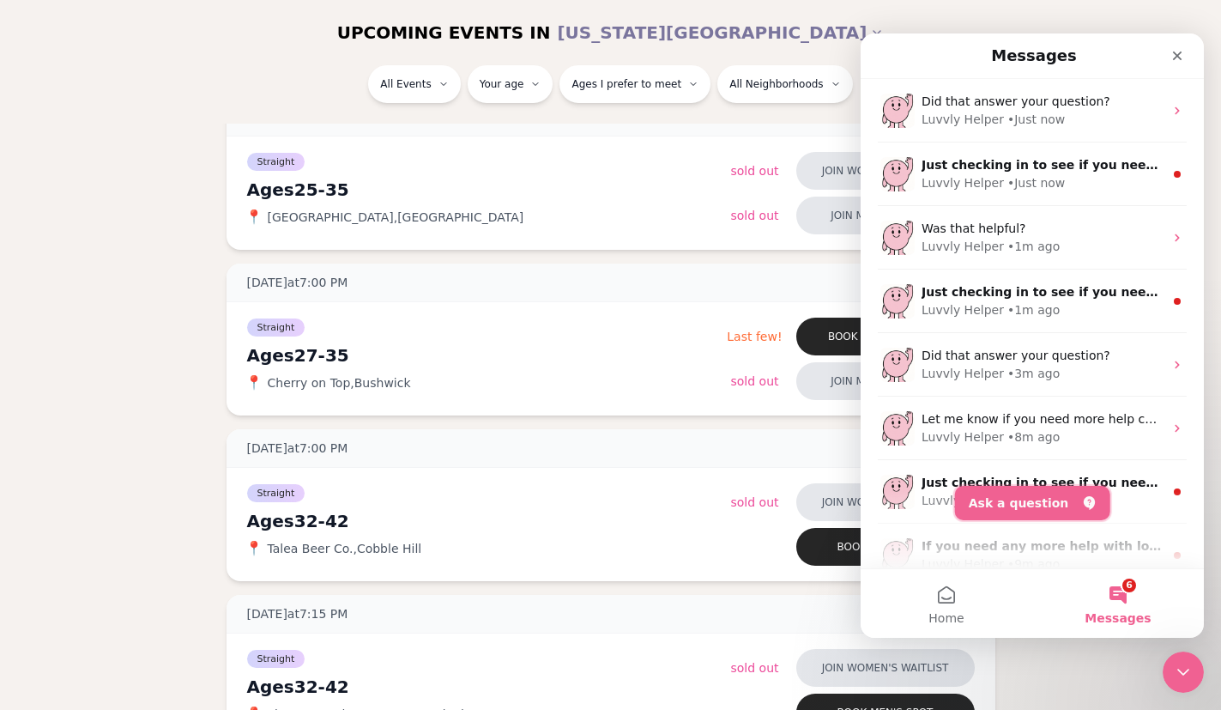
click at [1033, 503] on button "Ask a question" at bounding box center [1032, 503] width 155 height 34
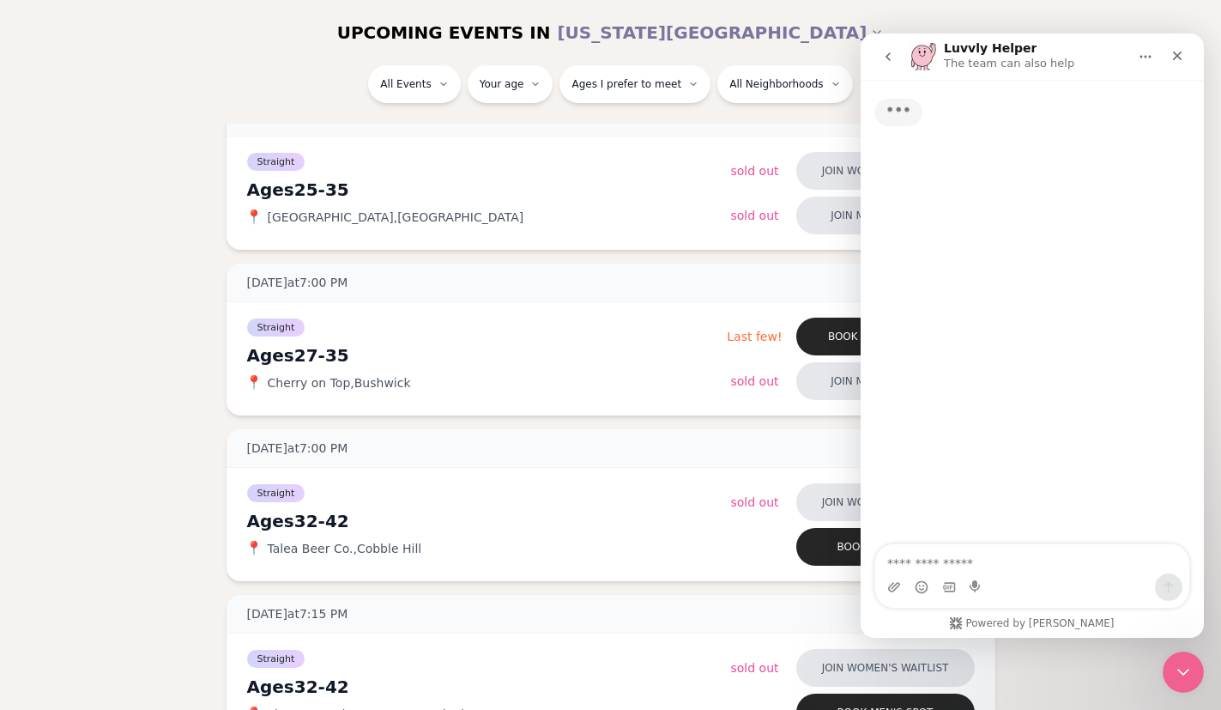
click at [956, 555] on textarea "Ask a question…" at bounding box center [1032, 558] width 314 height 29
type textarea "**********"
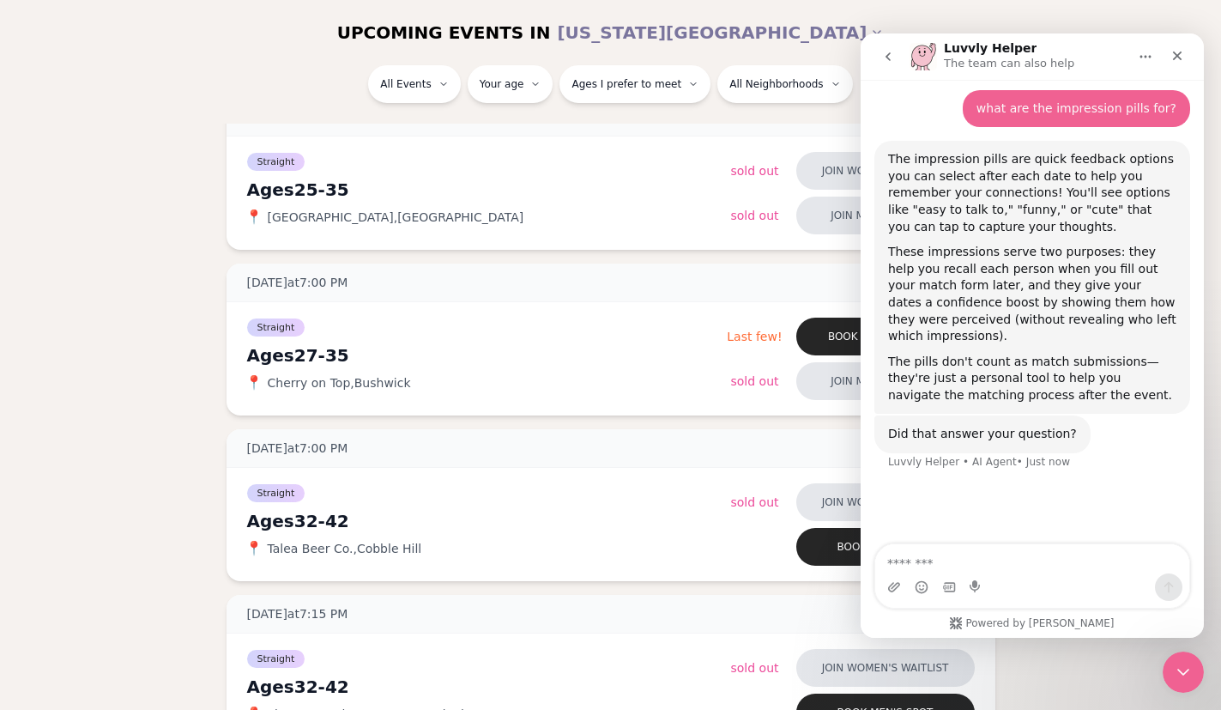
click at [887, 57] on icon "go back" at bounding box center [888, 57] width 14 height 14
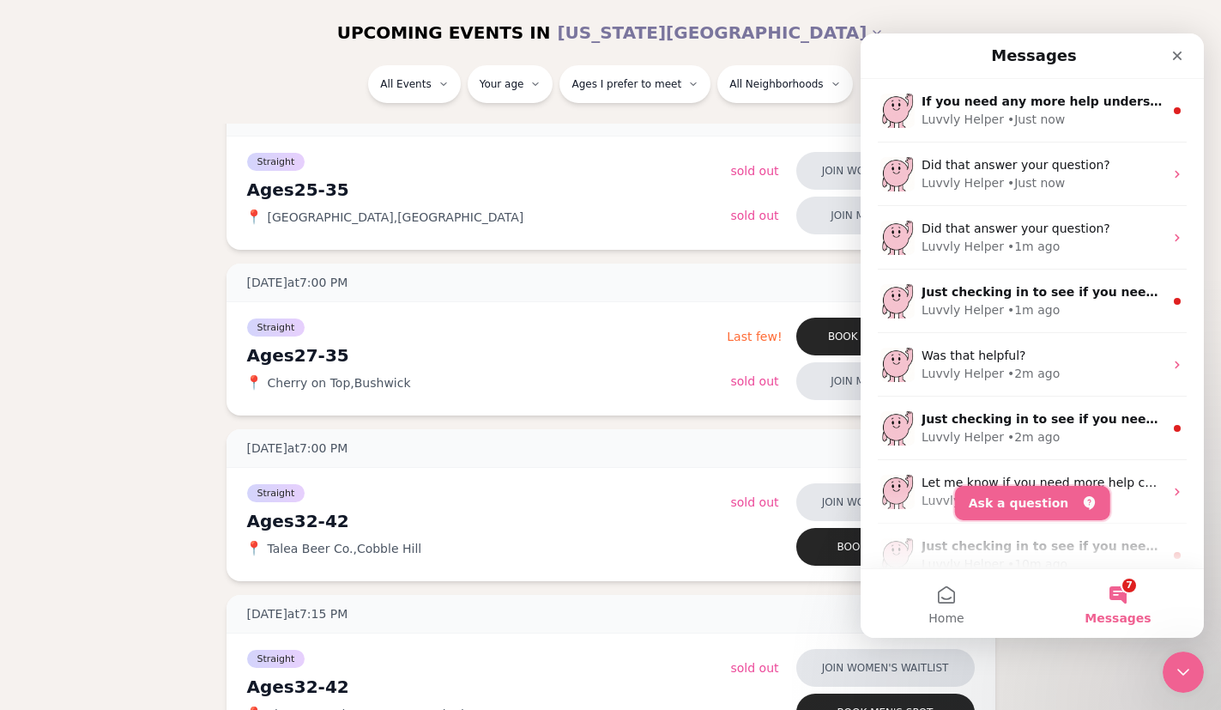
click at [1050, 506] on button "Ask a question" at bounding box center [1032, 503] width 155 height 34
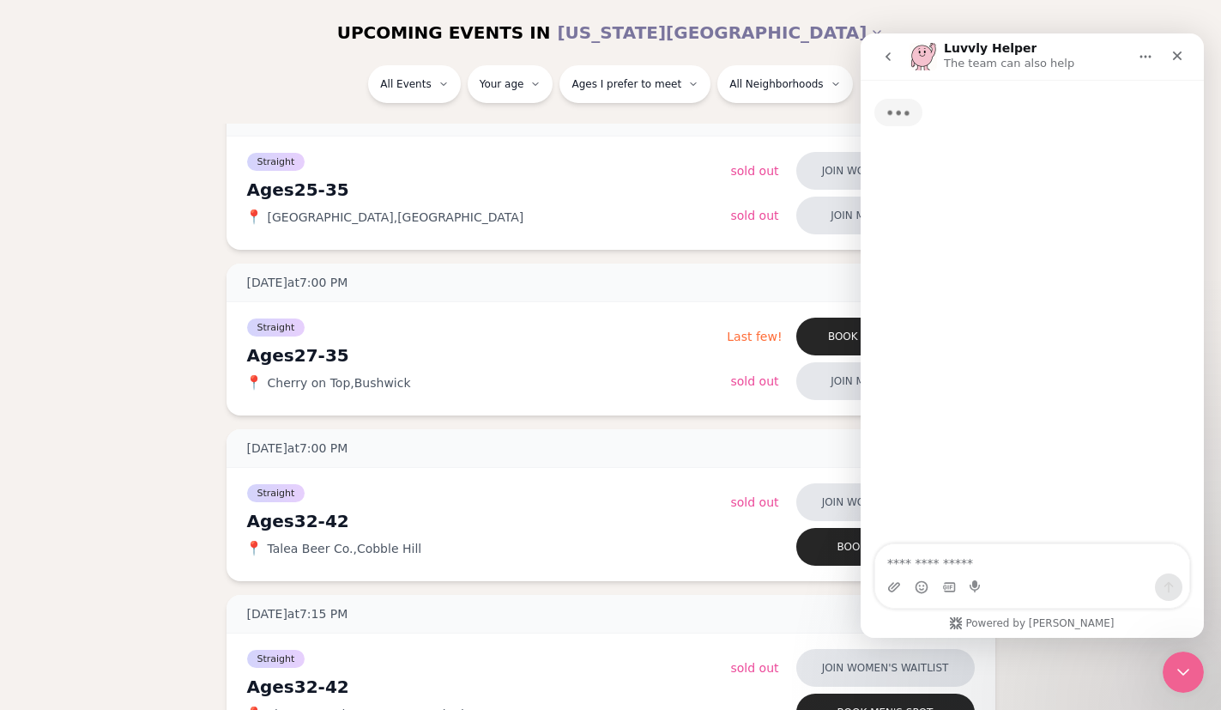
click at [977, 564] on textarea "Ask a question…" at bounding box center [1032, 558] width 314 height 29
type textarea "**********"
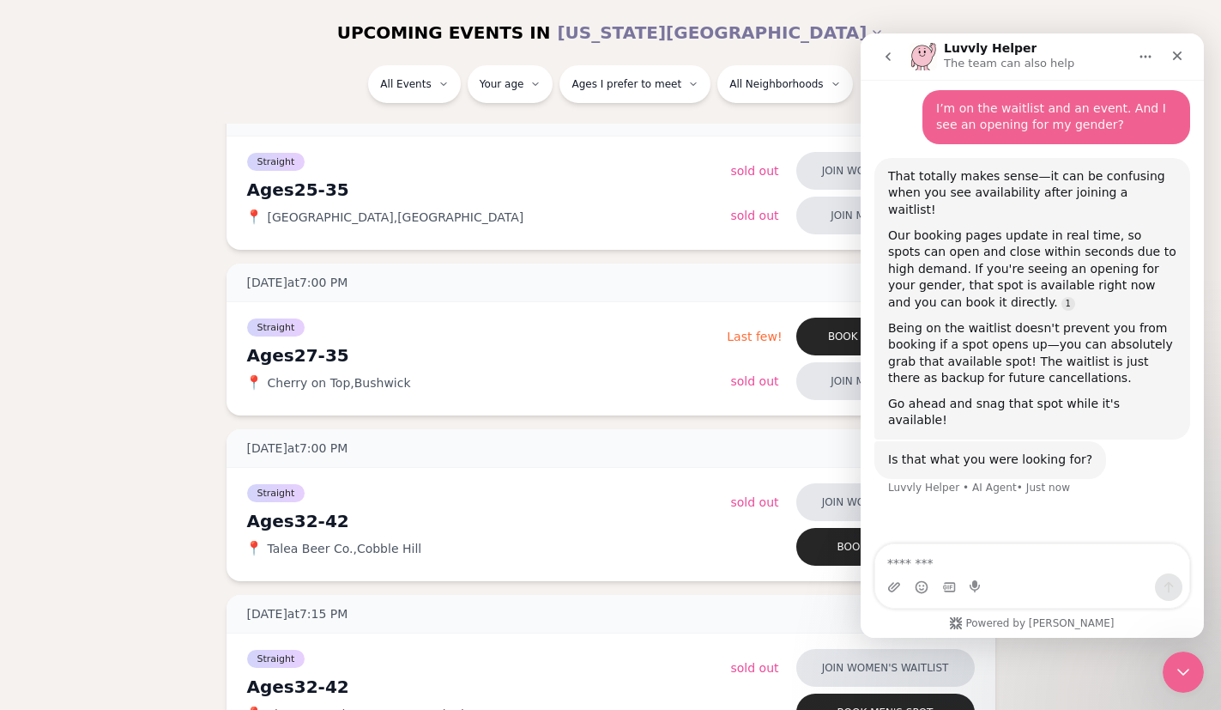
click at [887, 58] on icon "go back" at bounding box center [888, 56] width 5 height 9
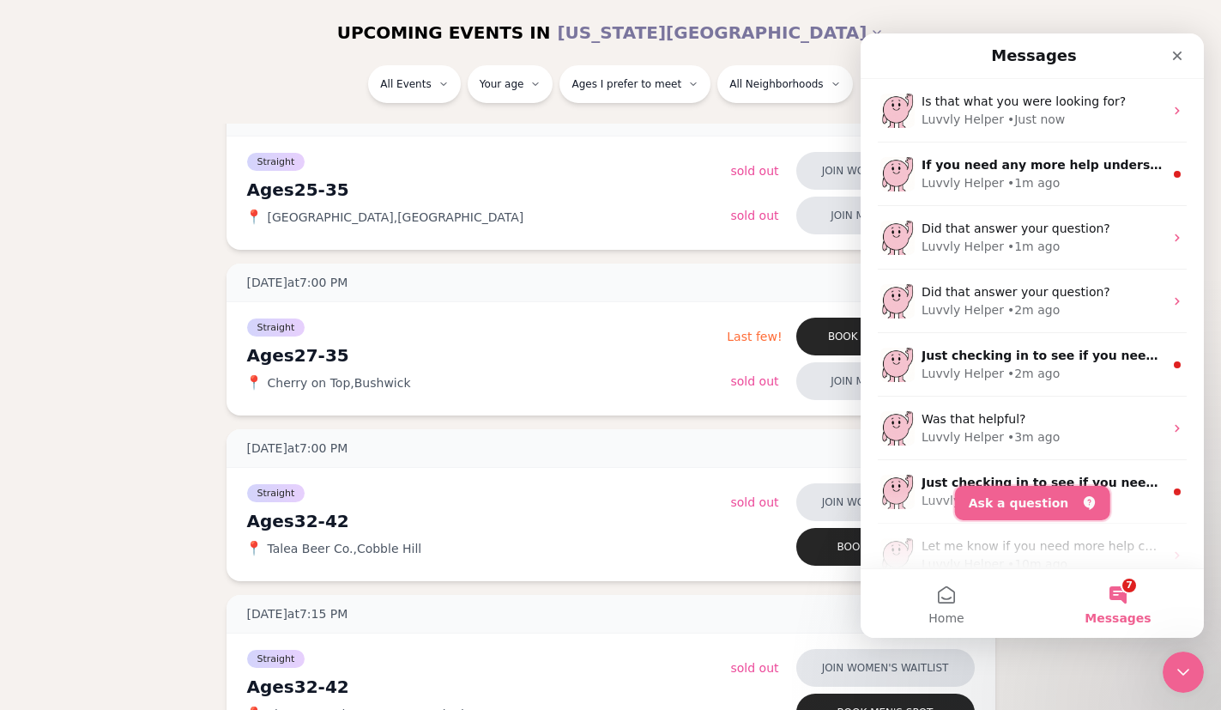
click at [999, 508] on button "Ask a question" at bounding box center [1032, 503] width 155 height 34
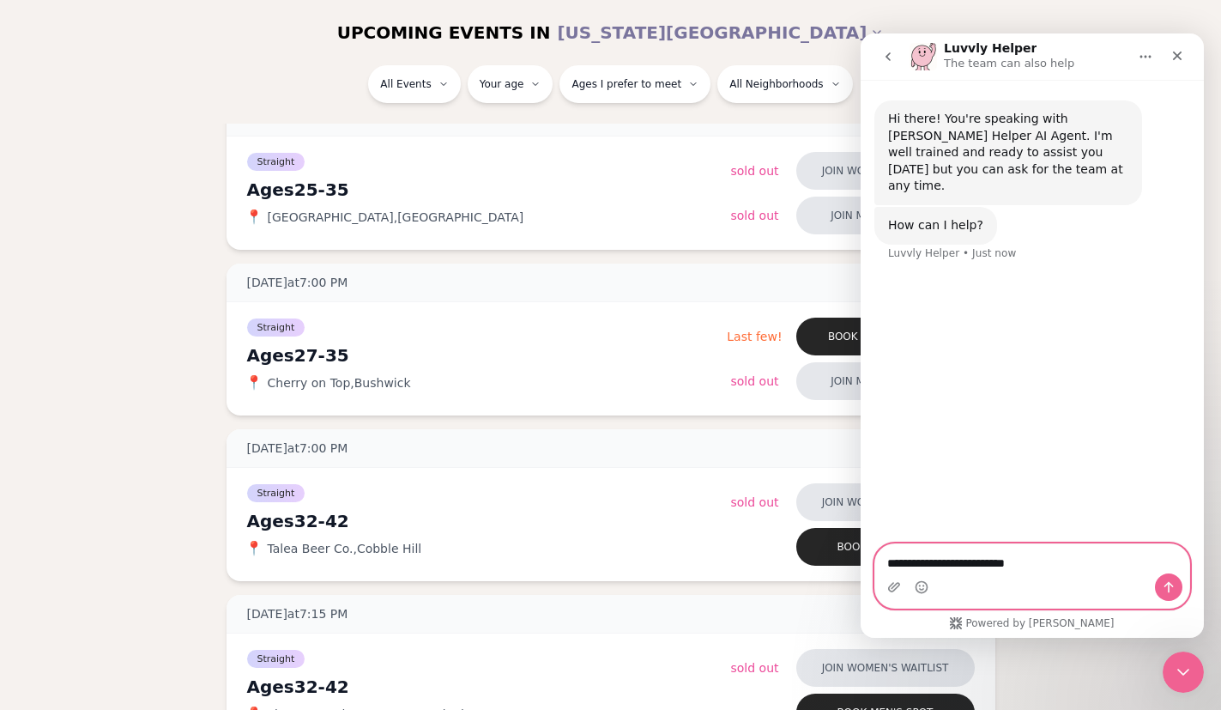
type textarea "**********"
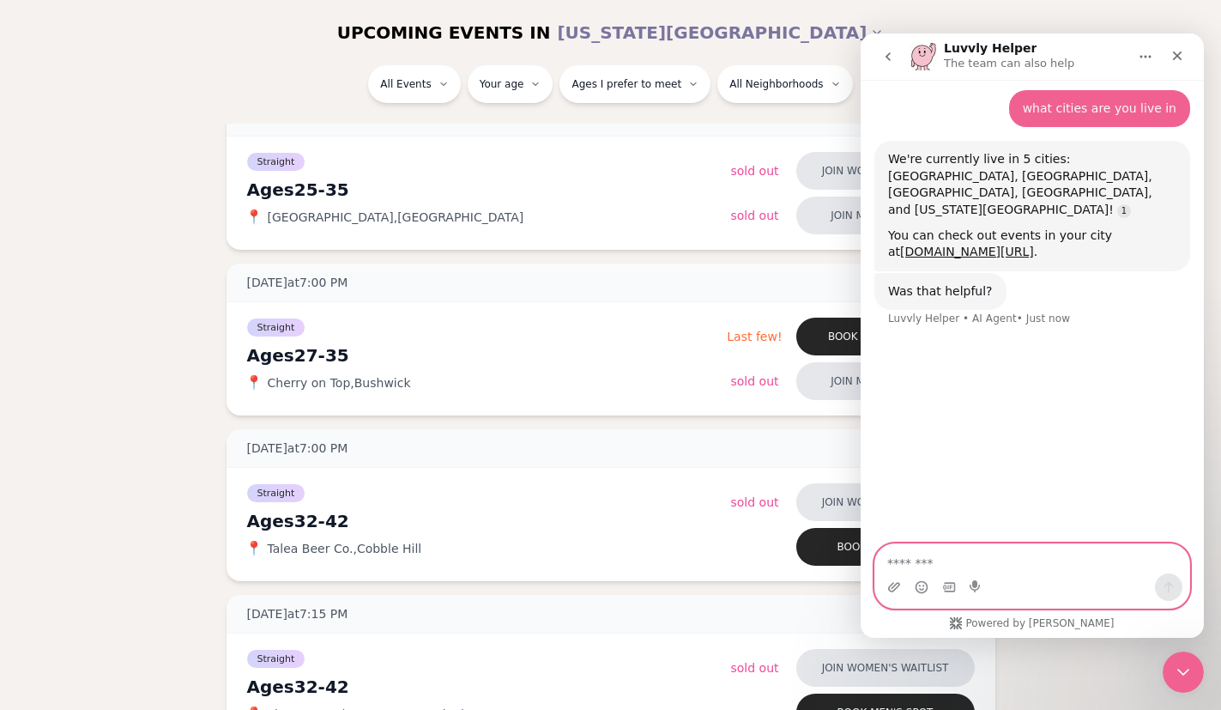
click at [1004, 562] on textarea "Message…" at bounding box center [1032, 558] width 314 height 29
paste textarea "**********"
type textarea "**********"
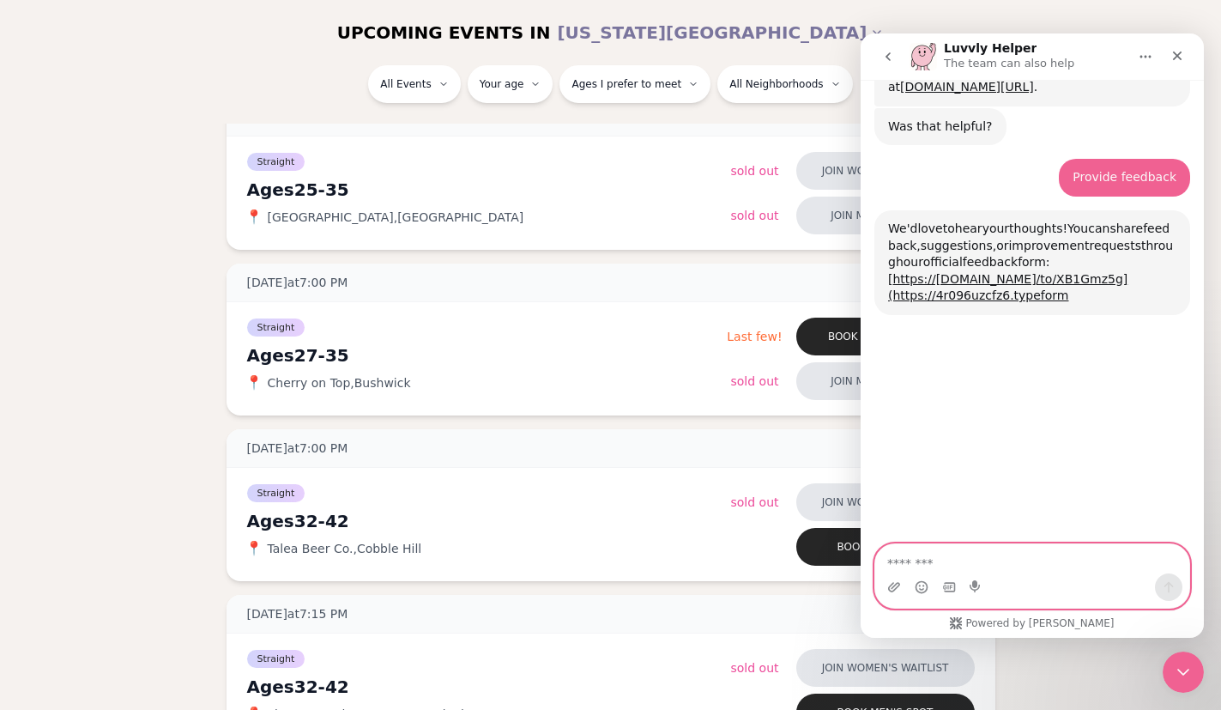
scroll to position [367, 0]
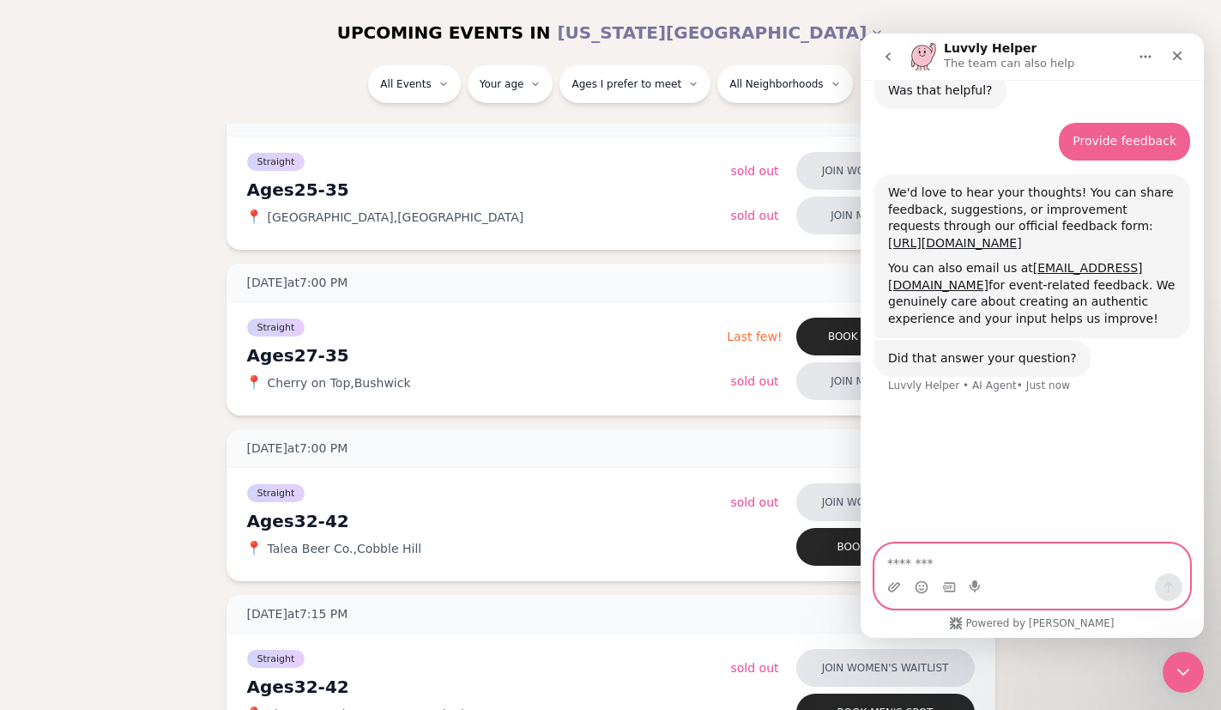
click at [977, 548] on textarea "Message…" at bounding box center [1032, 558] width 314 height 29
type textarea "**********"
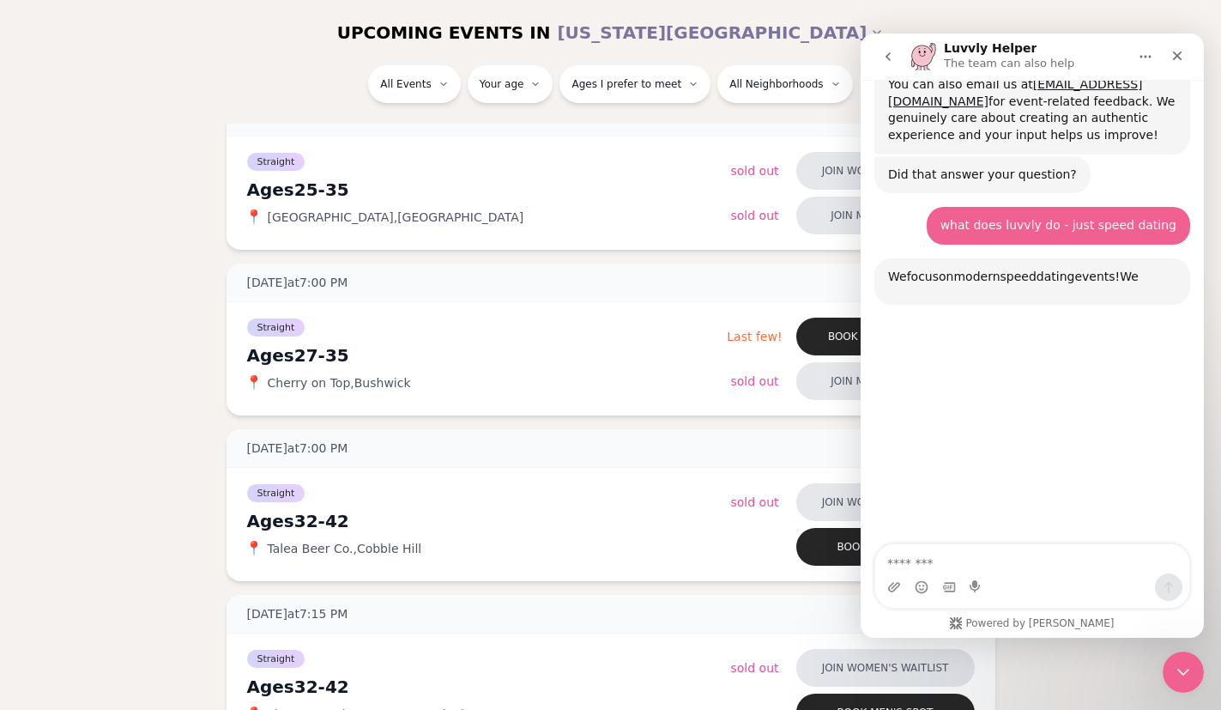
scroll to position [633, 0]
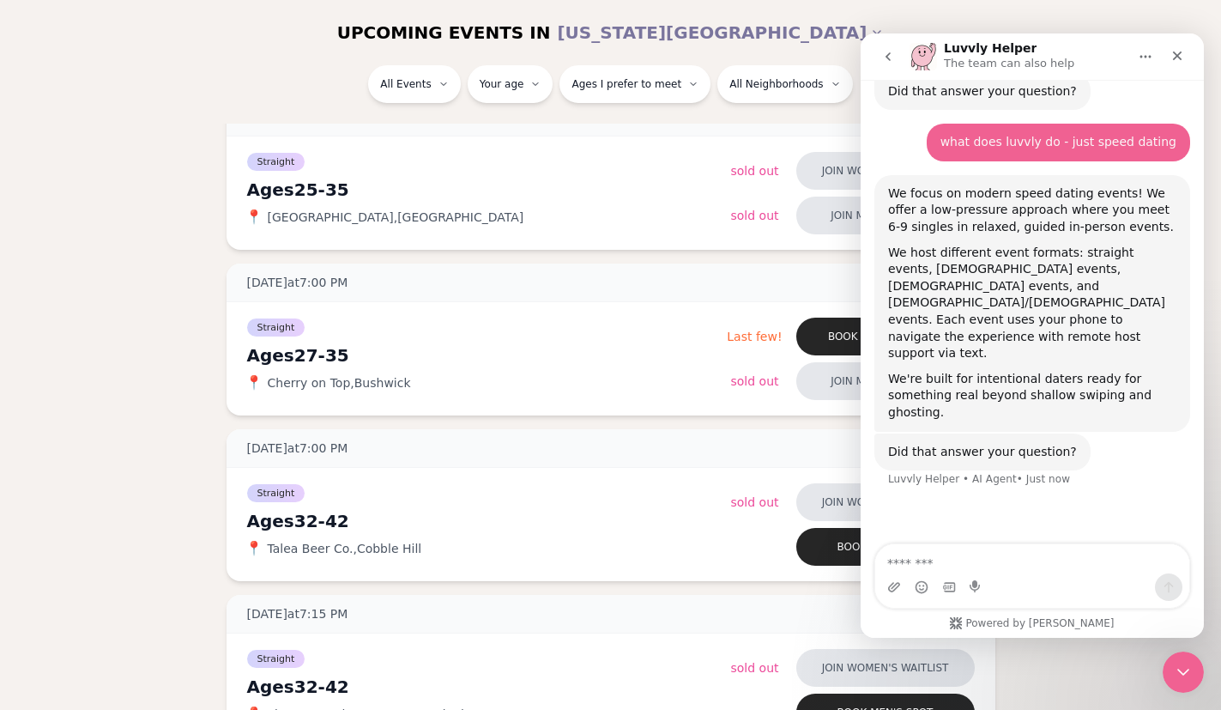
click at [885, 53] on icon "go back" at bounding box center [888, 57] width 14 height 14
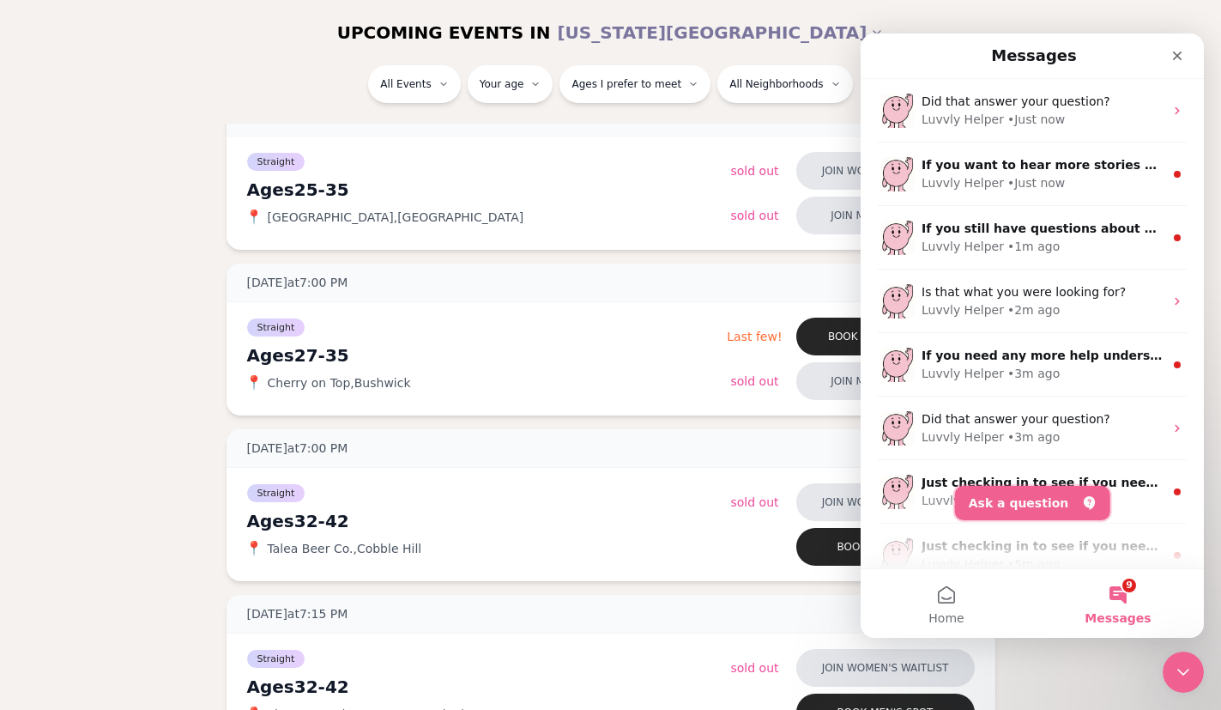
click at [1070, 506] on button "Ask a question" at bounding box center [1032, 503] width 155 height 34
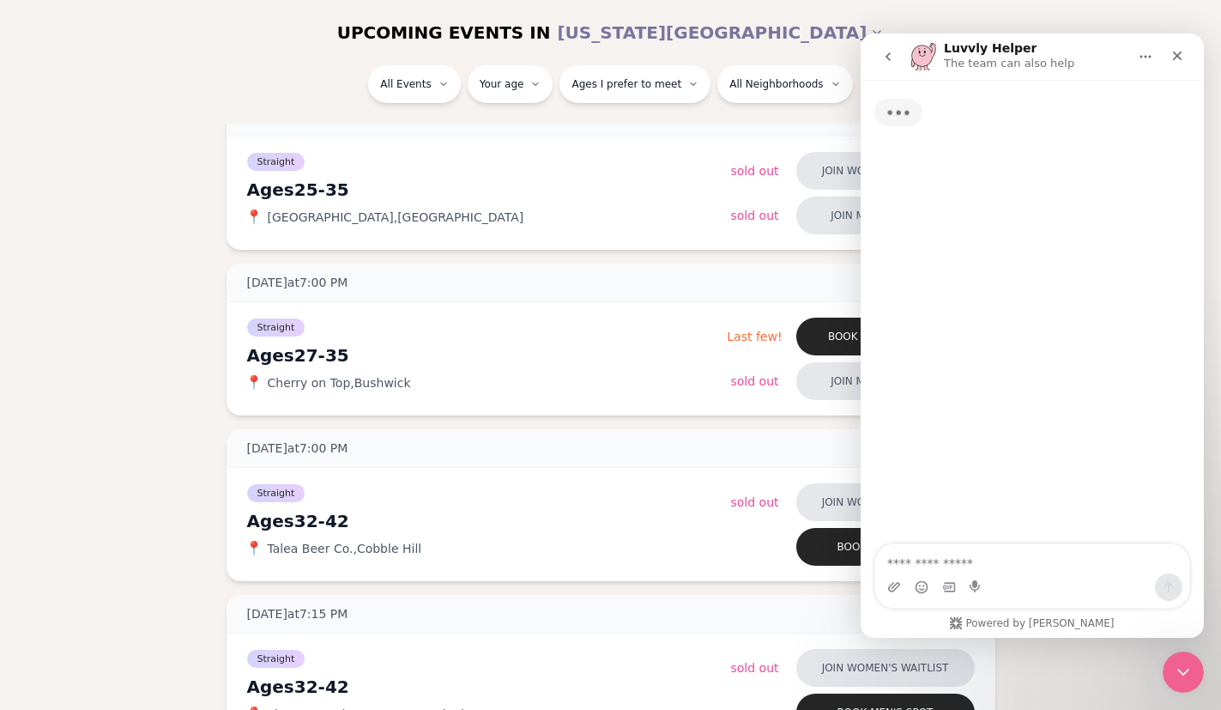
click at [1017, 570] on textarea "Ask a question…" at bounding box center [1032, 558] width 314 height 29
type textarea "**********"
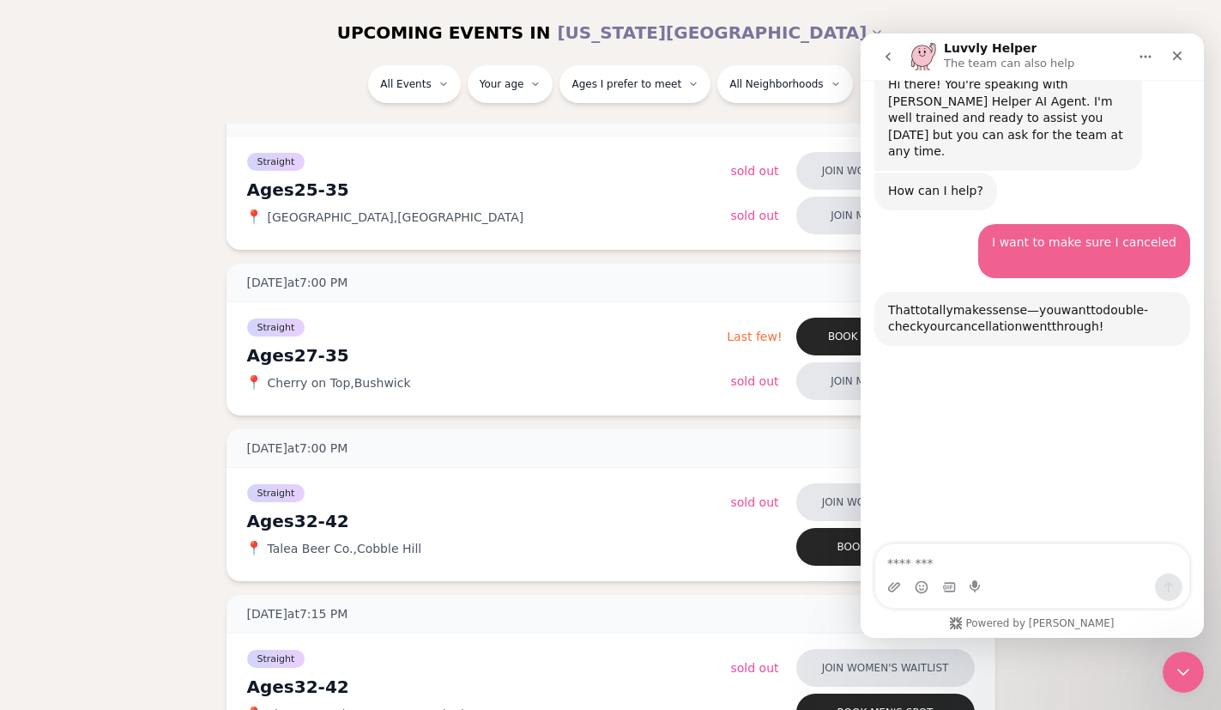
scroll to position [166, 0]
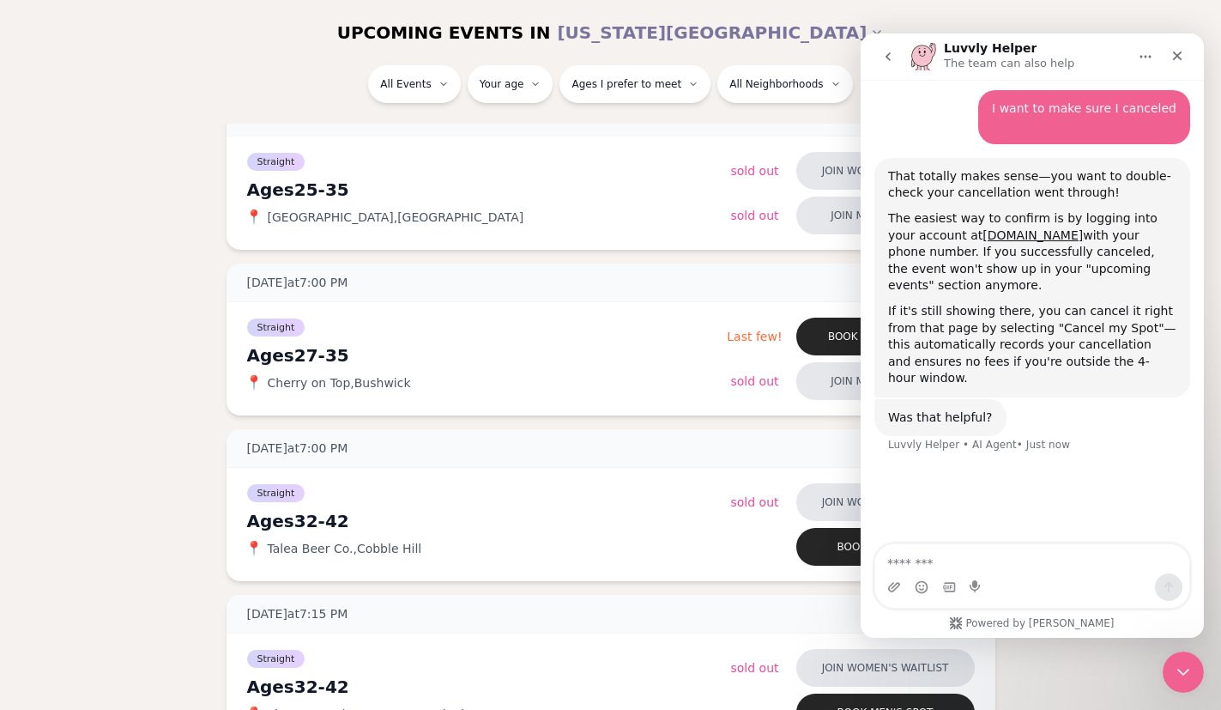
click at [898, 59] on button "go back" at bounding box center [888, 56] width 33 height 33
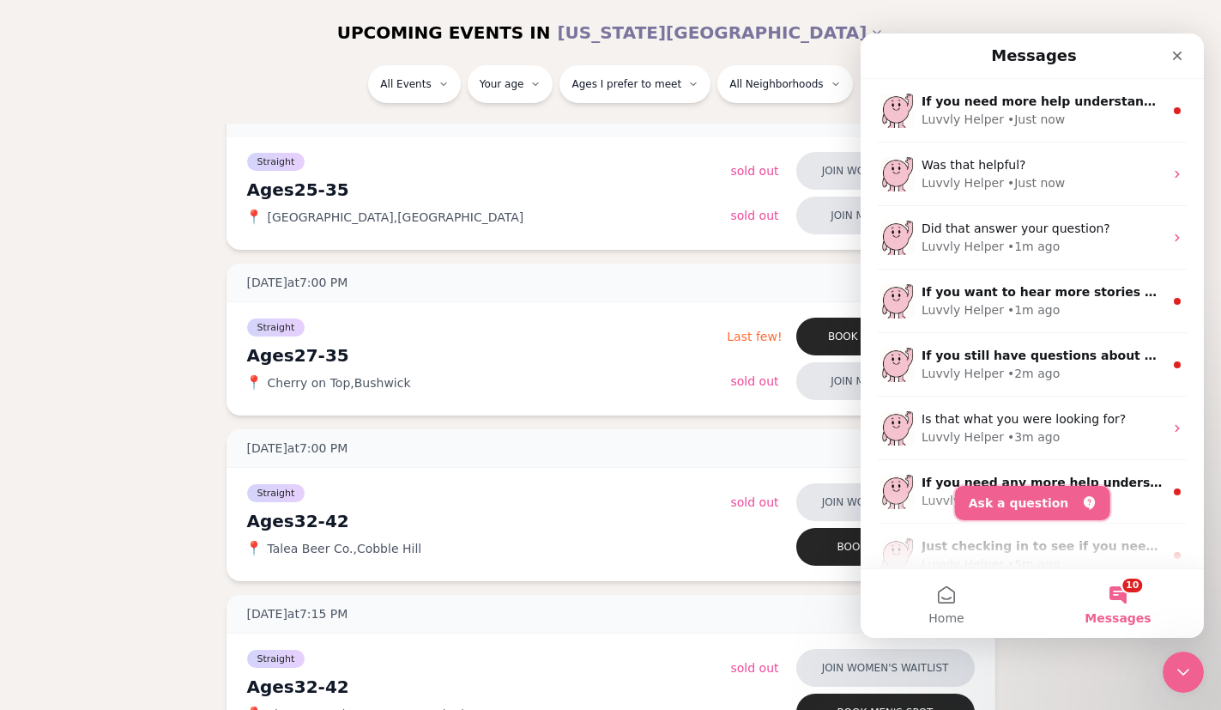
click at [1041, 504] on button "Ask a question" at bounding box center [1032, 503] width 155 height 34
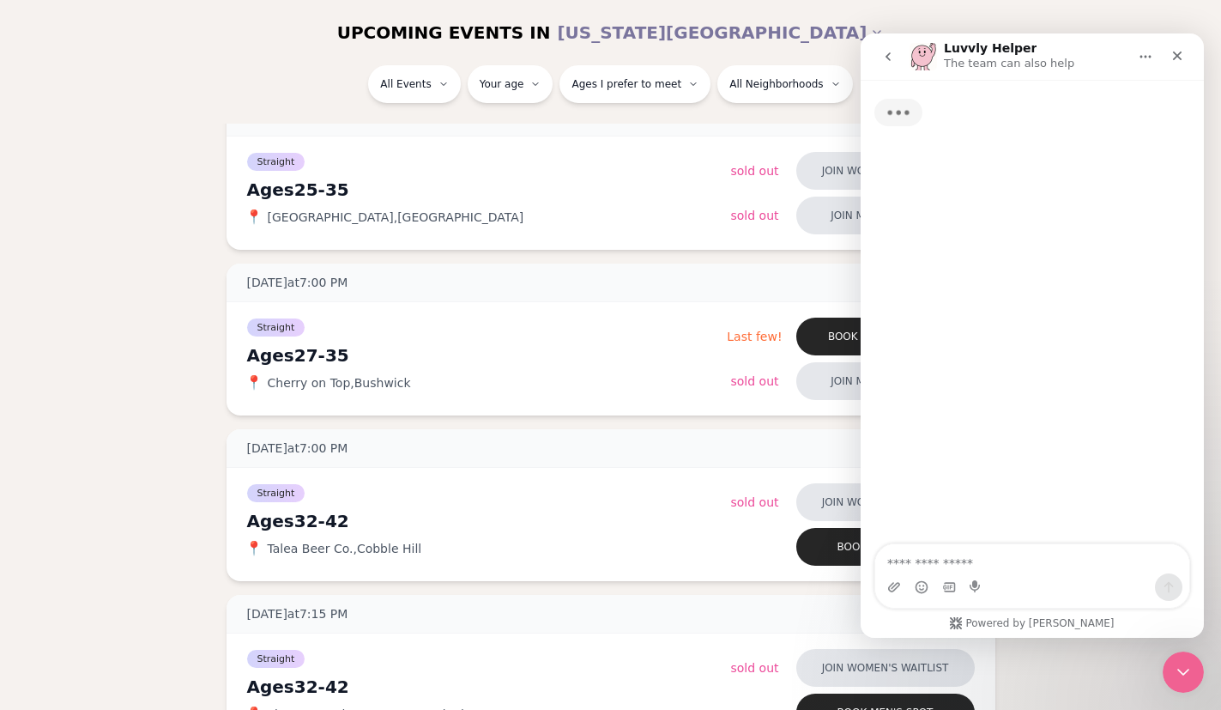
click at [992, 552] on textarea "Ask a question…" at bounding box center [1032, 558] width 314 height 29
type textarea "**********"
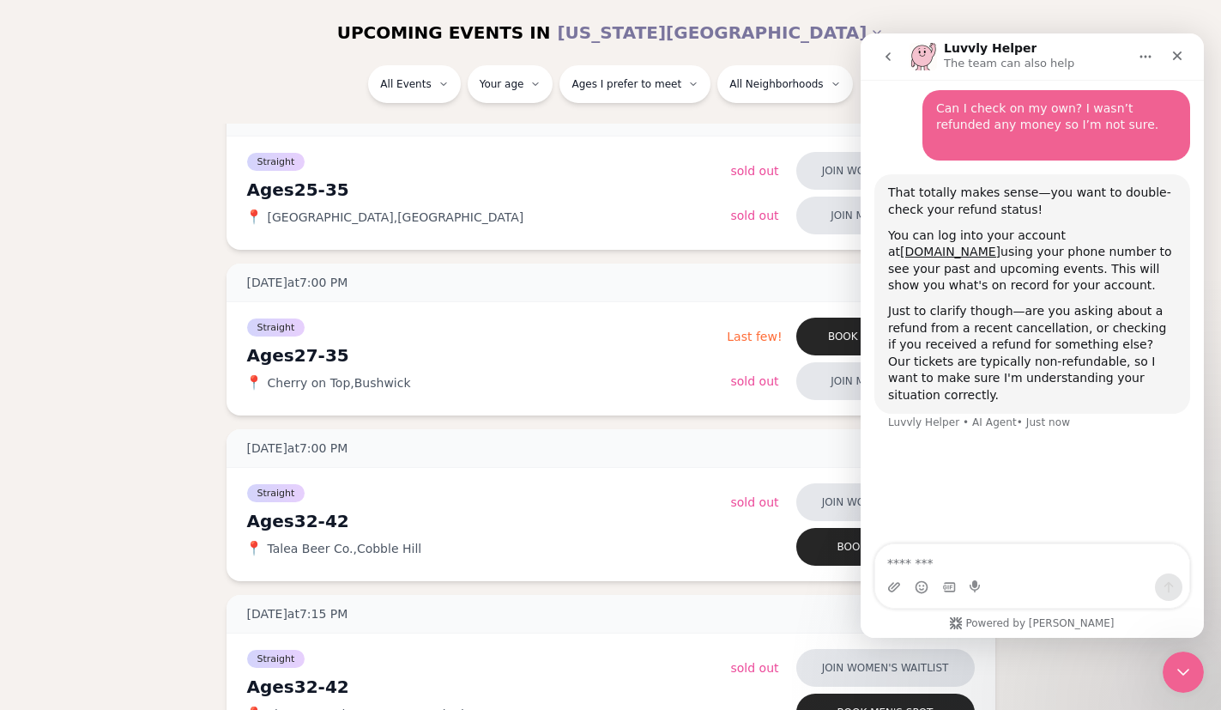
scroll to position [162, 0]
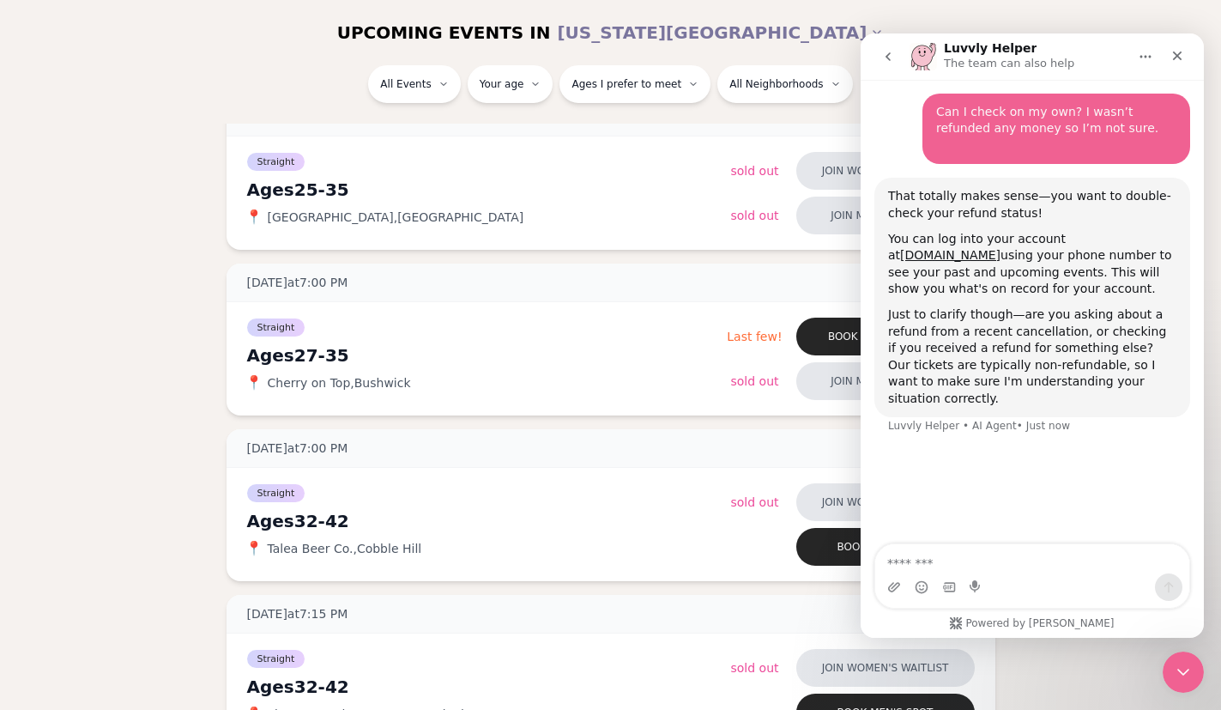
click at [1027, 551] on textarea "Message…" at bounding box center [1032, 558] width 314 height 29
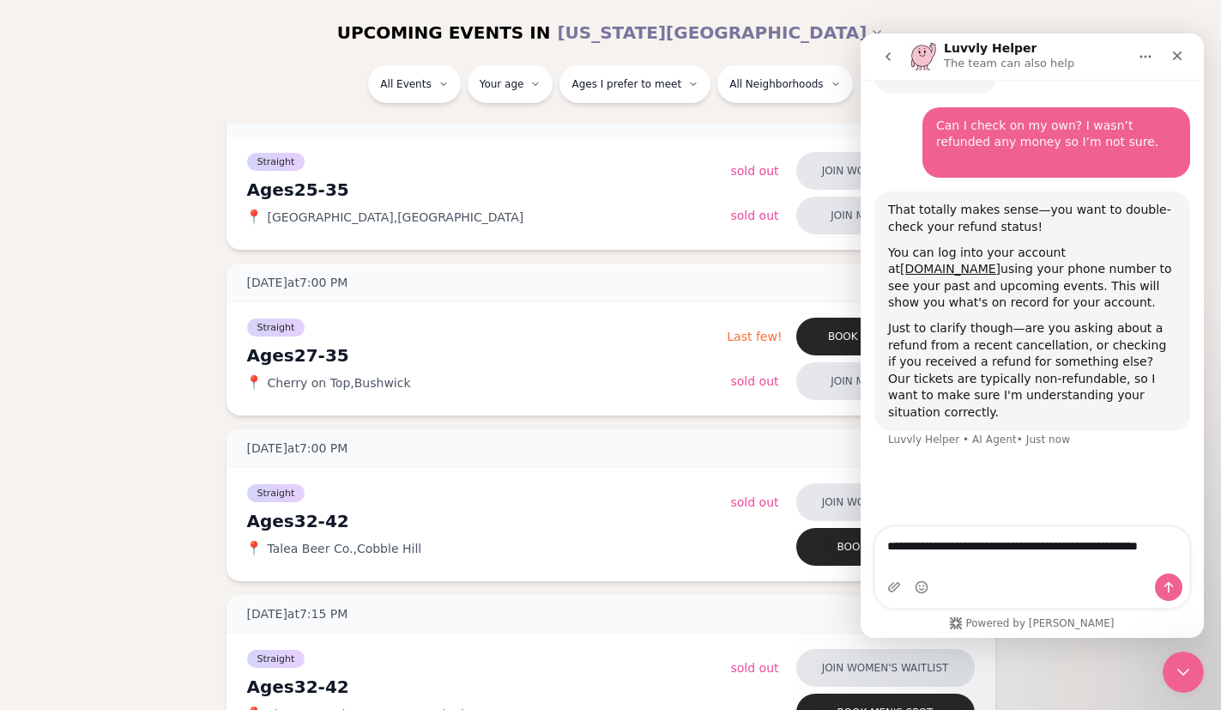
scroll to position [148, 0]
type textarea "**********"
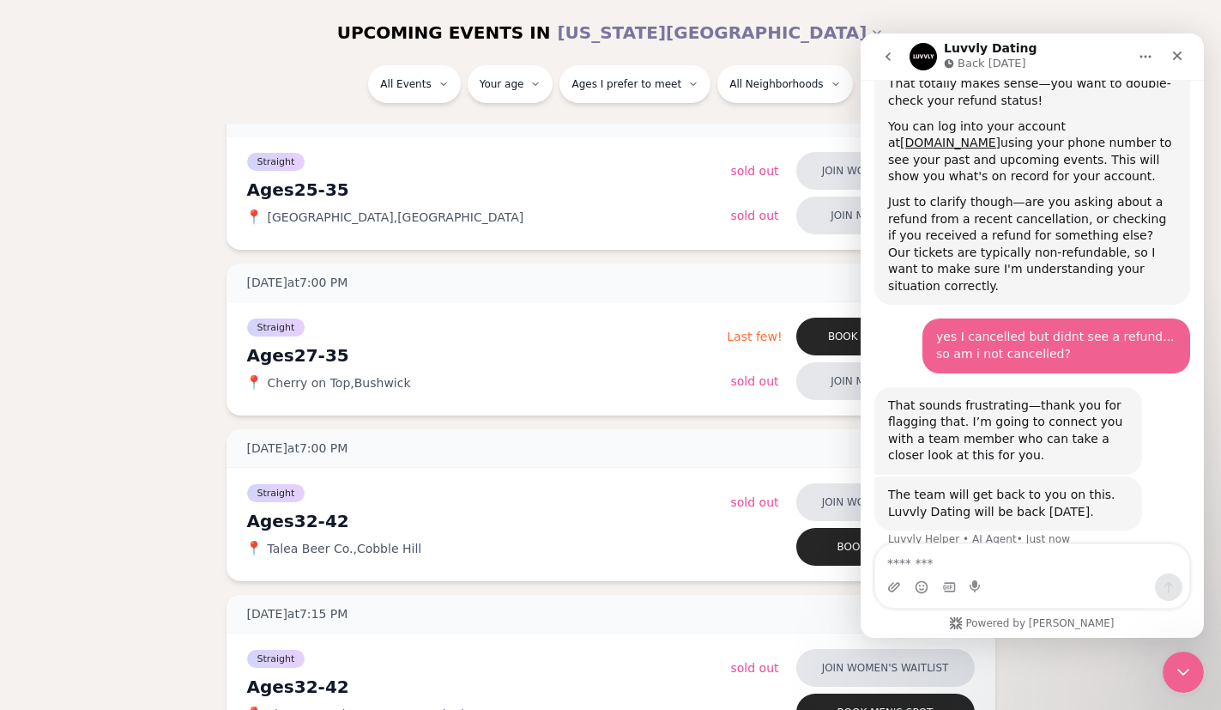
scroll to position [331, 0]
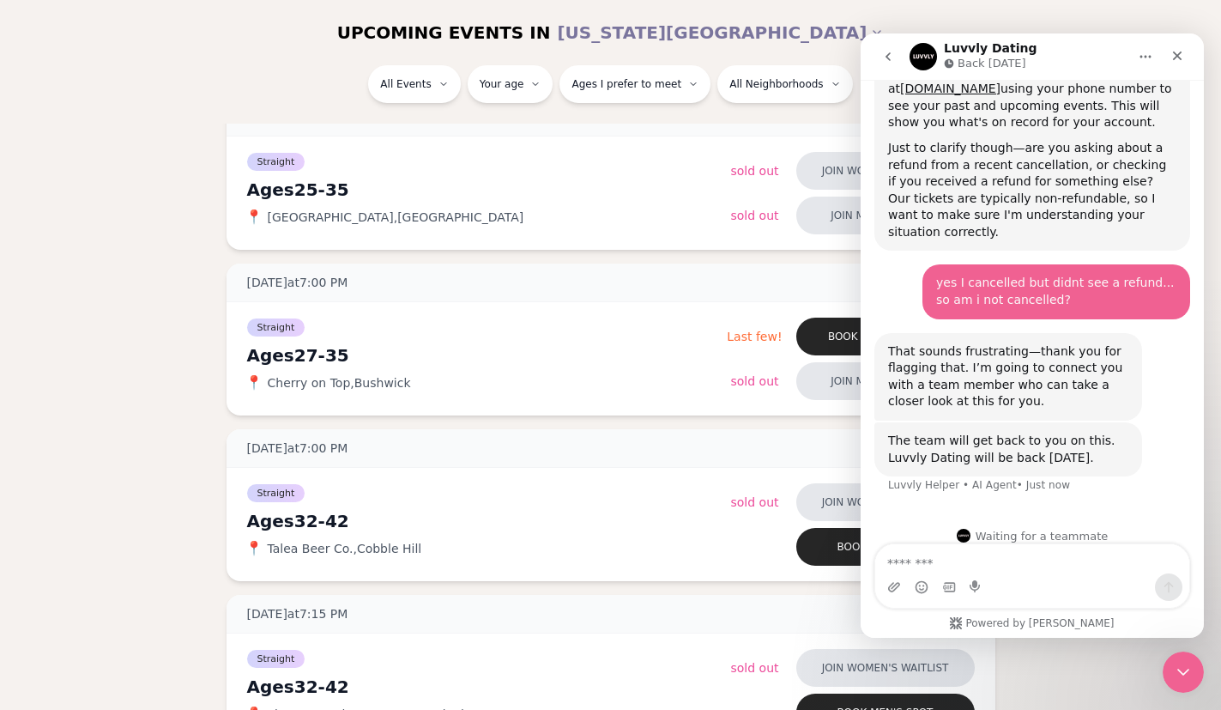
click at [892, 58] on icon "go back" at bounding box center [888, 57] width 14 height 14
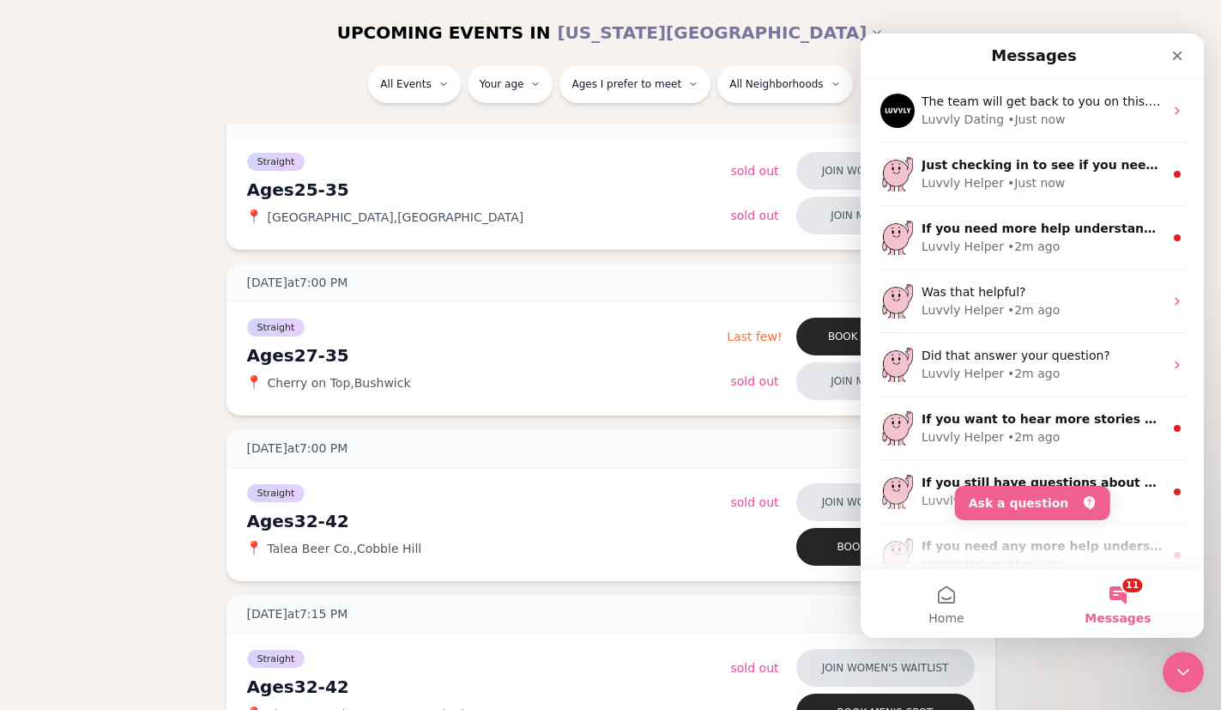
scroll to position [218, 0]
click at [1021, 502] on button "Ask a question" at bounding box center [1032, 503] width 155 height 34
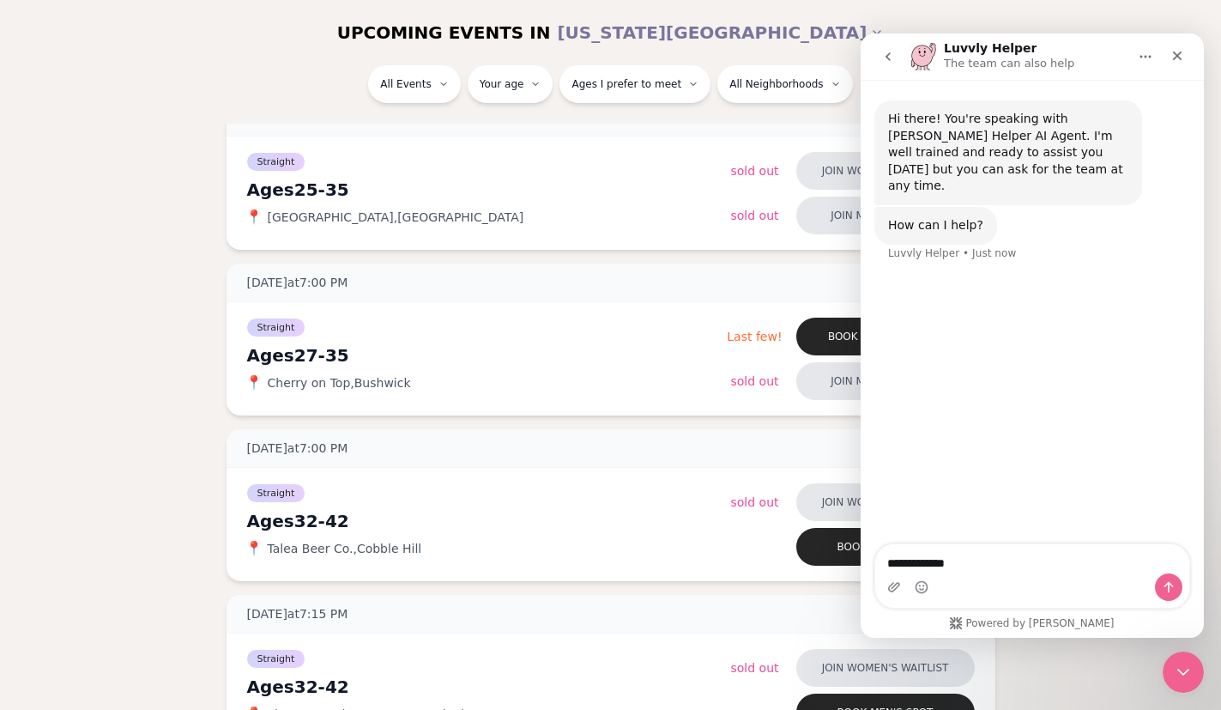
type textarea "**********"
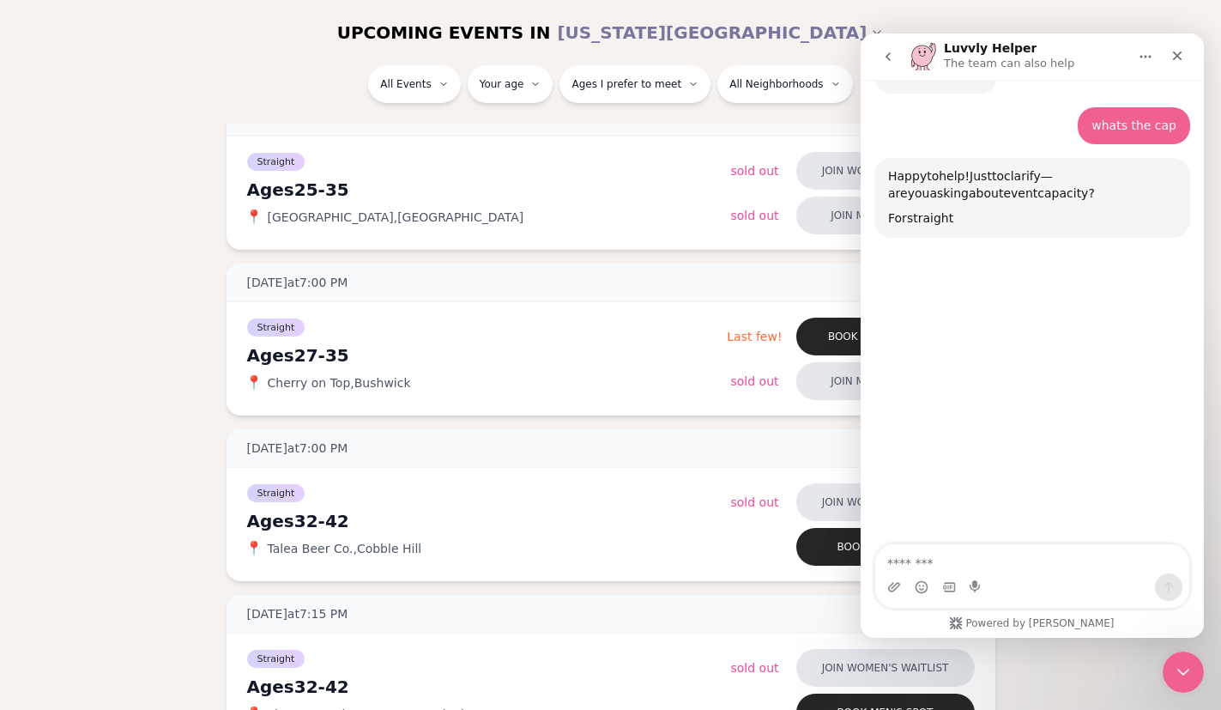
scroll to position [166, 0]
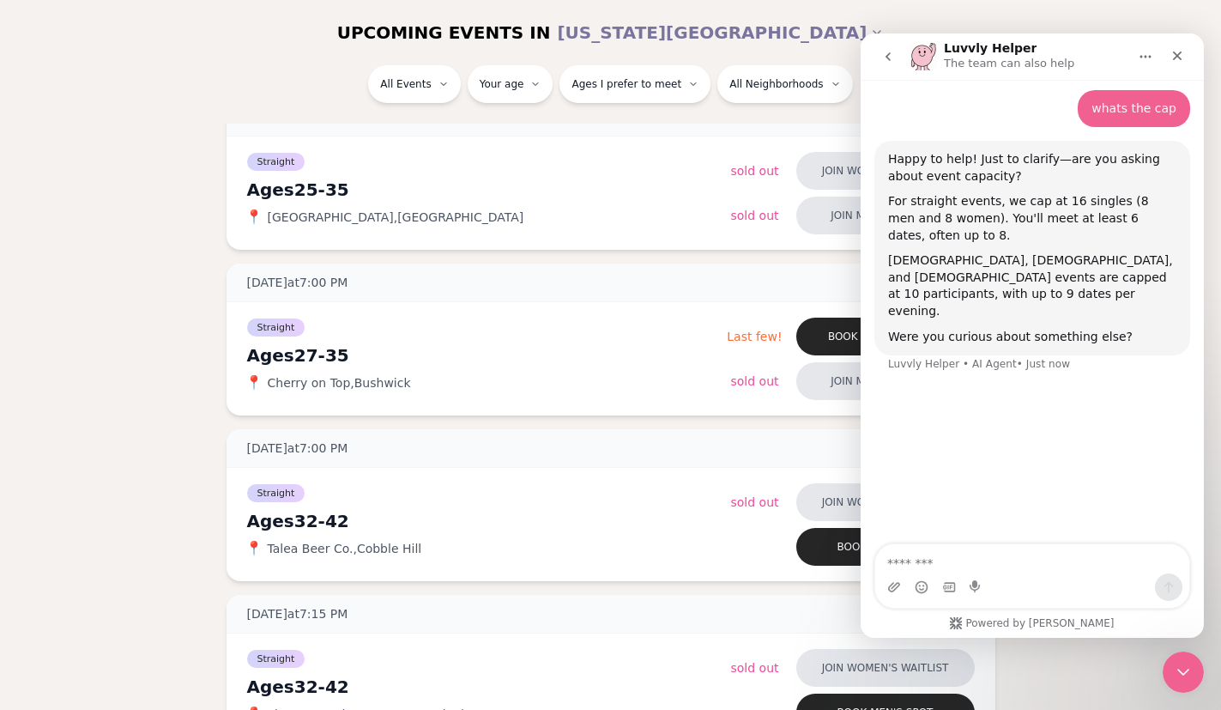
click at [902, 49] on button "go back" at bounding box center [888, 56] width 33 height 33
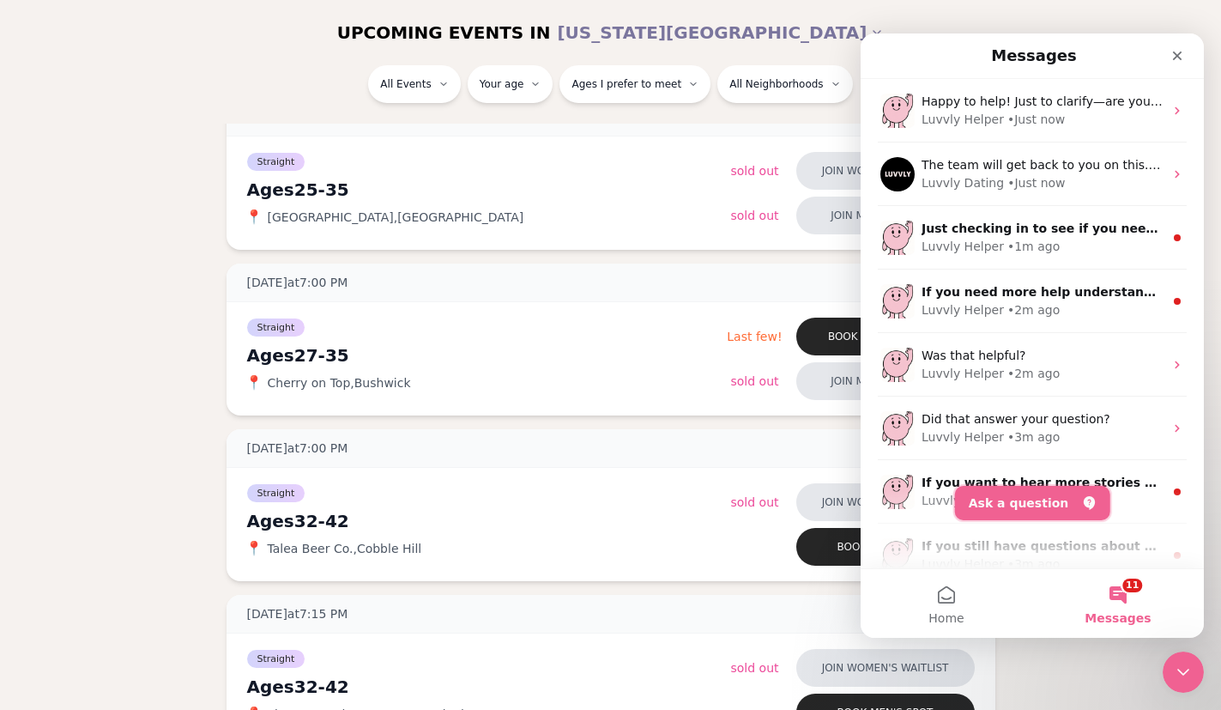
click at [1026, 502] on button "Ask a question" at bounding box center [1032, 503] width 155 height 34
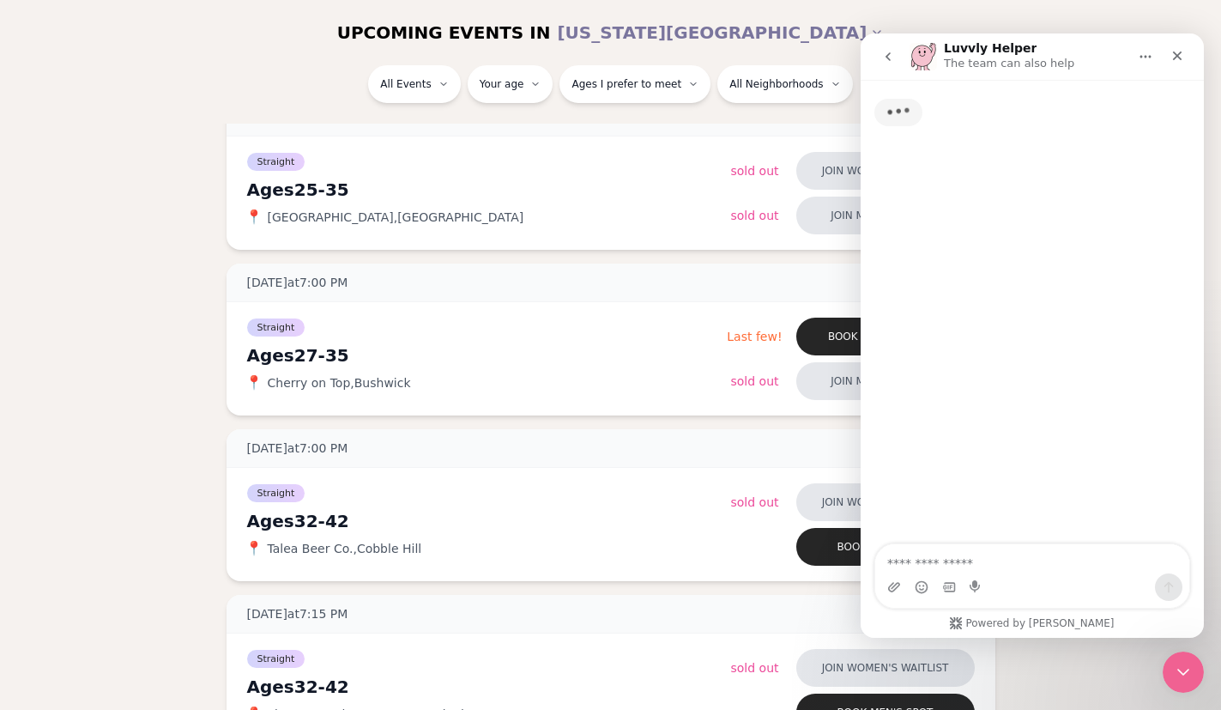
click at [1017, 557] on textarea "Ask a question…" at bounding box center [1032, 558] width 314 height 29
type textarea "**********"
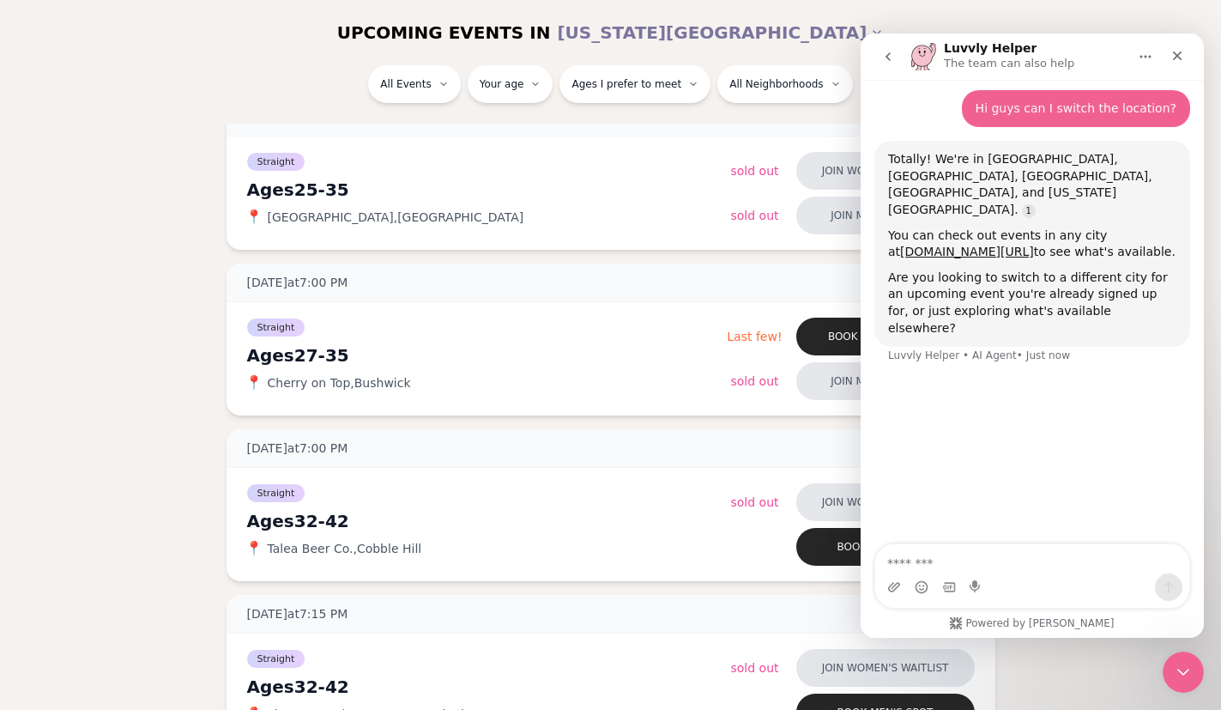
click at [1053, 371] on div "Hi there! You're speaking with [PERSON_NAME] Helper AI Agent. I'm well trained …" at bounding box center [1032, 228] width 343 height 632
click at [1035, 560] on textarea "Message…" at bounding box center [1032, 558] width 314 height 29
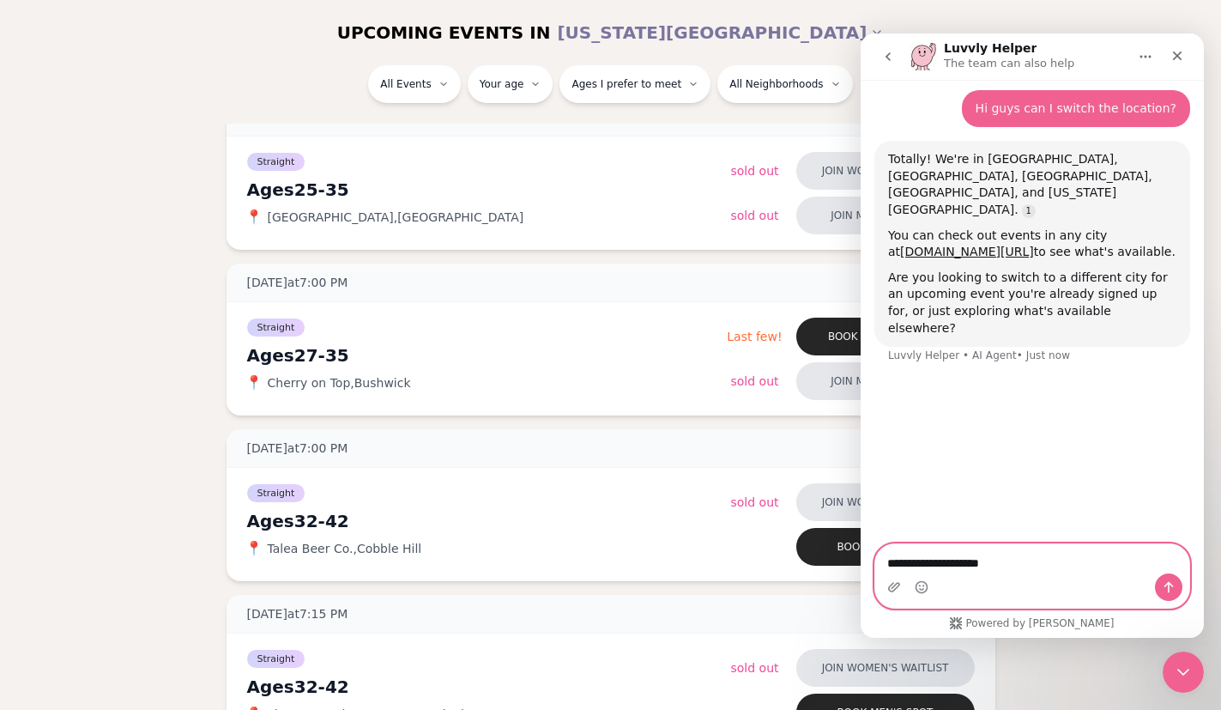
type textarea "**********"
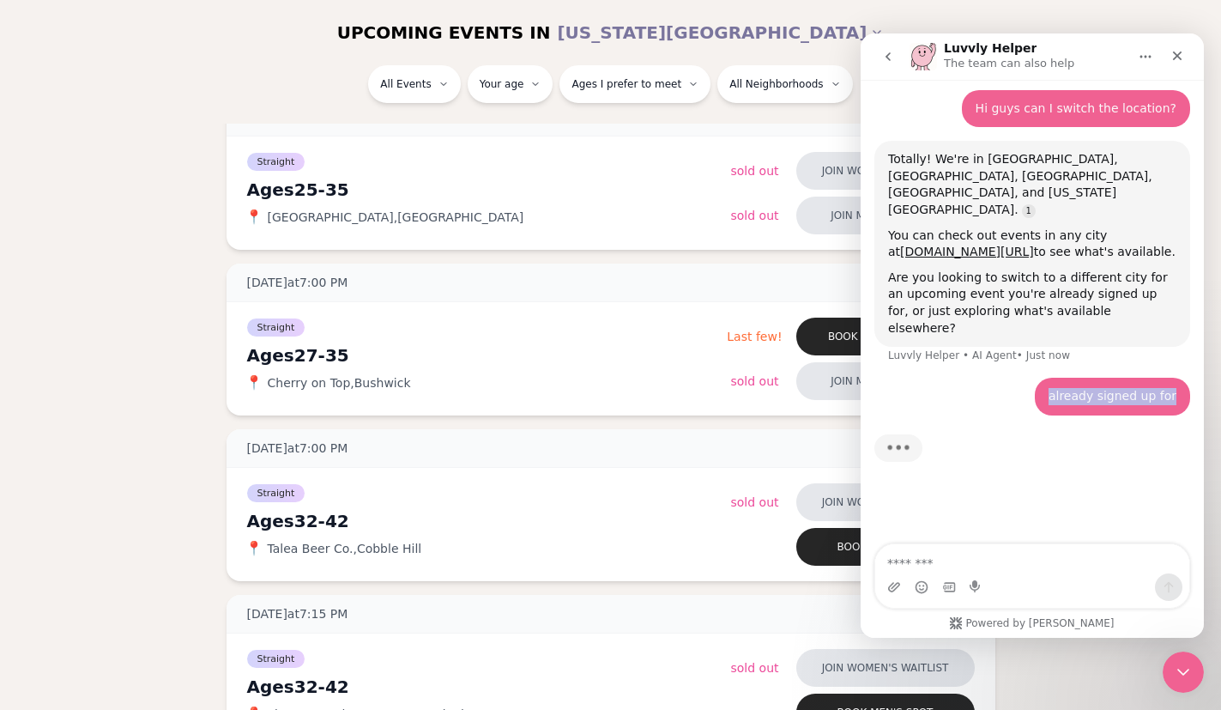
drag, startPoint x: 1051, startPoint y: 344, endPoint x: 1184, endPoint y: 366, distance: 133.9
click at [1204, 364] on html "Luvvly Helper The team can also help Hi there! You're speaking with [PERSON_NAM…" at bounding box center [1032, 335] width 343 height 604
click at [1125, 378] on div "already signed up for • Just now" at bounding box center [1033, 407] width 316 height 58
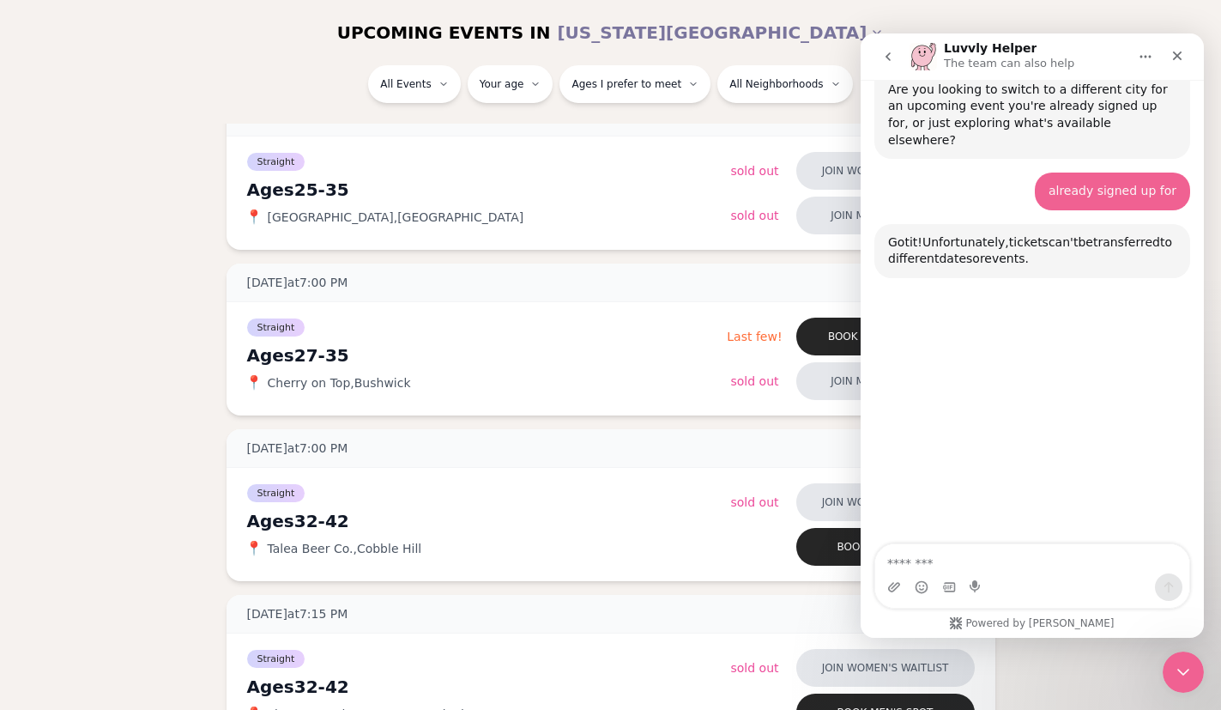
scroll to position [403, 0]
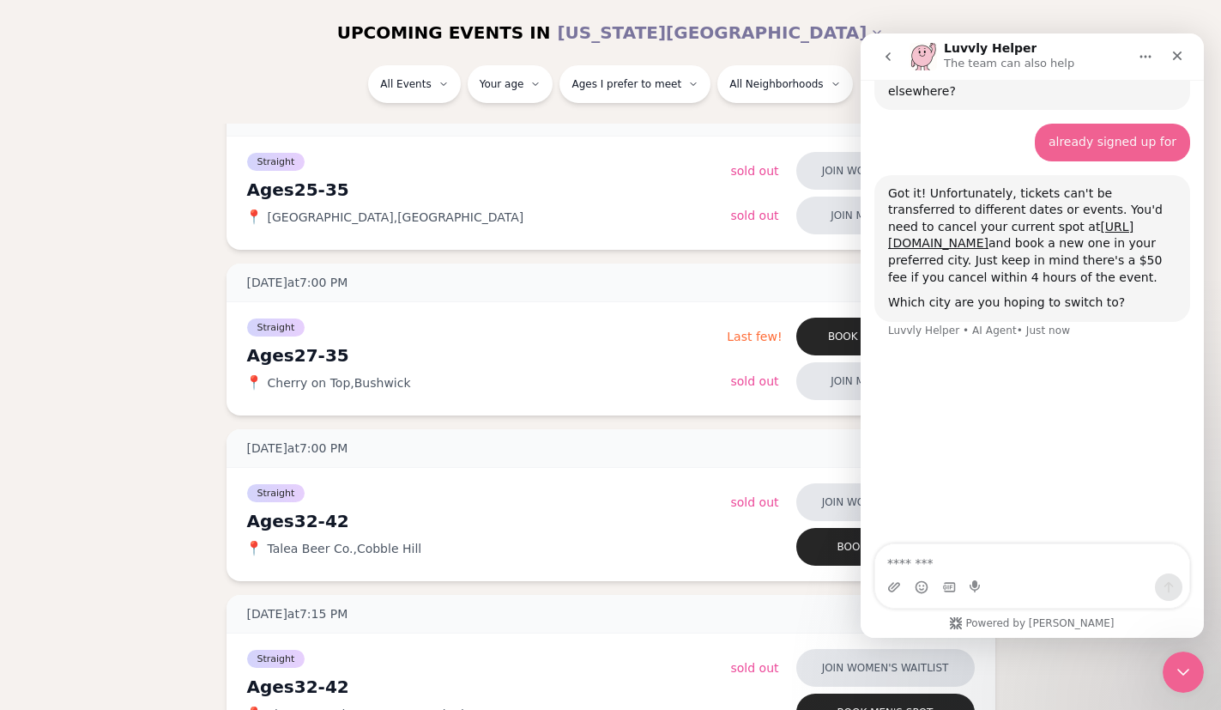
drag, startPoint x: 900, startPoint y: 209, endPoint x: 1164, endPoint y: 228, distance: 264.2
click at [1164, 227] on div "Got it! Unfortunately, tickets can't be transferred to different dates or event…" at bounding box center [1032, 235] width 288 height 101
click at [1165, 302] on div "Got it! Unfortunately, tickets can't be transferred to different dates or event…" at bounding box center [1033, 267] width 316 height 185
click at [896, 60] on button "go back" at bounding box center [888, 56] width 33 height 33
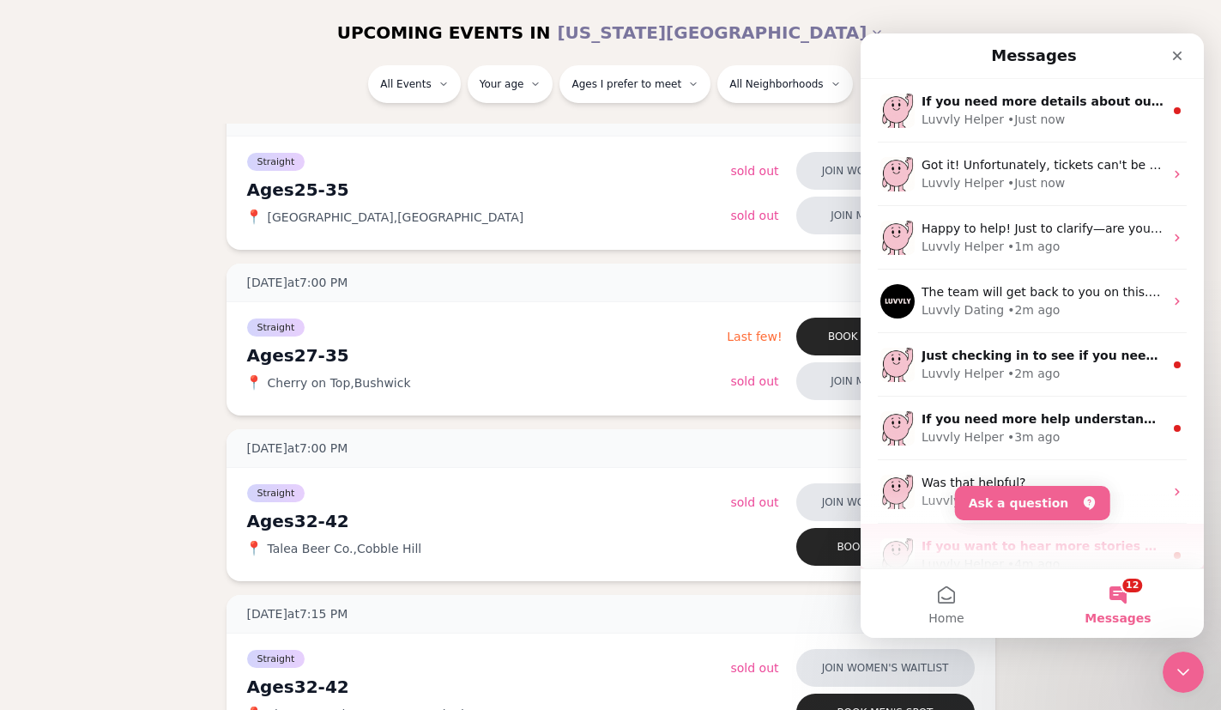
scroll to position [0, 0]
click at [1059, 506] on button "Ask a question" at bounding box center [1032, 503] width 155 height 34
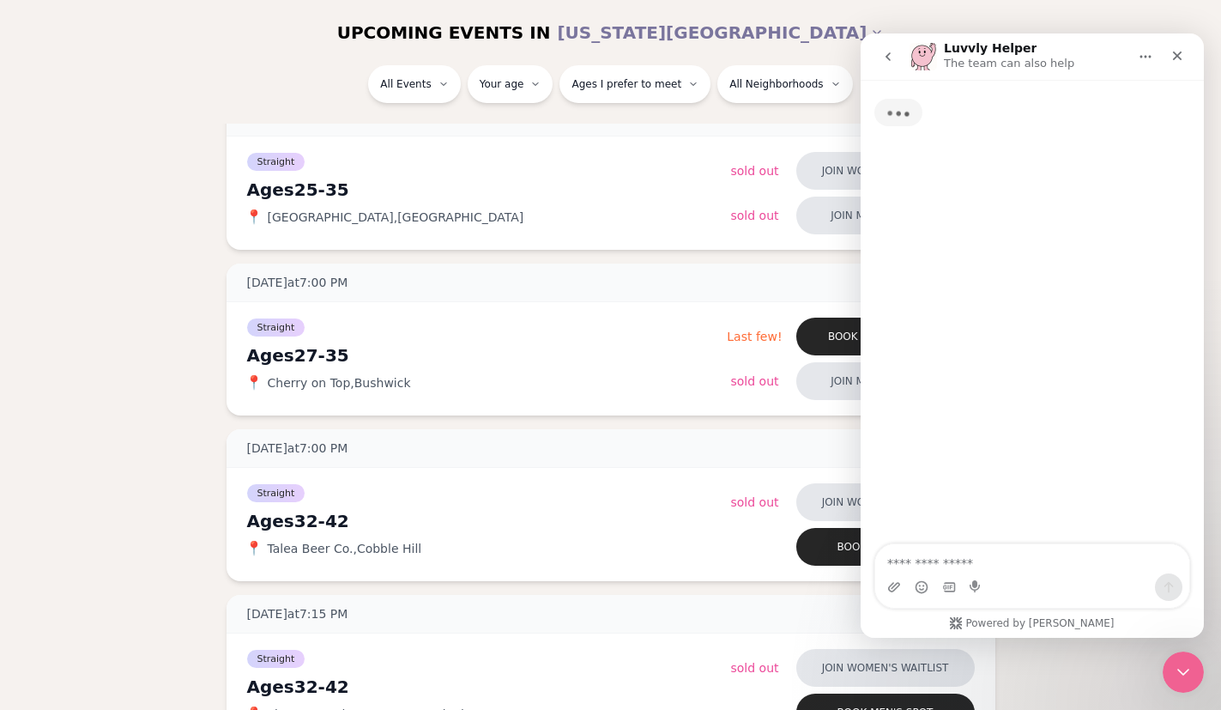
click at [983, 556] on textarea "Ask a question…" at bounding box center [1032, 558] width 314 height 29
type textarea "**********"
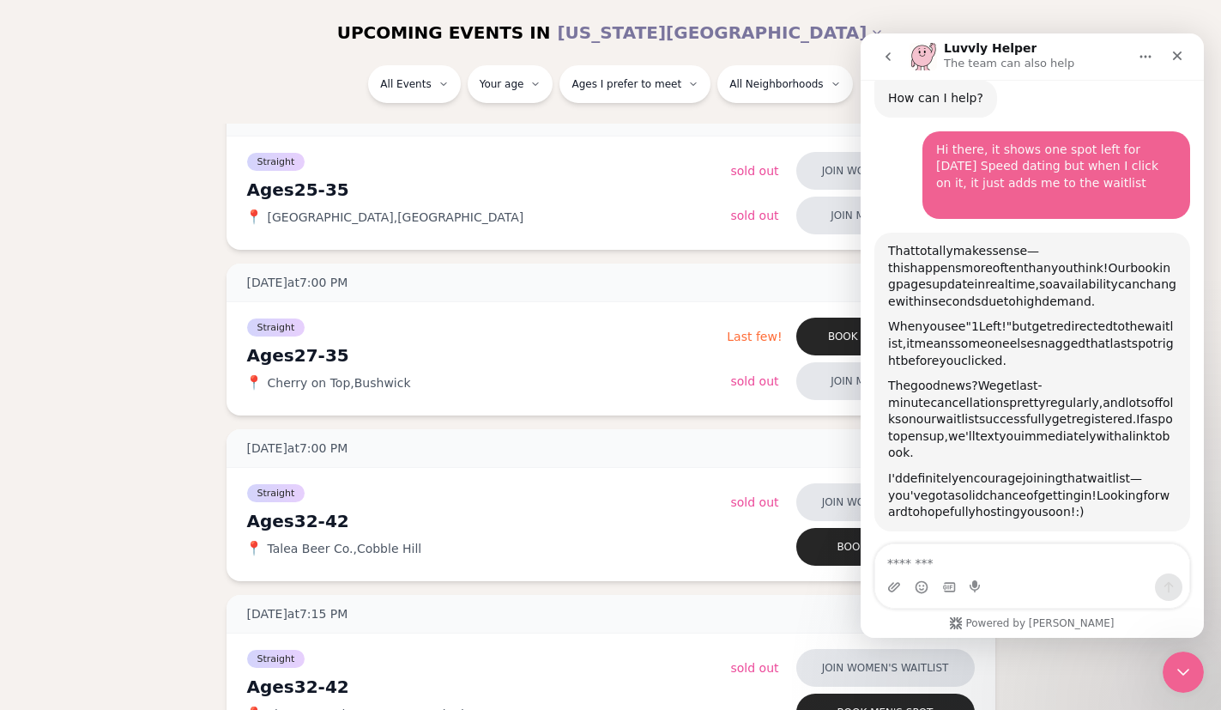
scroll to position [73, 0]
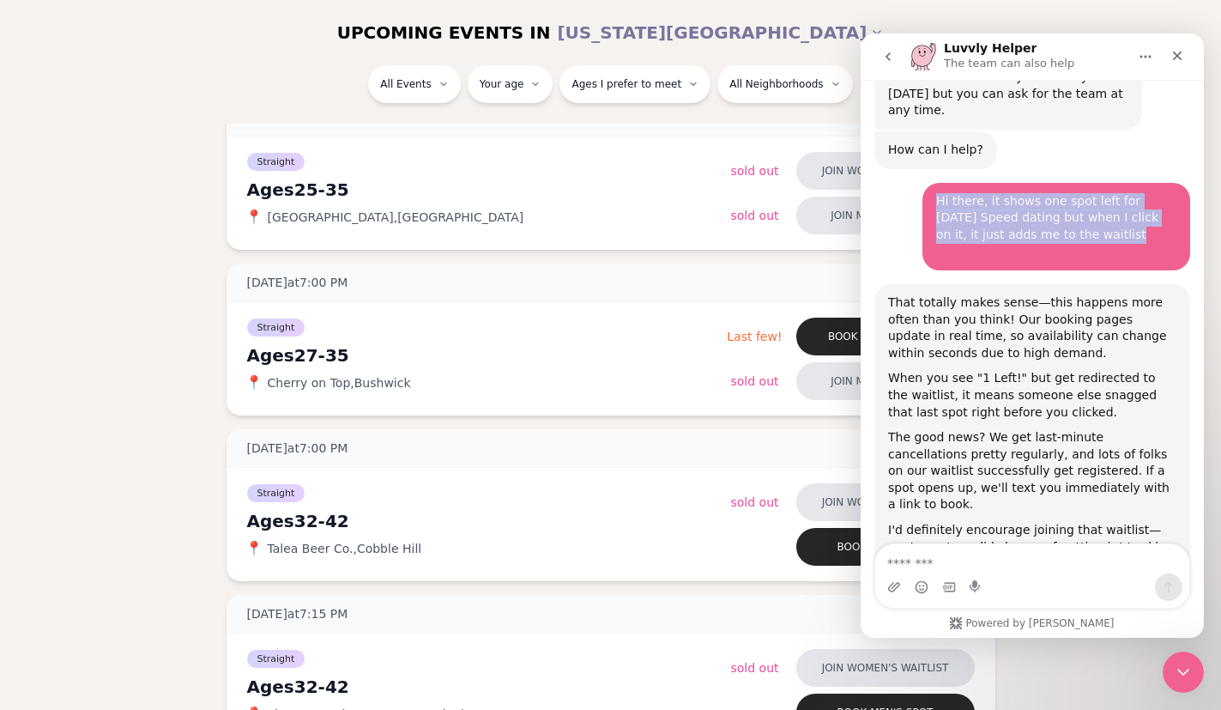
drag, startPoint x: 1051, startPoint y: 219, endPoint x: 925, endPoint y: 179, distance: 132.2
click at [925, 183] on div "Hi there, it shows one spot left for [DATE] Speed dating but when I click on it…" at bounding box center [1057, 227] width 268 height 88
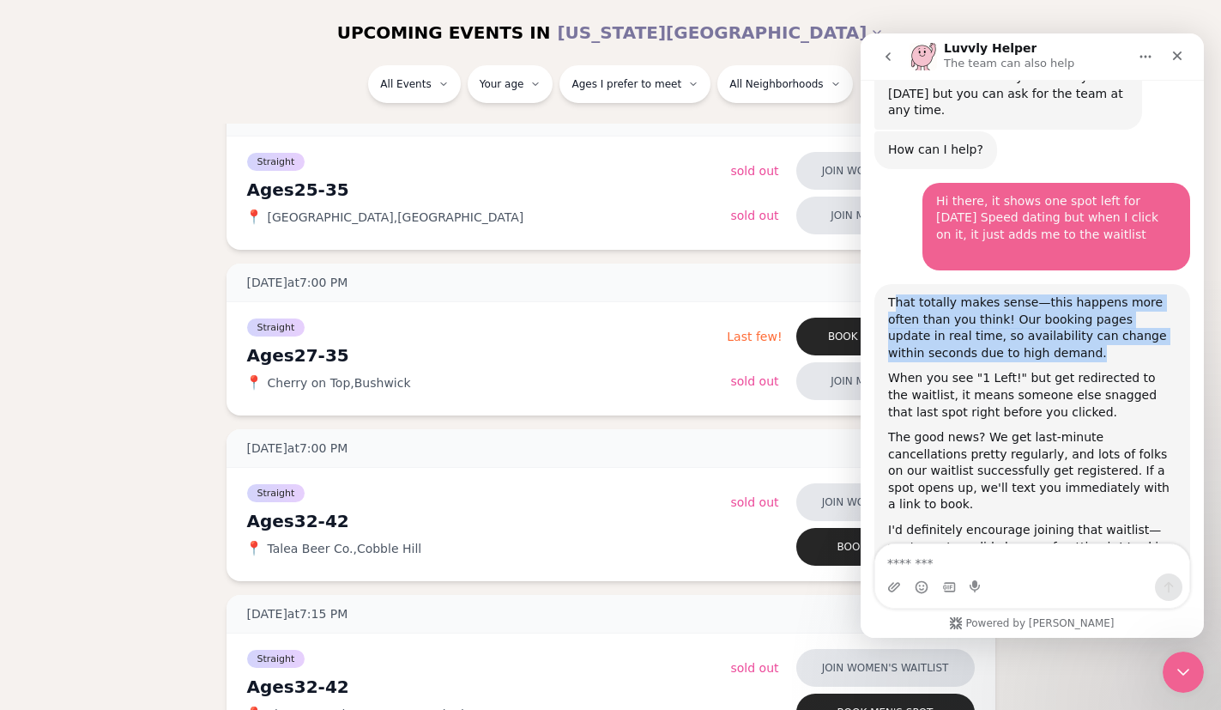
drag, startPoint x: 1069, startPoint y: 337, endPoint x: 895, endPoint y: 281, distance: 183.2
click at [895, 294] on div "That totally makes sense—this happens more often than you think! Our booking pa…" at bounding box center [1032, 327] width 288 height 67
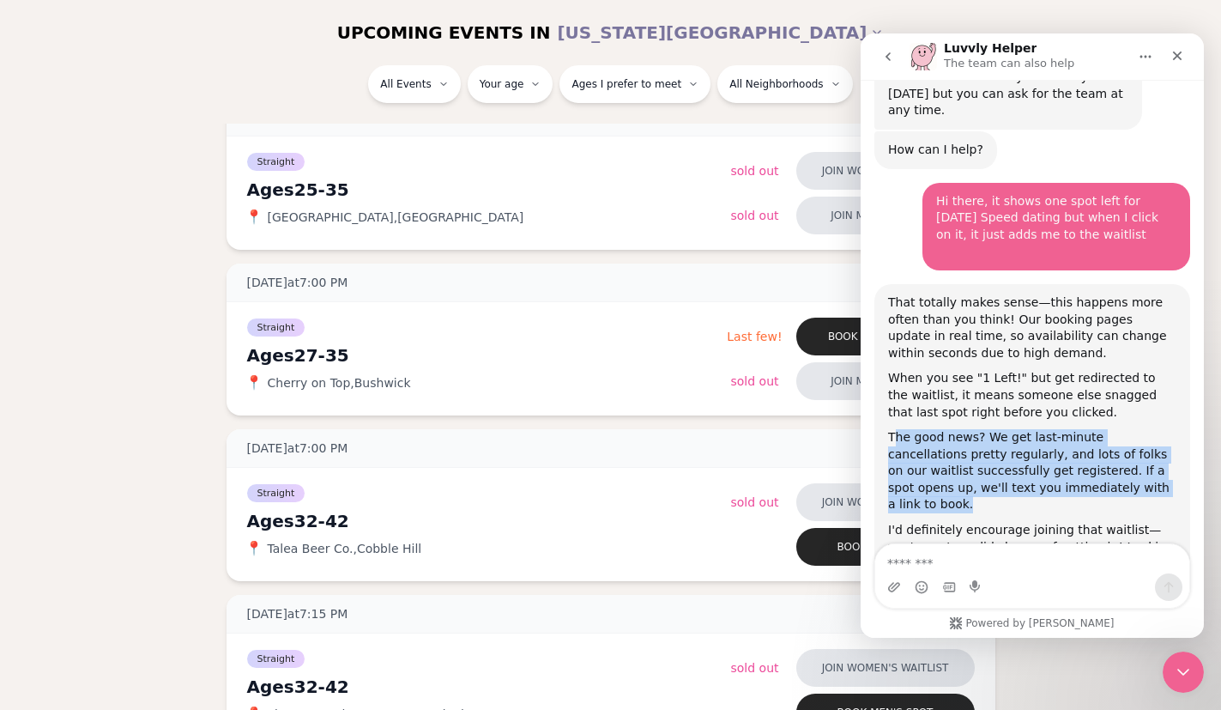
drag, startPoint x: 900, startPoint y: 416, endPoint x: 1162, endPoint y: 467, distance: 267.5
click at [1162, 467] on div "The good news? We get last-minute cancellations pretty regularly, and lots of f…" at bounding box center [1032, 471] width 288 height 84
click at [1160, 472] on div "The good news? We get last-minute cancellations pretty regularly, and lots of f…" at bounding box center [1032, 471] width 288 height 84
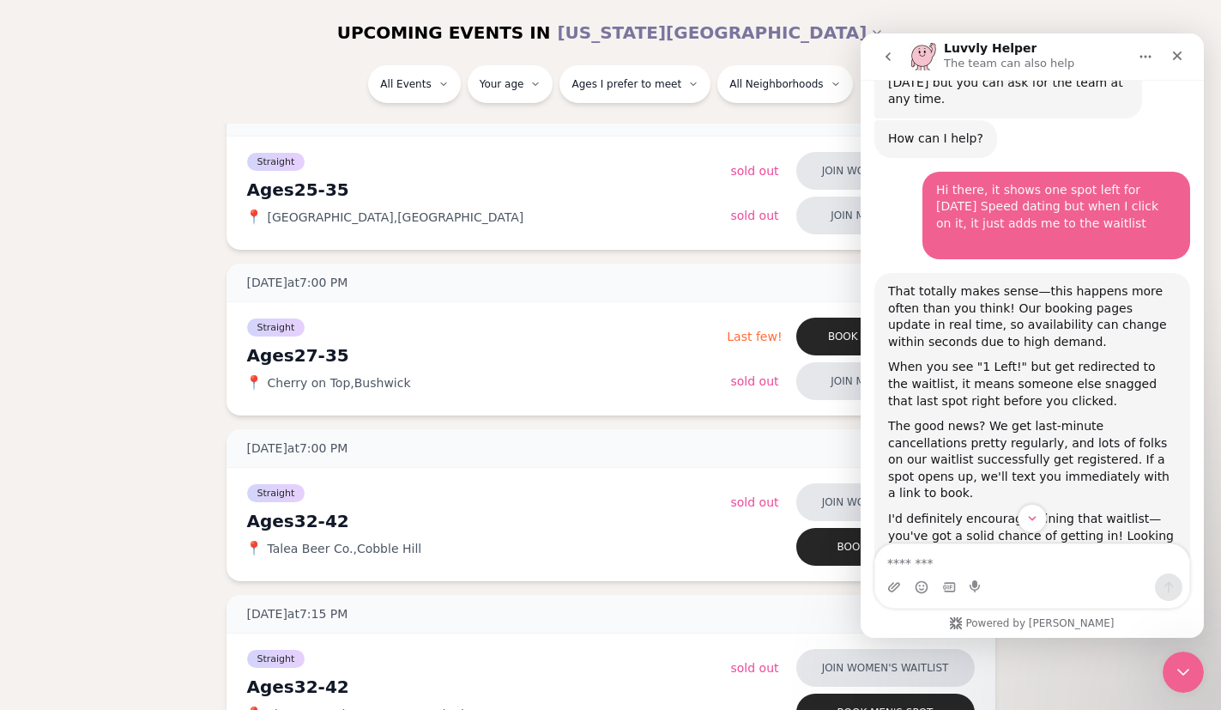
scroll to position [86, 0]
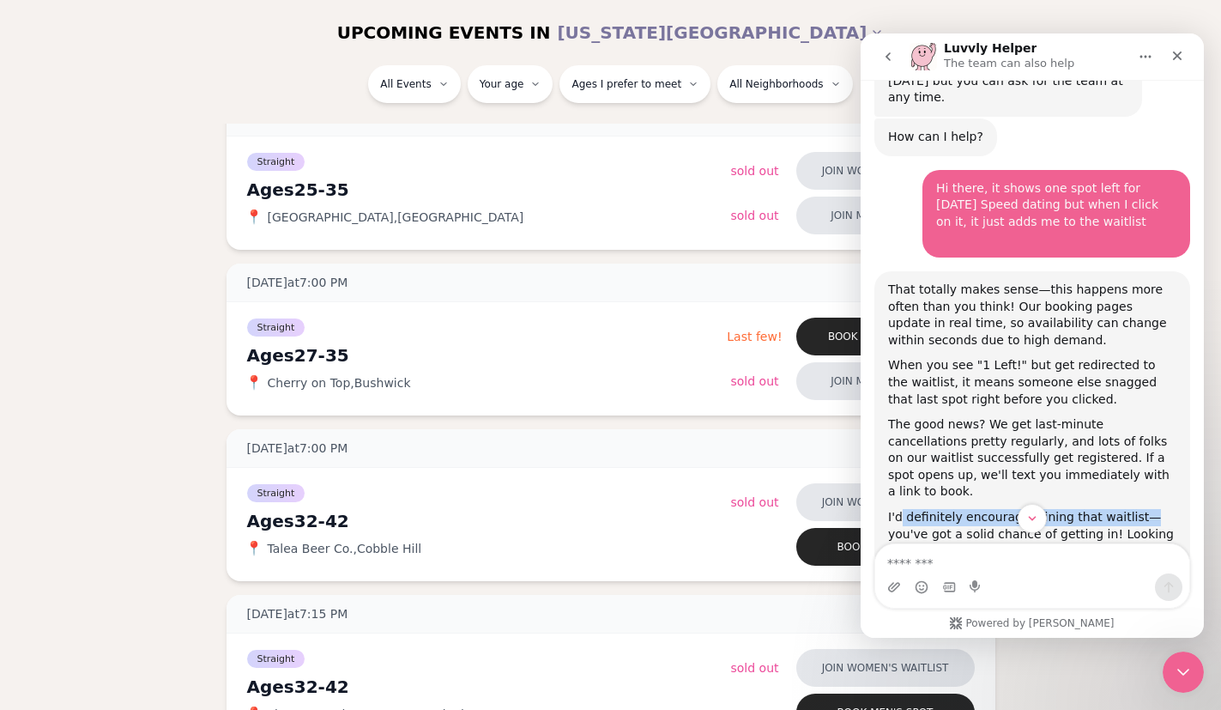
drag, startPoint x: 1144, startPoint y: 484, endPoint x: 899, endPoint y: 478, distance: 245.6
click at [900, 509] on div "I'd definitely encourage joining that waitlist—you've got a solid chance of get…" at bounding box center [1032, 534] width 288 height 51
click at [893, 509] on div "I'd definitely encourage joining that waitlist—you've got a solid chance of get…" at bounding box center [1032, 534] width 288 height 51
drag, startPoint x: 890, startPoint y: 485, endPoint x: 1123, endPoint y: 499, distance: 233.0
click at [1123, 509] on div "I'd definitely encourage joining that waitlist—you've got a solid chance of get…" at bounding box center [1032, 534] width 288 height 51
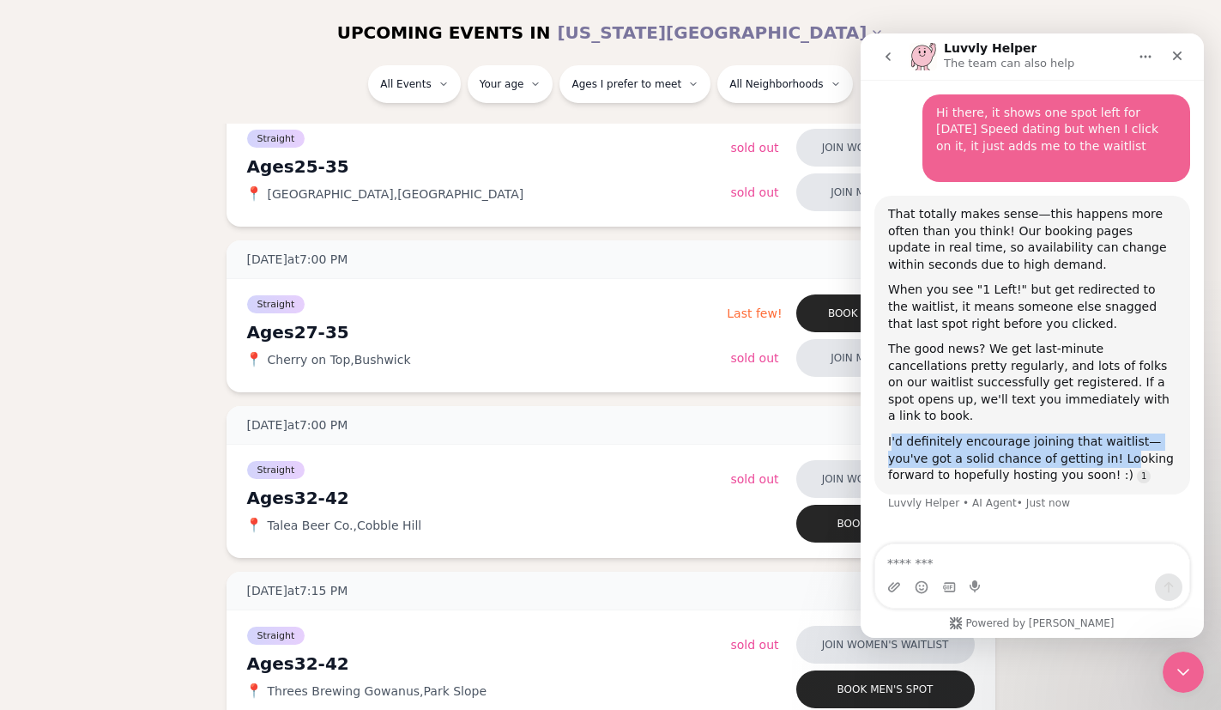
scroll to position [166, 0]
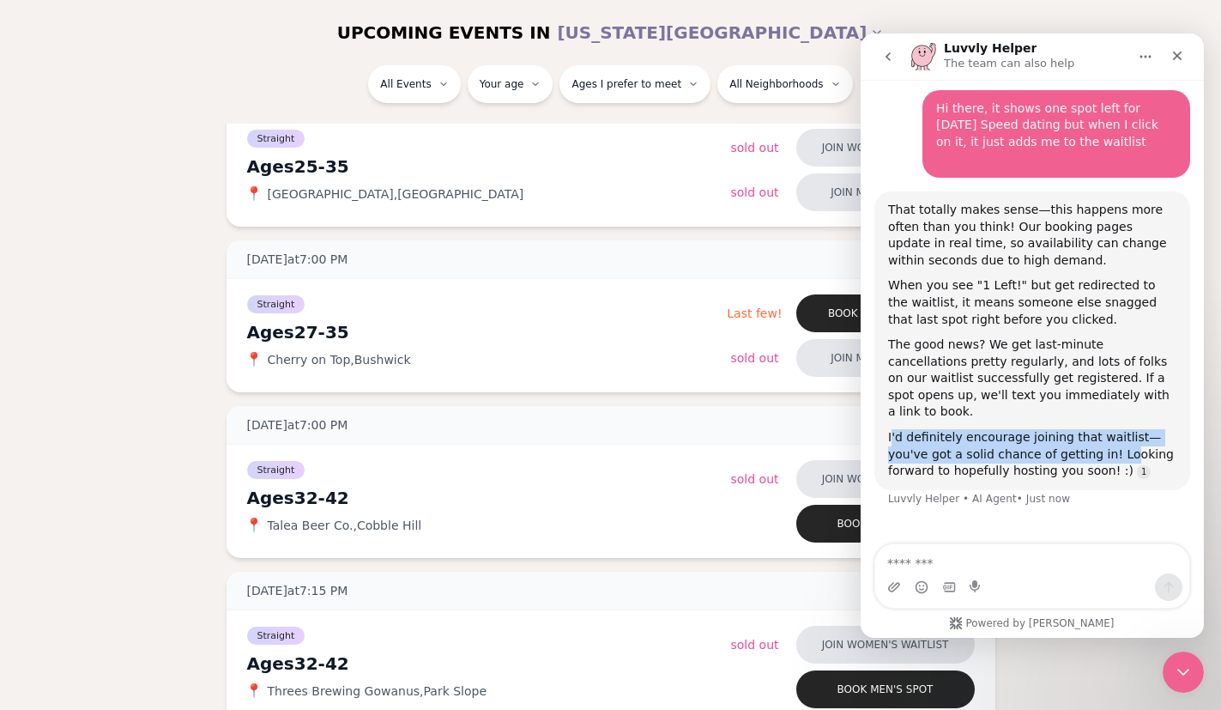
click at [889, 59] on icon "go back" at bounding box center [888, 56] width 5 height 9
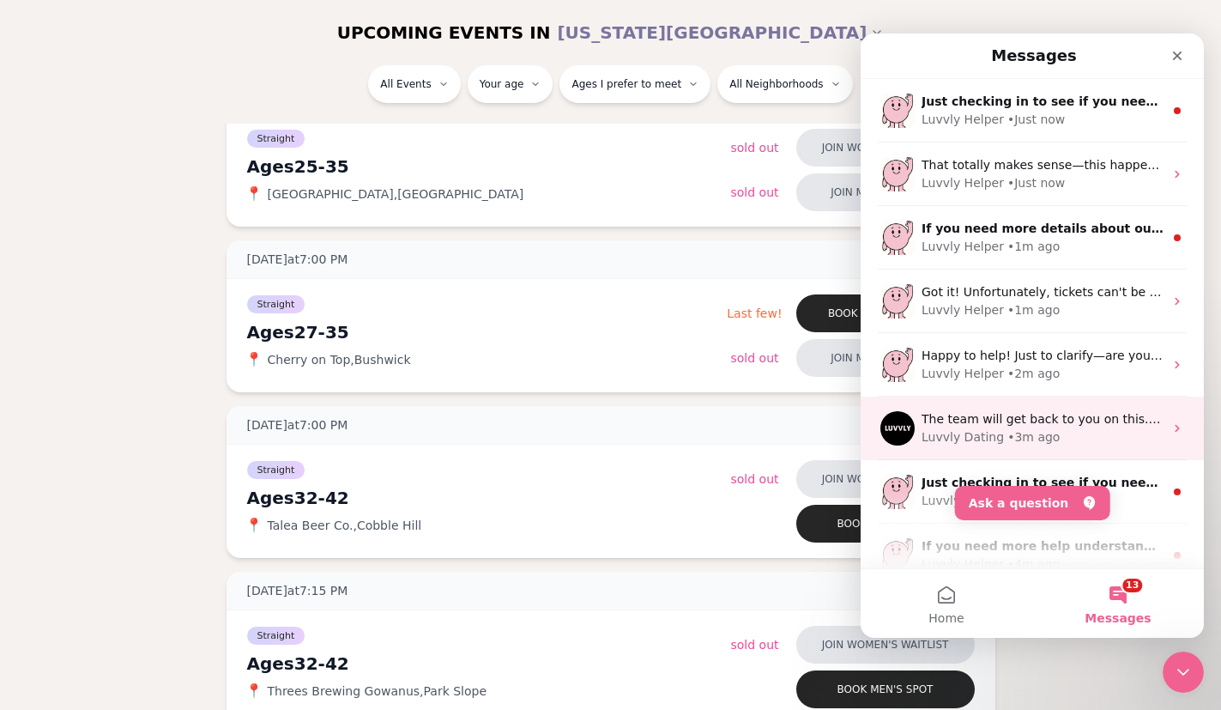
scroll to position [0, 0]
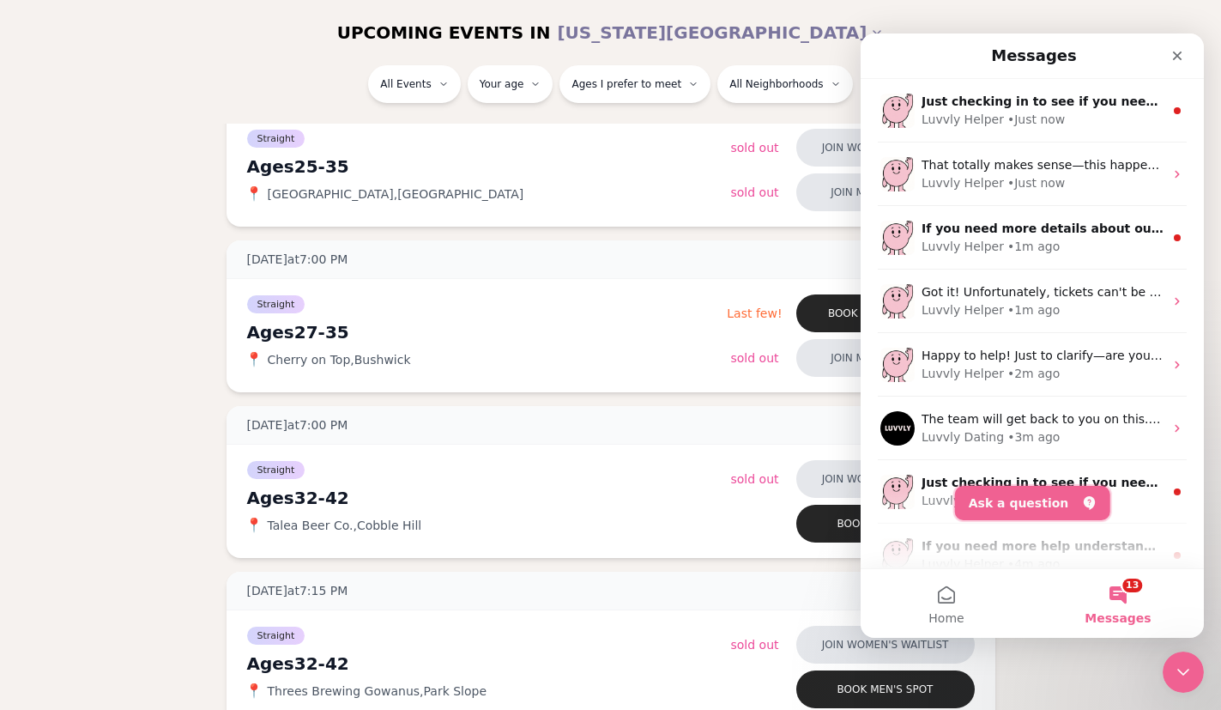
click at [1046, 490] on button "Ask a question" at bounding box center [1032, 503] width 155 height 34
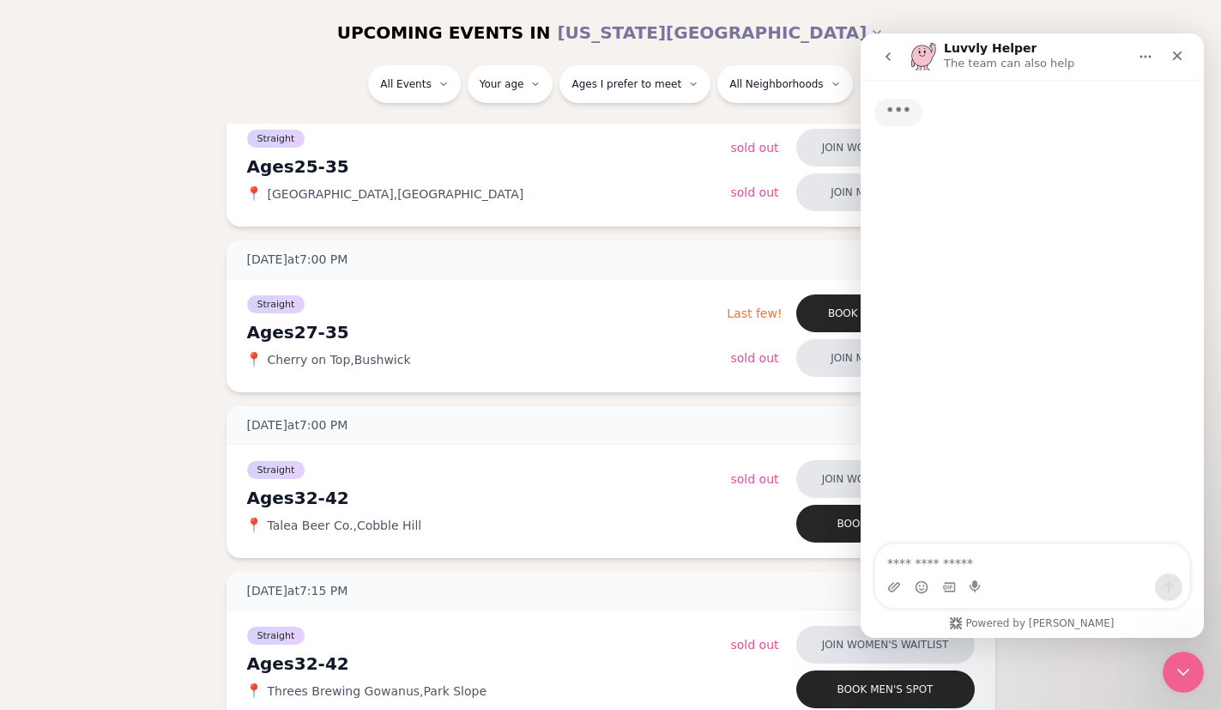
click at [962, 553] on textarea "Ask a question…" at bounding box center [1032, 558] width 314 height 29
type textarea "**********"
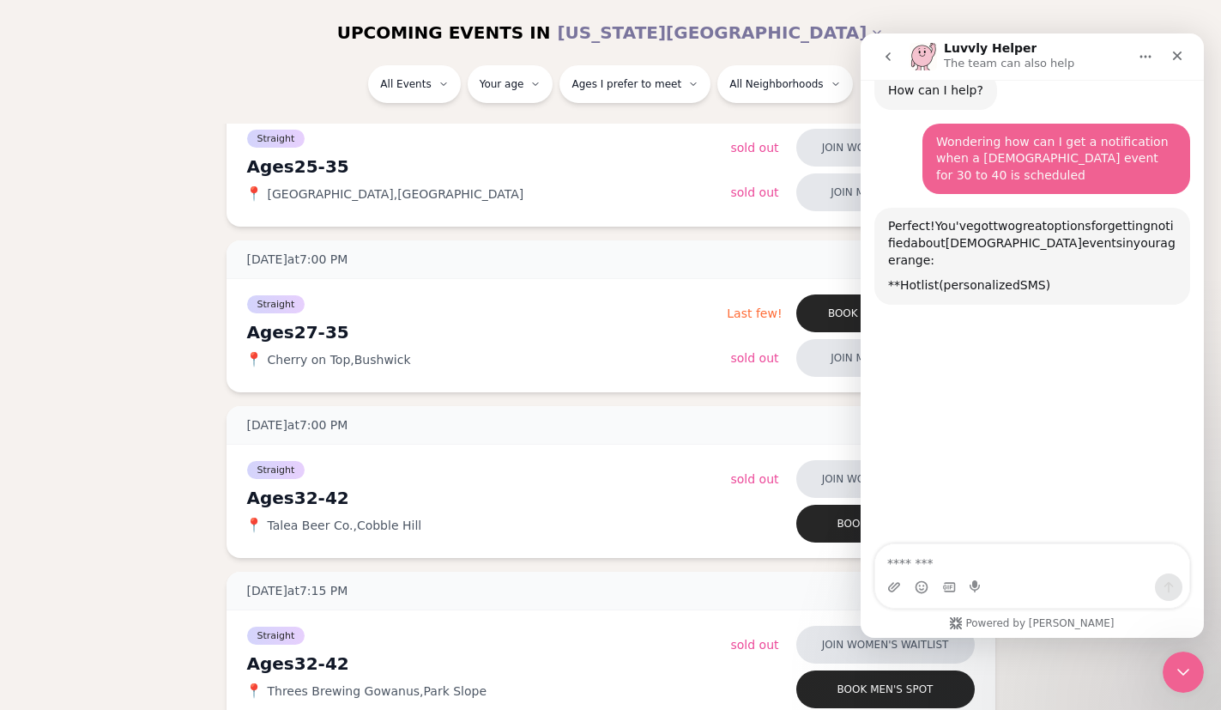
scroll to position [148, 0]
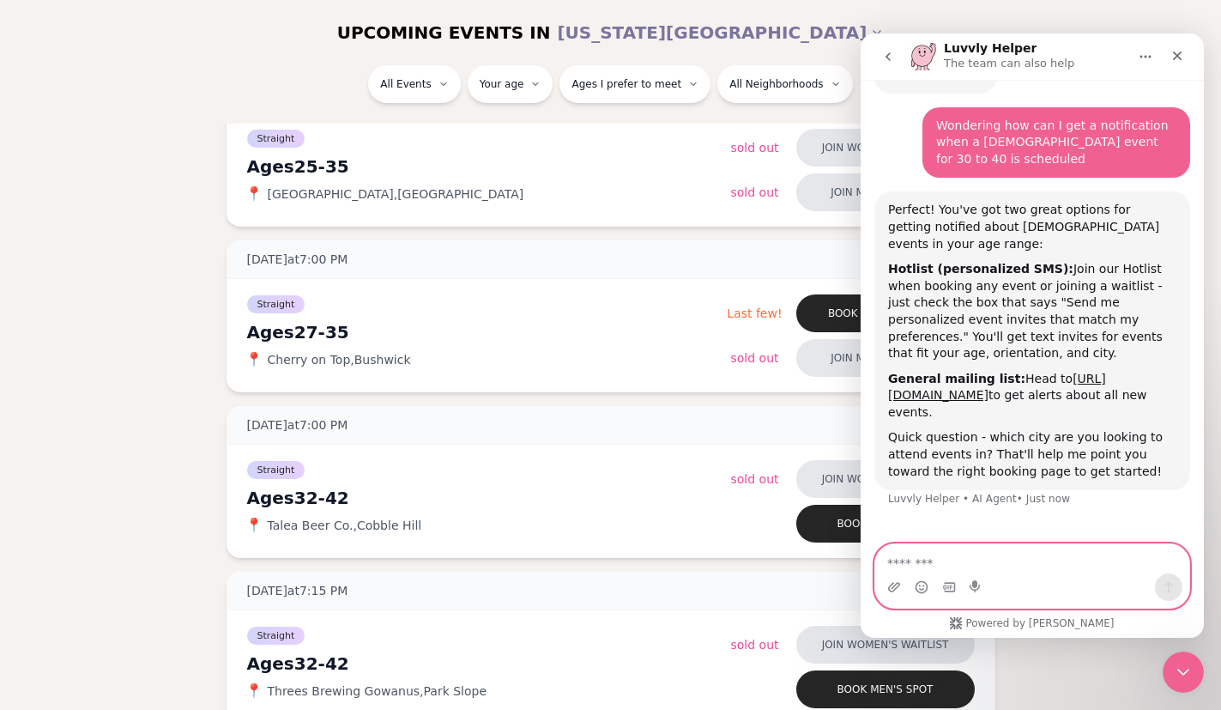
click at [980, 561] on textarea "Message…" at bounding box center [1032, 558] width 314 height 29
paste textarea "**********"
type textarea "**********"
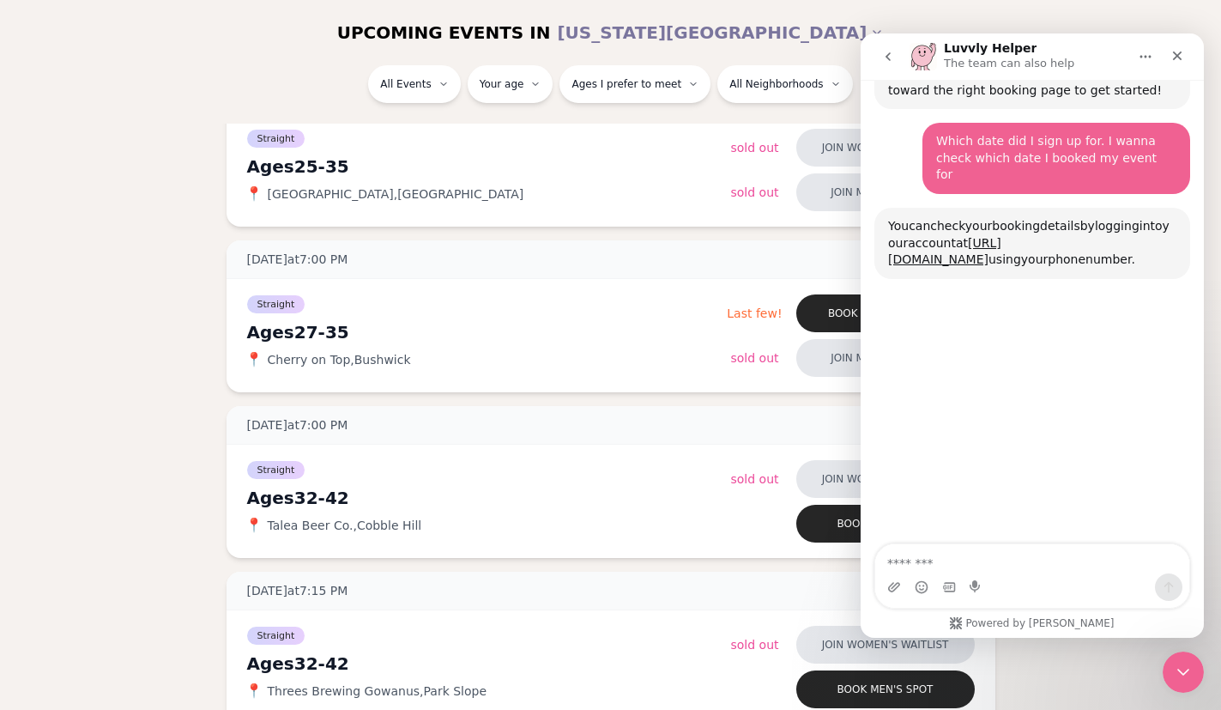
scroll to position [546, 0]
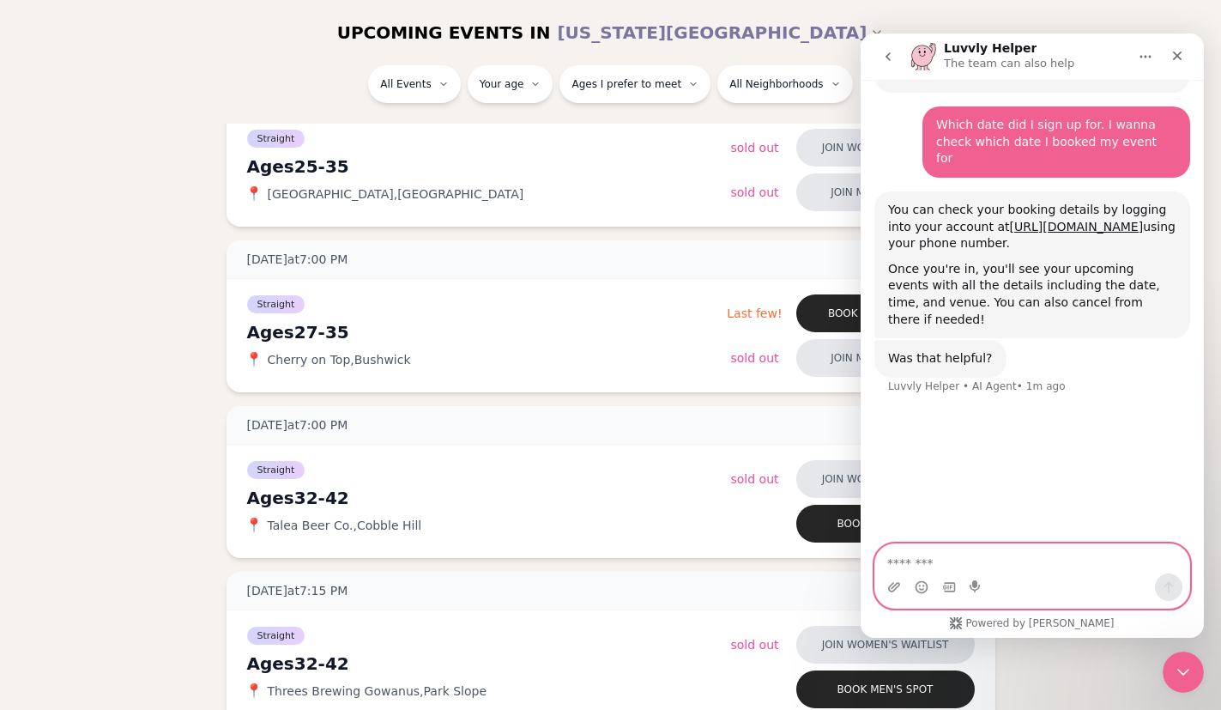
click at [988, 564] on textarea "Message…" at bounding box center [1032, 558] width 314 height 29
click at [891, 68] on button "go back" at bounding box center [888, 56] width 33 height 33
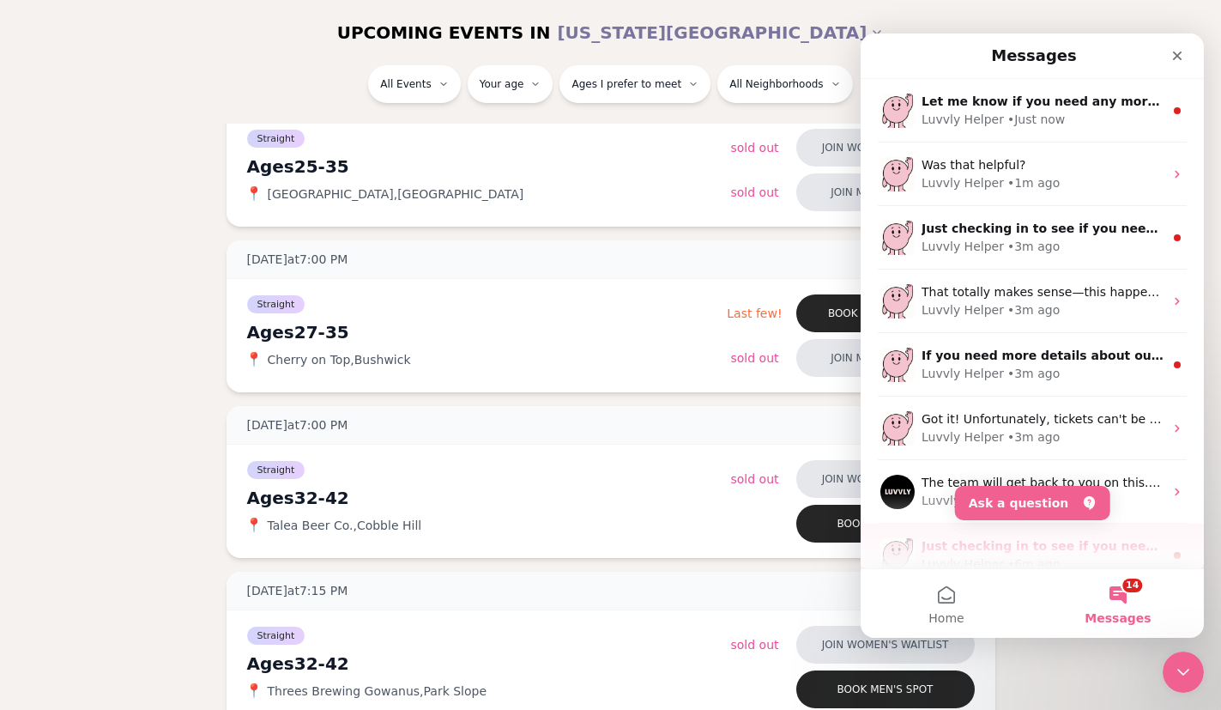
click at [1051, 524] on div "Just checking in to see if you need any more help with the waitlist or booking …" at bounding box center [1032, 556] width 343 height 64
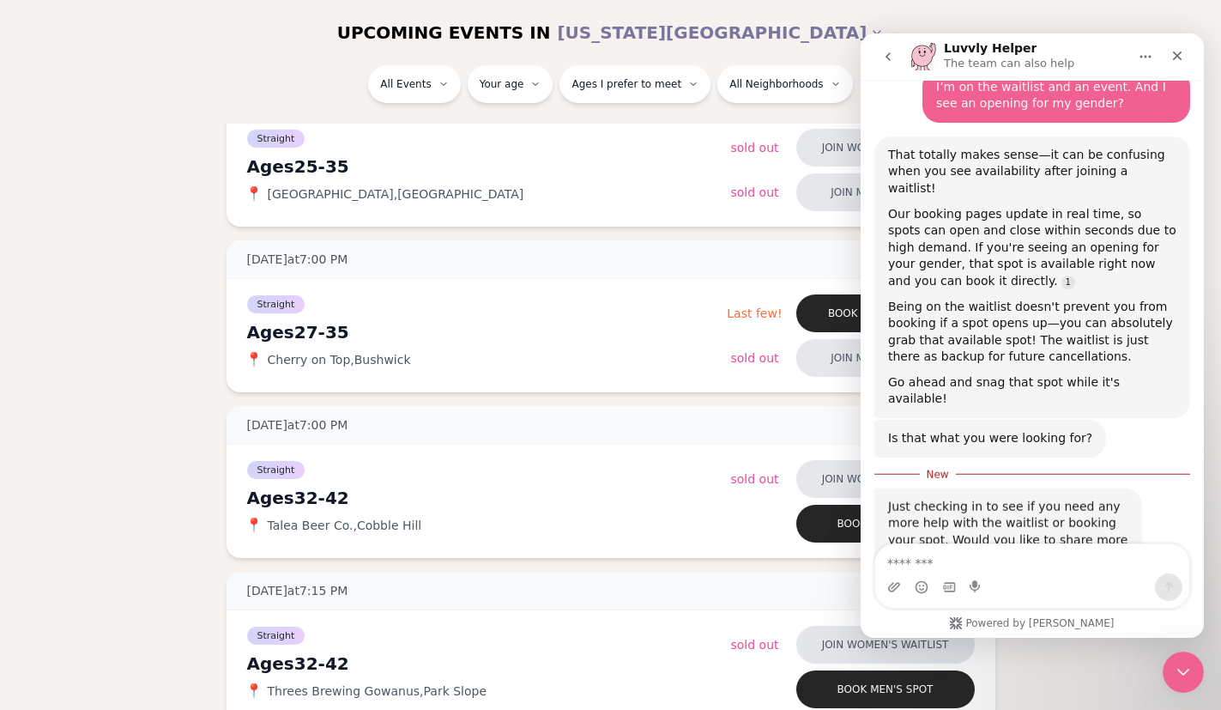
scroll to position [0, 0]
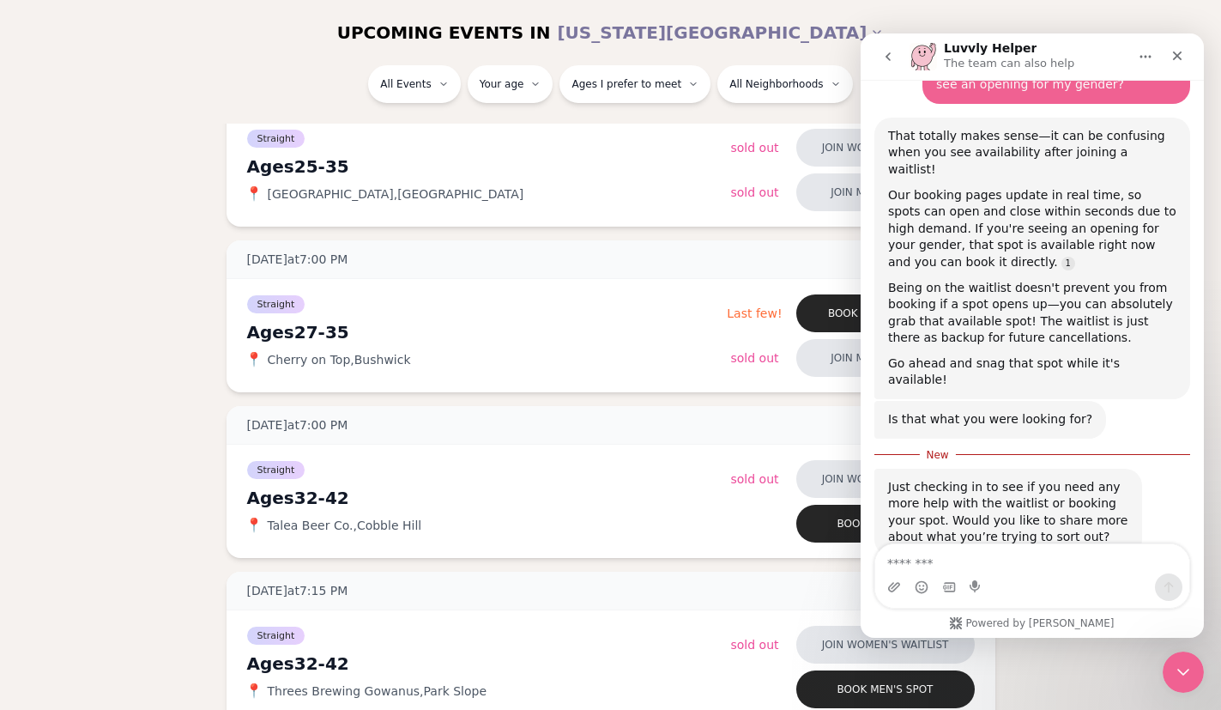
click at [1053, 566] on textarea "Message…" at bounding box center [1032, 558] width 314 height 29
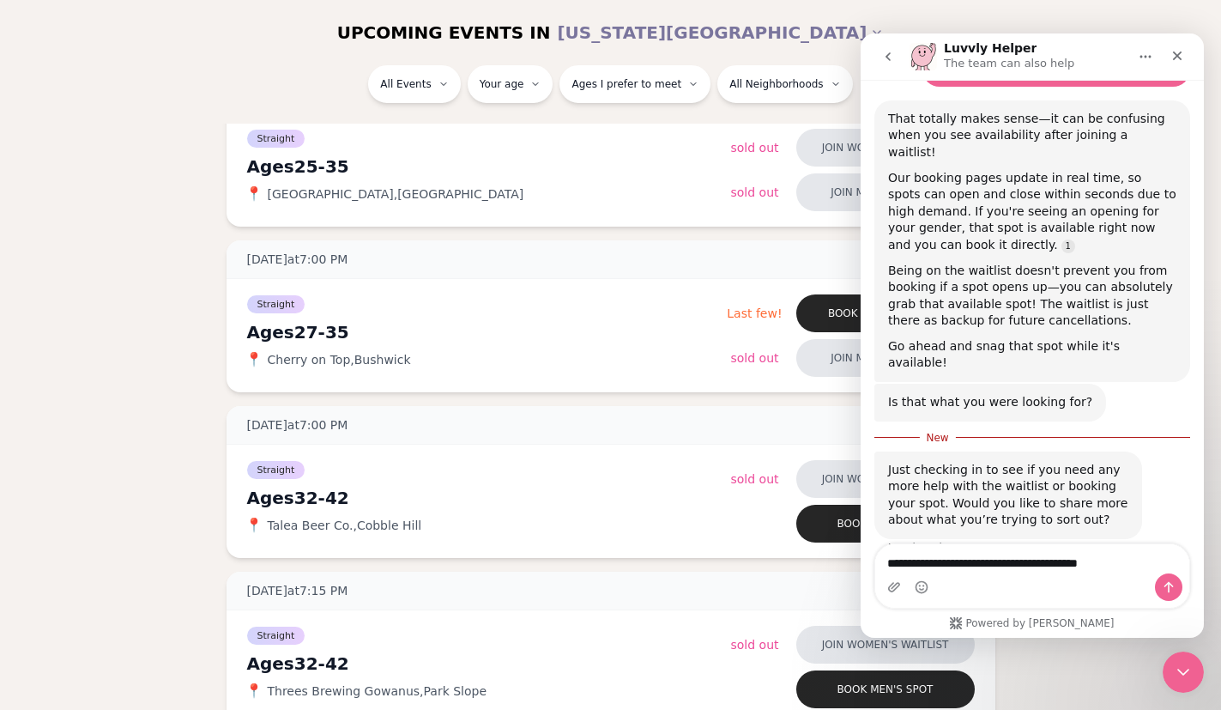
type textarea "**********"
click at [1167, 582] on icon "Send a message…" at bounding box center [1169, 587] width 14 height 14
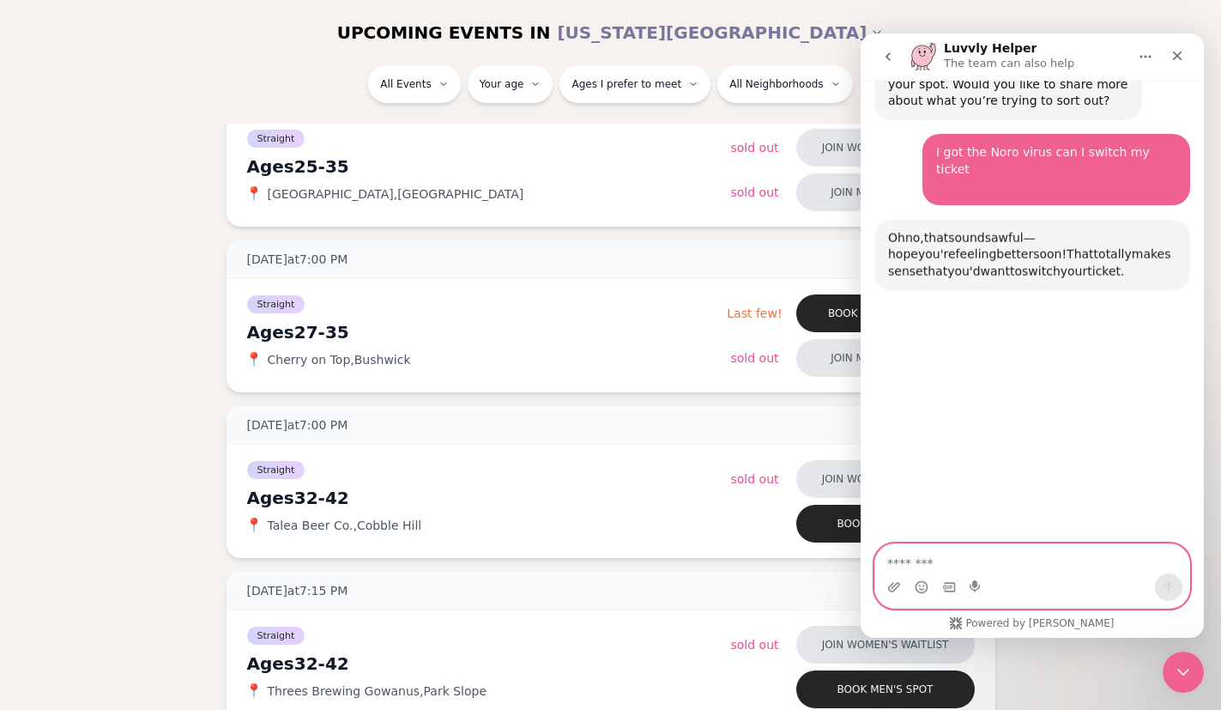
scroll to position [624, 0]
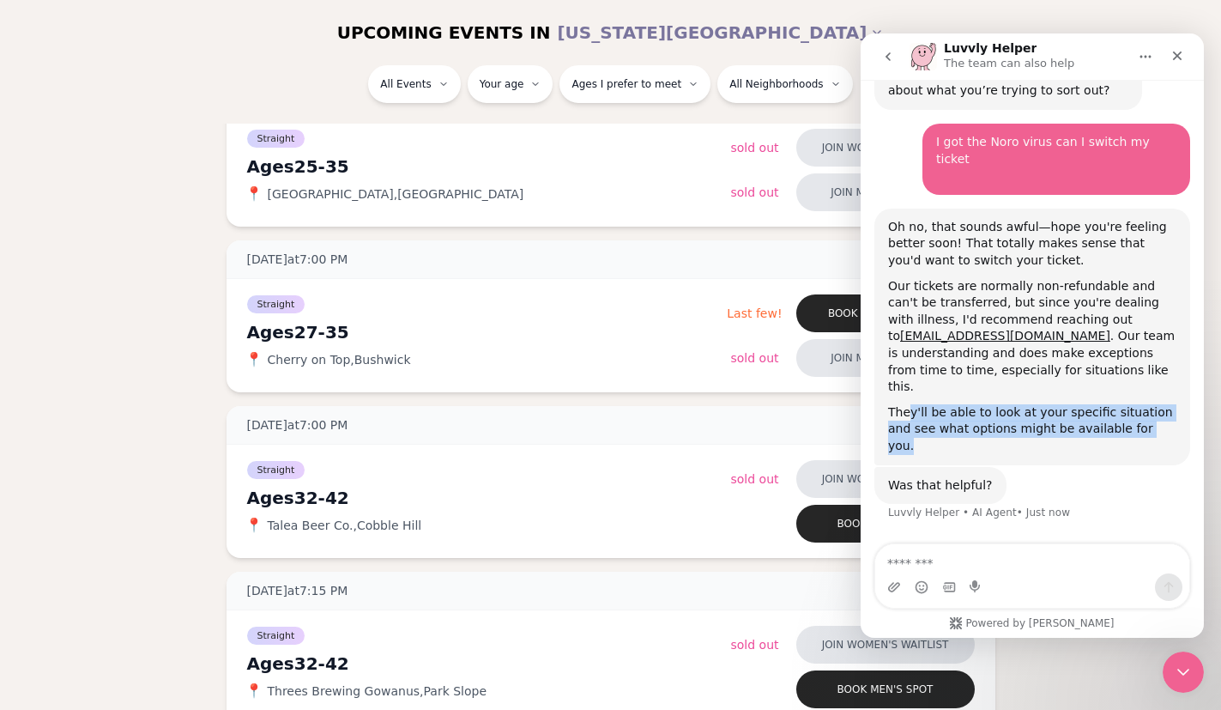
drag, startPoint x: 908, startPoint y: 333, endPoint x: 1194, endPoint y: 341, distance: 285.9
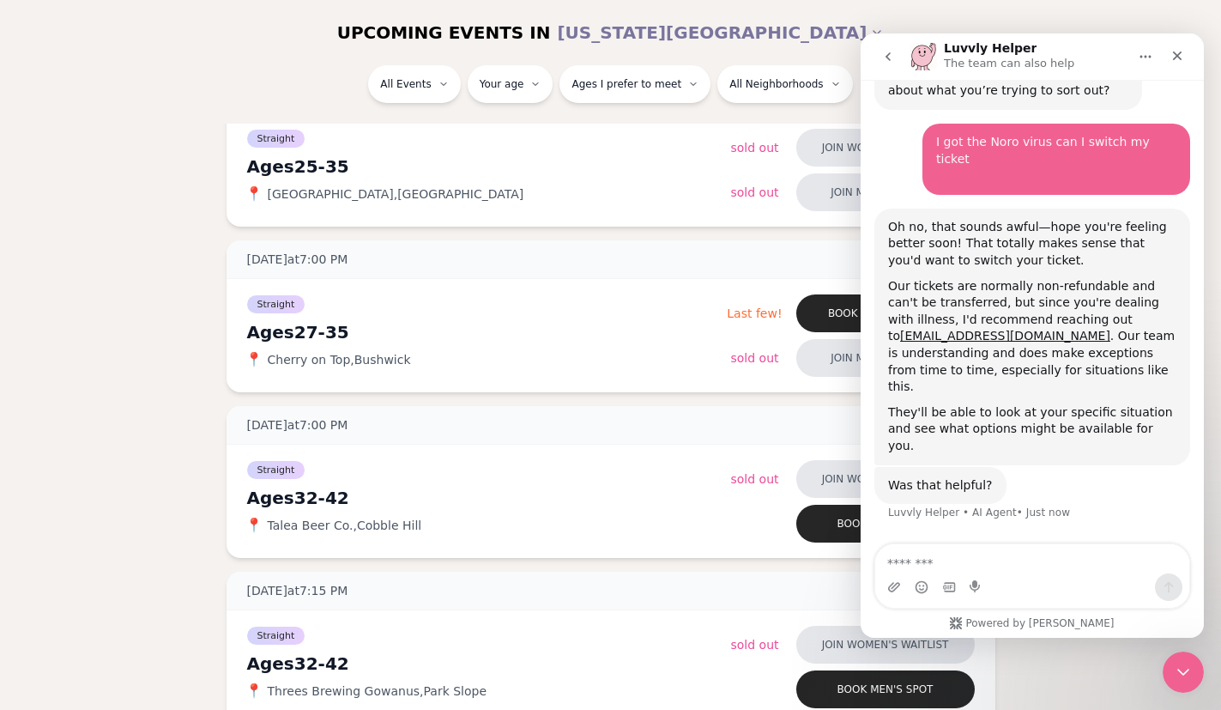
click at [1149, 467] on div "Was that helpful? Luvvly Helper • AI Agent • Just now" at bounding box center [1033, 505] width 316 height 76
click at [896, 53] on button "go back" at bounding box center [888, 56] width 33 height 33
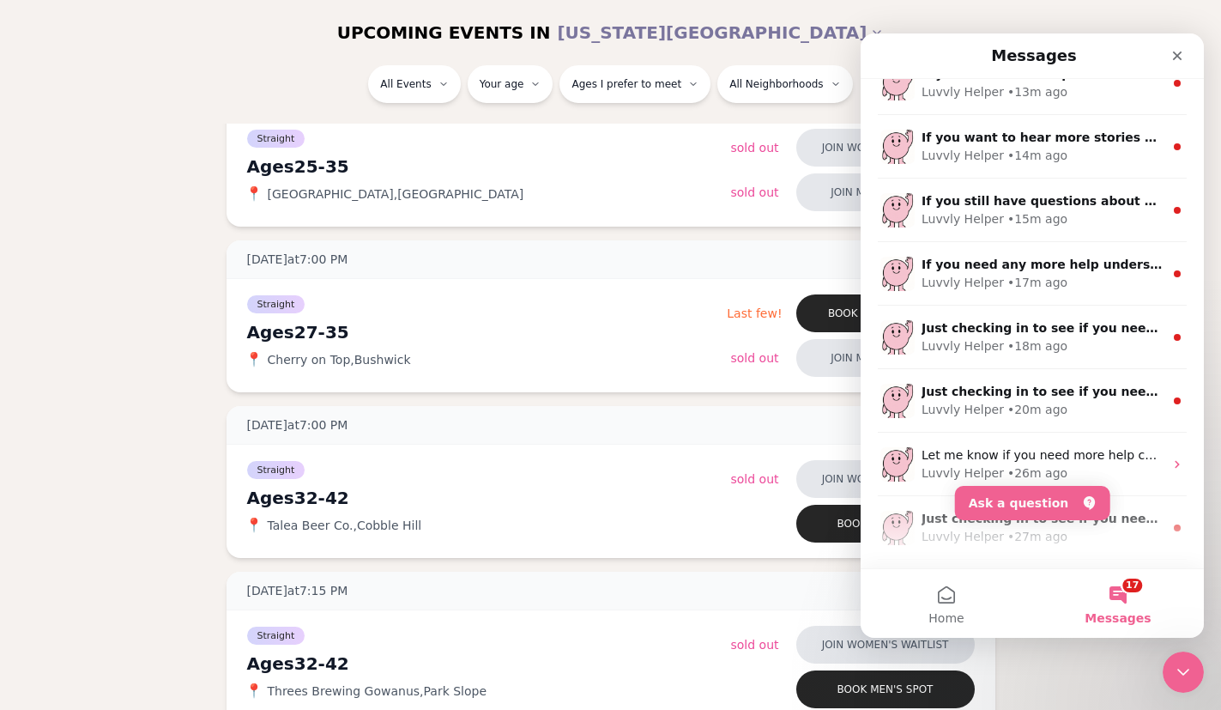
scroll to position [0, 0]
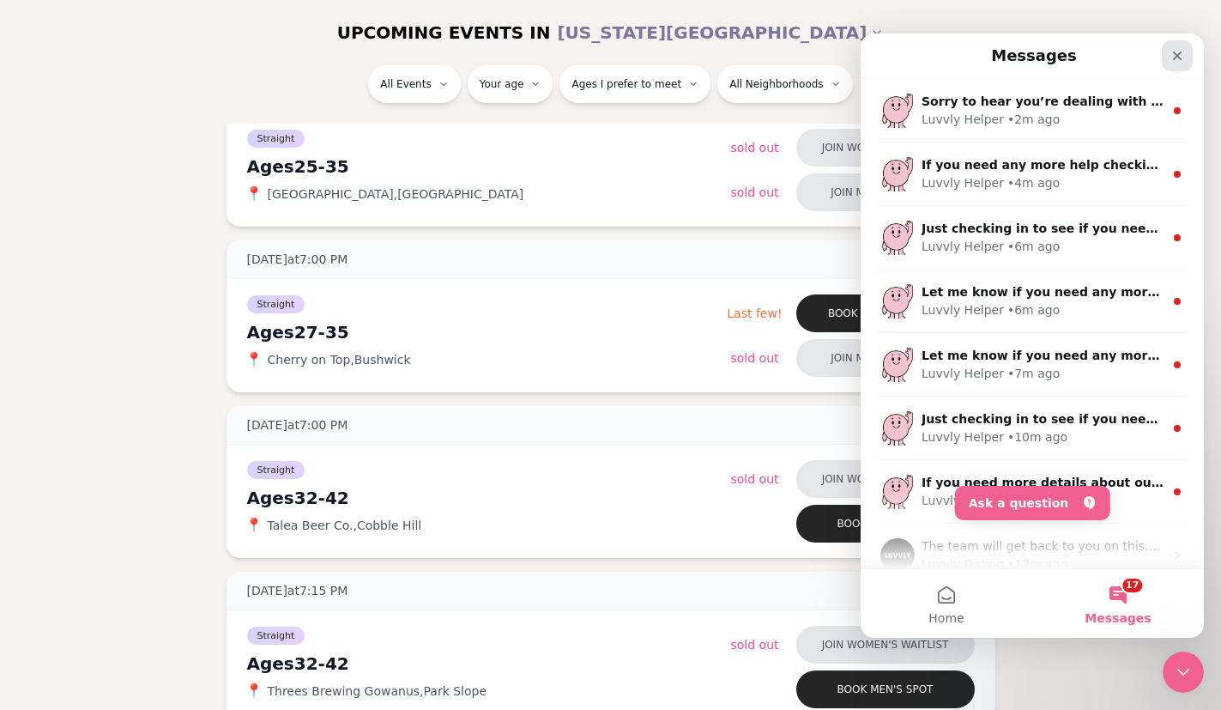
drag, startPoint x: 1185, startPoint y: 51, endPoint x: 2046, endPoint y: 84, distance: 861.5
click at [1185, 51] on div "Close" at bounding box center [1177, 55] width 31 height 31
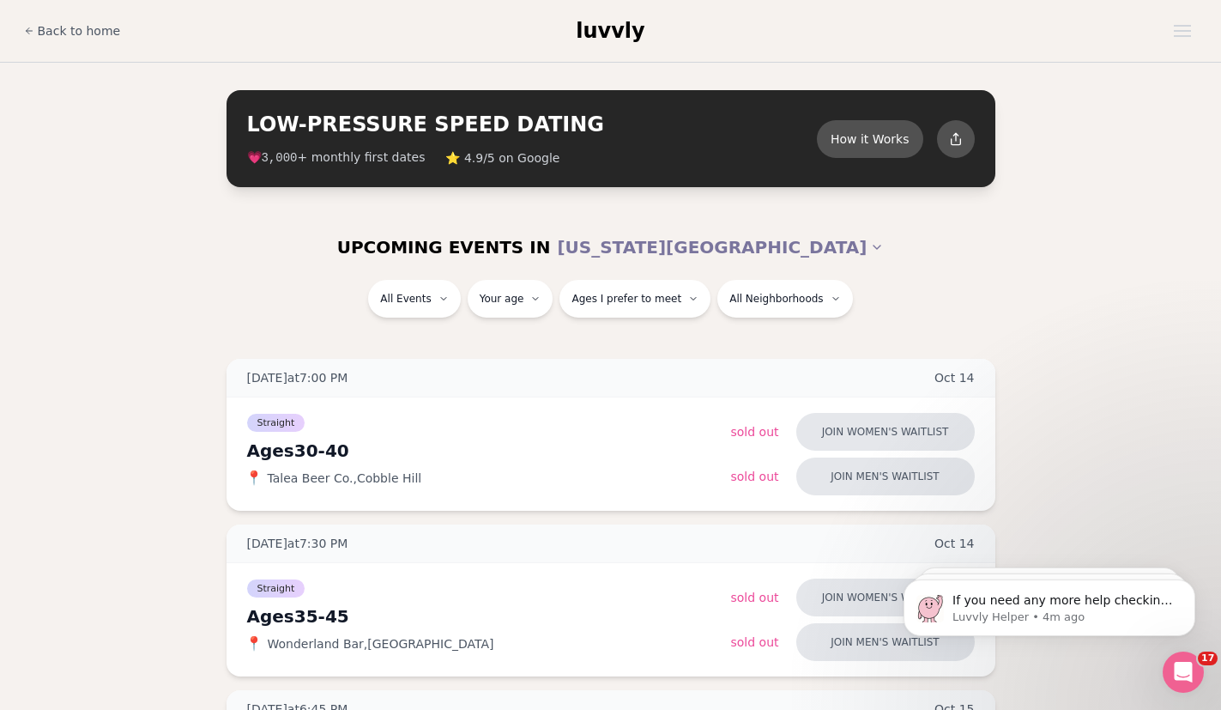
click at [1042, 117] on section "LOW-PRESSURE SPEED DATING How it Works 💗 3,000 + monthly first dates ⭐ 4.9/5 on…" at bounding box center [610, 139] width 1221 height 152
